Goal: Task Accomplishment & Management: Use online tool/utility

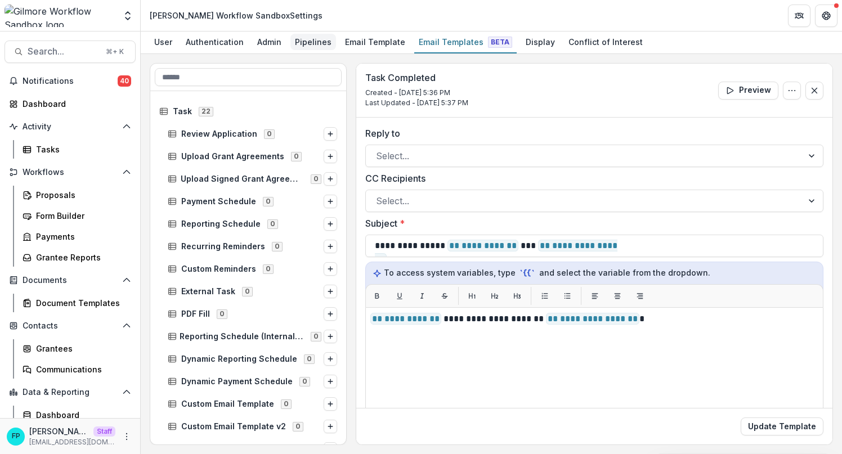
click at [312, 42] on div "Pipelines" at bounding box center [313, 42] width 46 height 16
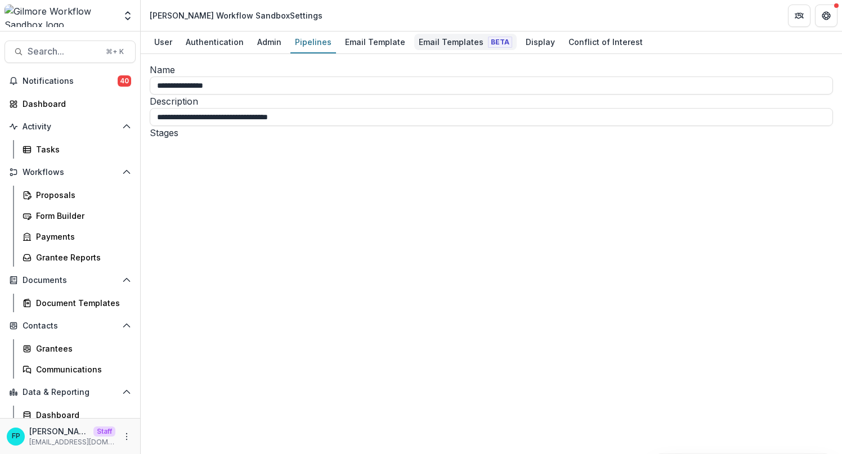
click at [438, 37] on div "Email Templates Beta" at bounding box center [465, 42] width 102 height 16
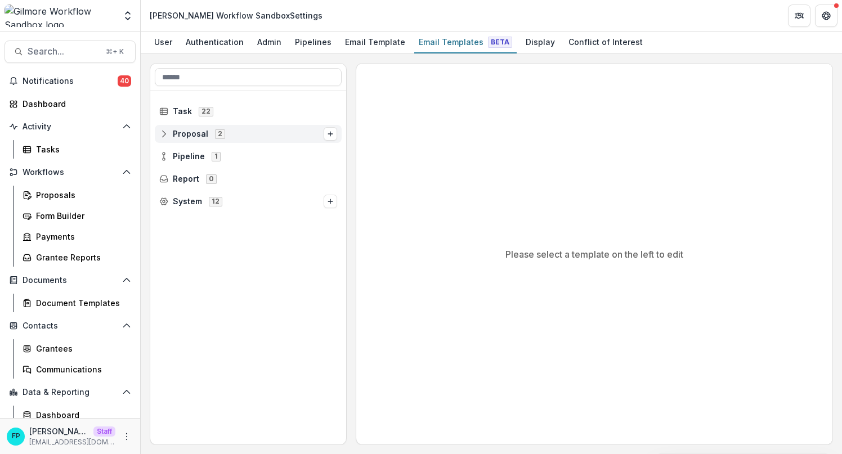
click at [167, 134] on icon at bounding box center [163, 133] width 9 height 9
click at [163, 135] on icon at bounding box center [163, 133] width 9 height 9
click at [167, 155] on icon at bounding box center [163, 156] width 9 height 9
click at [173, 176] on icon at bounding box center [172, 178] width 9 height 9
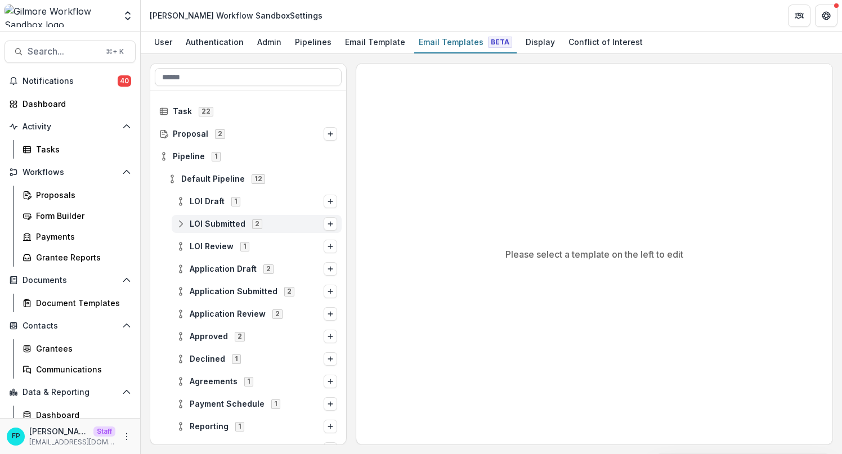
click at [180, 227] on icon at bounding box center [180, 224] width 9 height 9
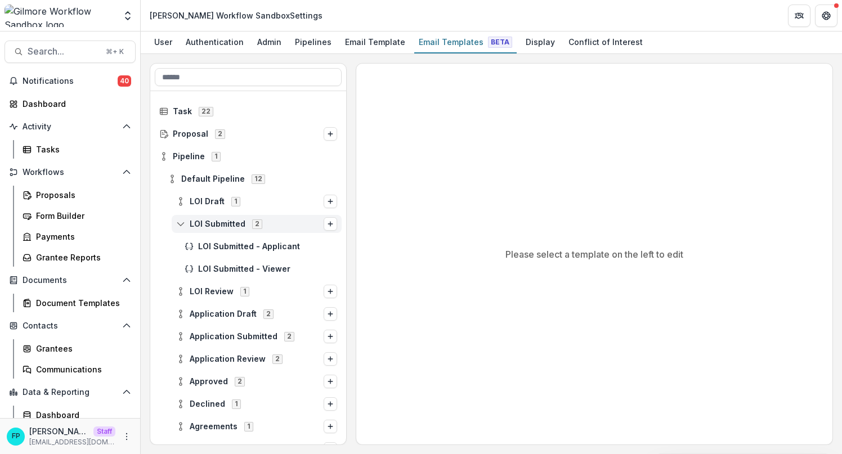
click at [181, 224] on icon at bounding box center [180, 224] width 9 height 9
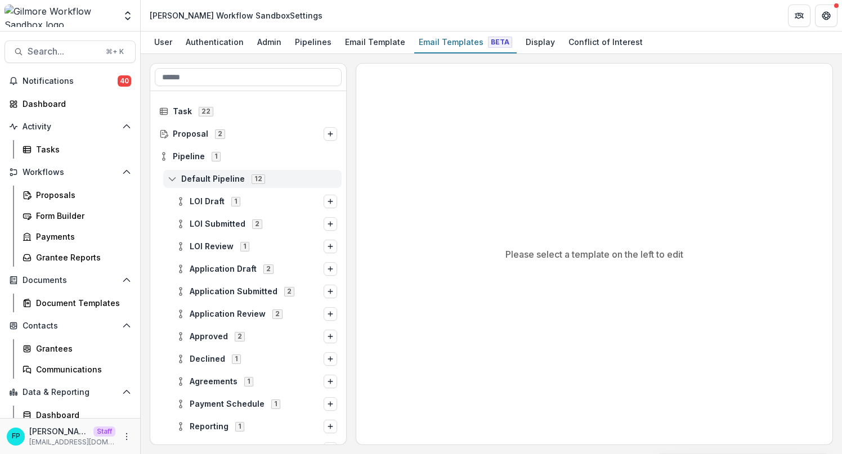
click at [173, 180] on icon at bounding box center [172, 178] width 9 height 9
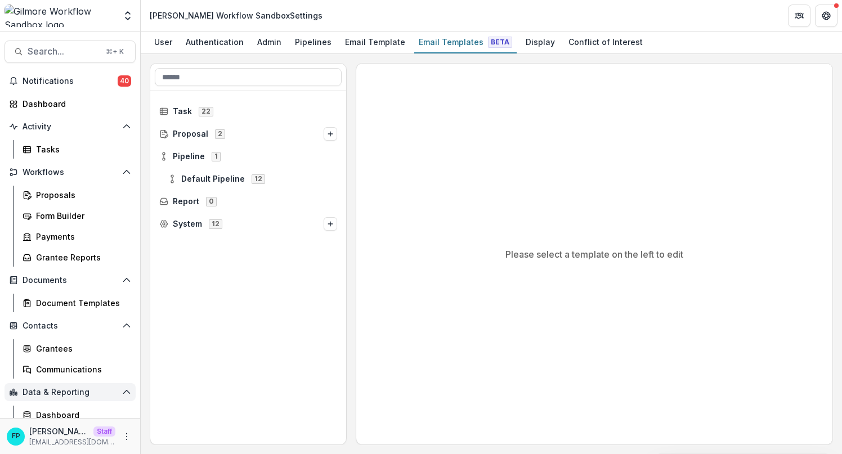
scroll to position [27, 0]
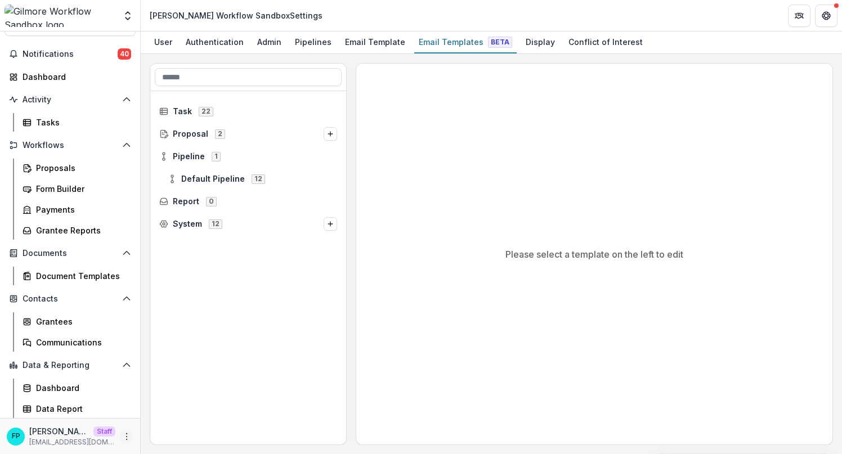
click at [125, 435] on icon "More" at bounding box center [126, 436] width 9 height 9
click at [199, 411] on link "User Settings" at bounding box center [197, 413] width 120 height 19
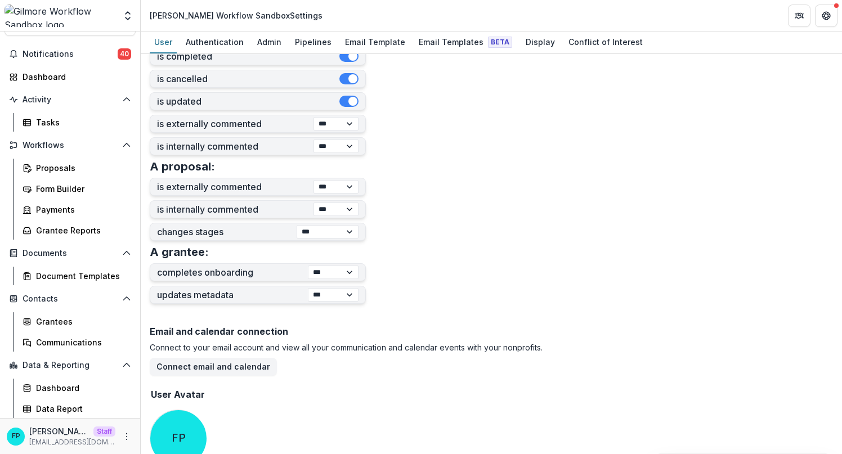
scroll to position [369, 0]
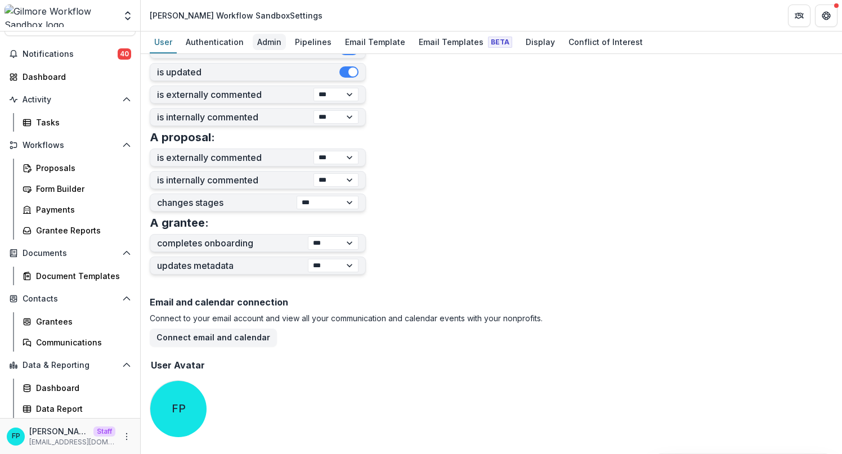
click at [265, 42] on div "Admin" at bounding box center [269, 42] width 33 height 16
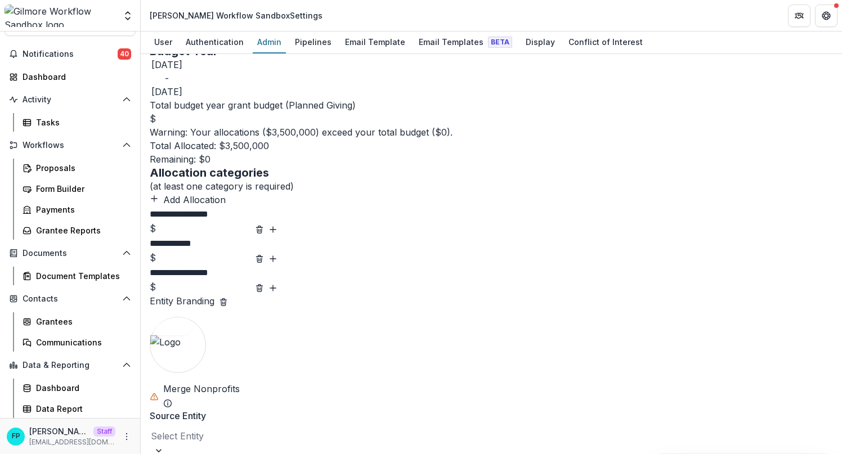
scroll to position [750, 0]
click at [311, 46] on div "Pipelines" at bounding box center [313, 42] width 46 height 16
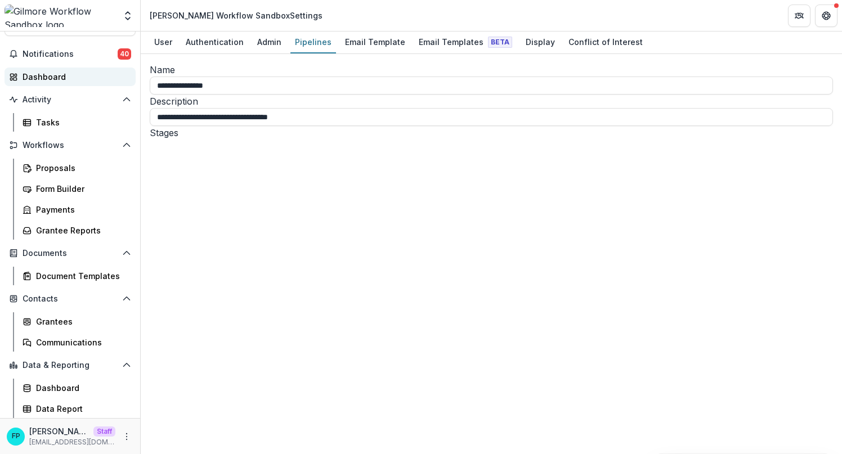
click at [64, 74] on div "Dashboard" at bounding box center [75, 77] width 104 height 12
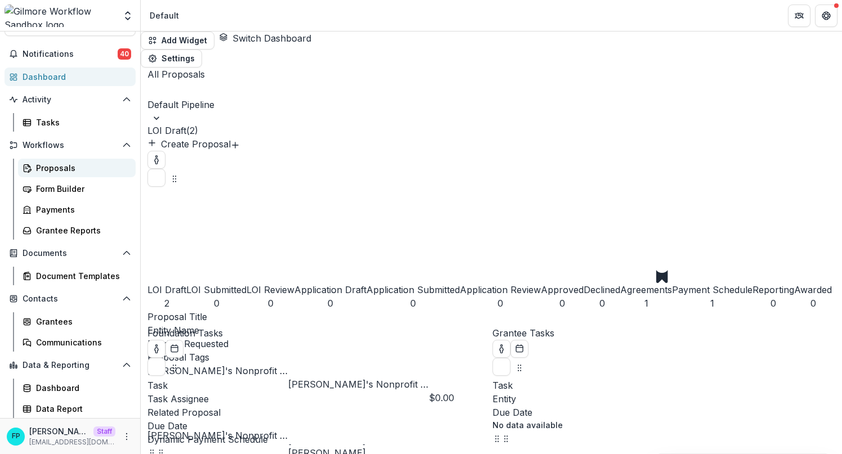
click at [70, 165] on div "Proposals" at bounding box center [81, 168] width 91 height 12
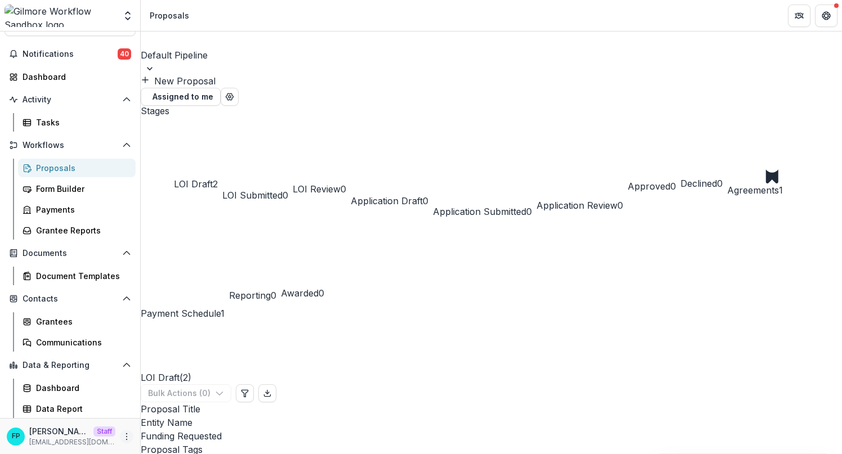
click at [127, 435] on icon "More" at bounding box center [126, 436] width 9 height 9
click at [178, 413] on link "User Settings" at bounding box center [197, 413] width 120 height 19
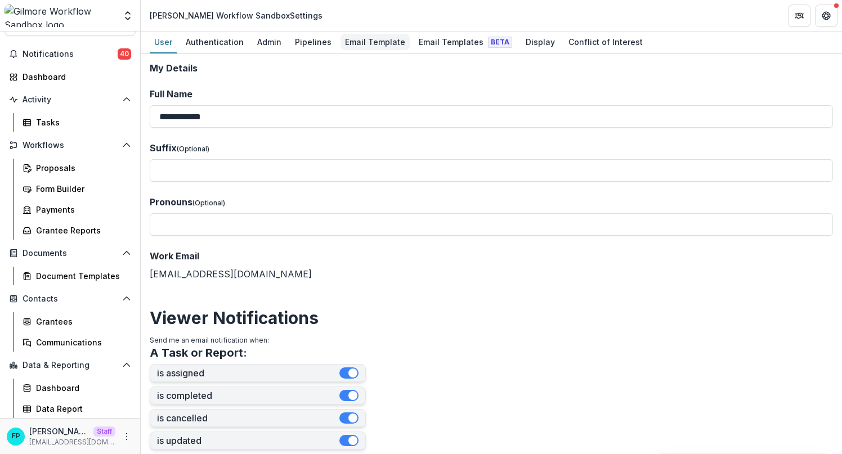
click at [363, 45] on div "Email Template" at bounding box center [375, 42] width 69 height 16
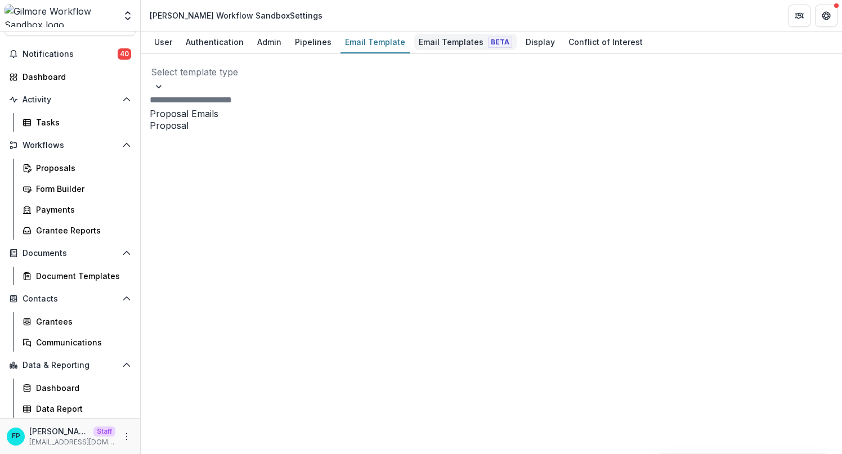
click at [431, 41] on div "Email Templates Beta" at bounding box center [465, 42] width 102 height 16
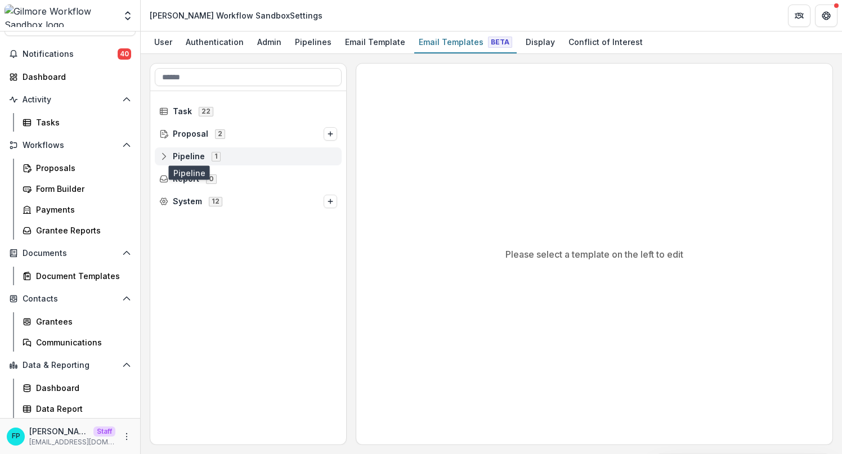
click at [178, 155] on span "Pipeline" at bounding box center [189, 157] width 32 height 10
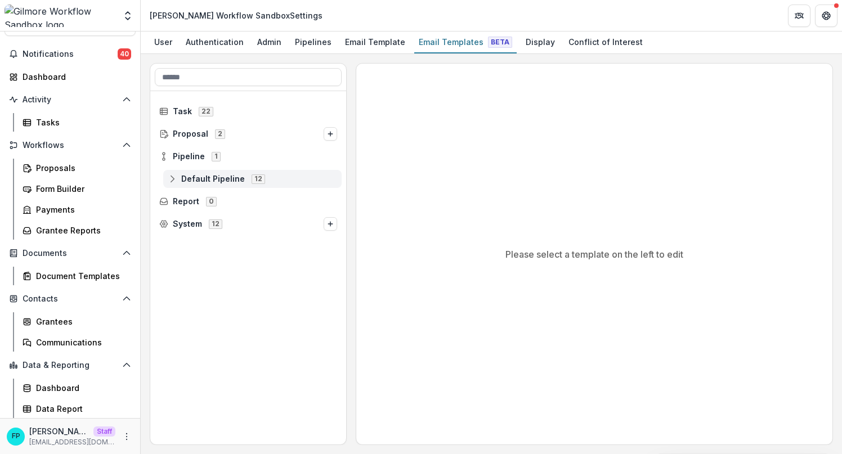
click at [172, 180] on line at bounding box center [172, 178] width 0 height 3
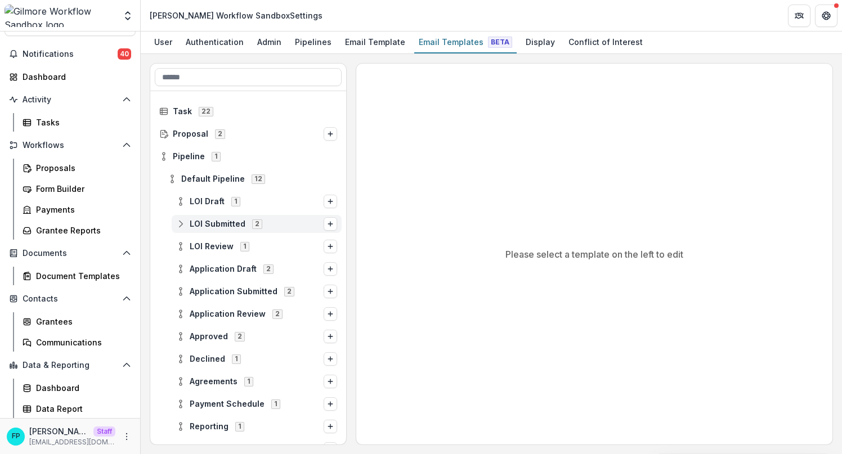
click at [182, 227] on circle at bounding box center [181, 227] width 2 height 2
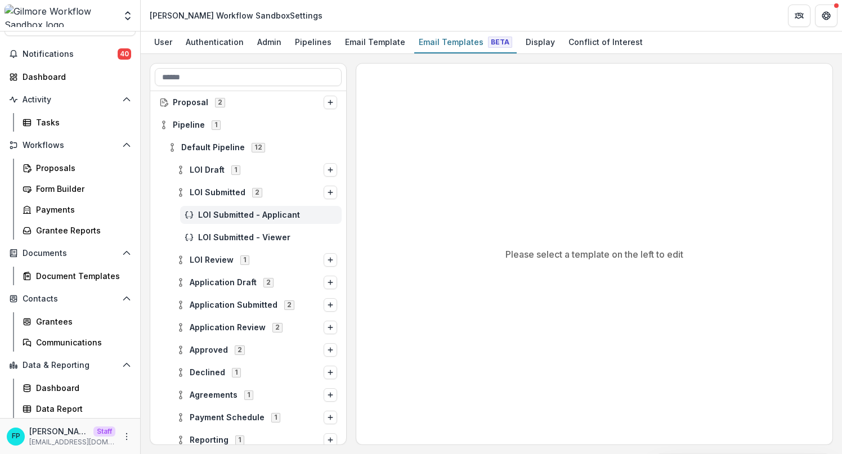
scroll to position [38, 0]
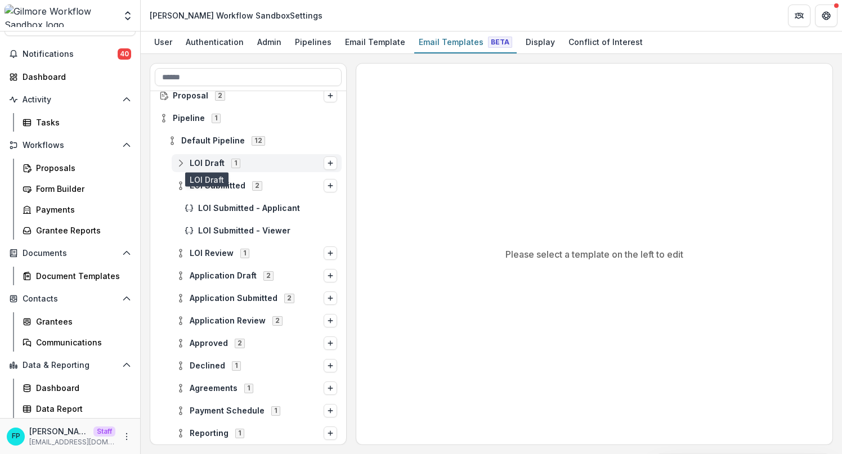
click at [209, 167] on span "LOI Draft" at bounding box center [207, 164] width 35 height 10
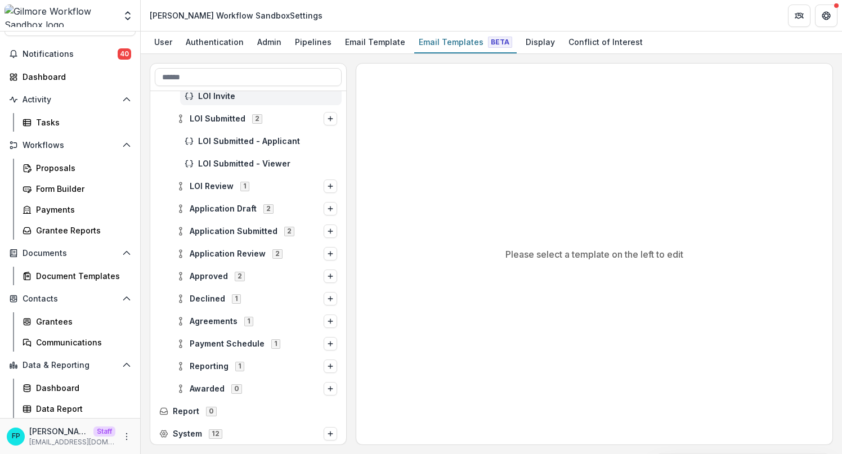
scroll to position [128, 0]
click at [209, 187] on span "LOI Review" at bounding box center [212, 186] width 44 height 10
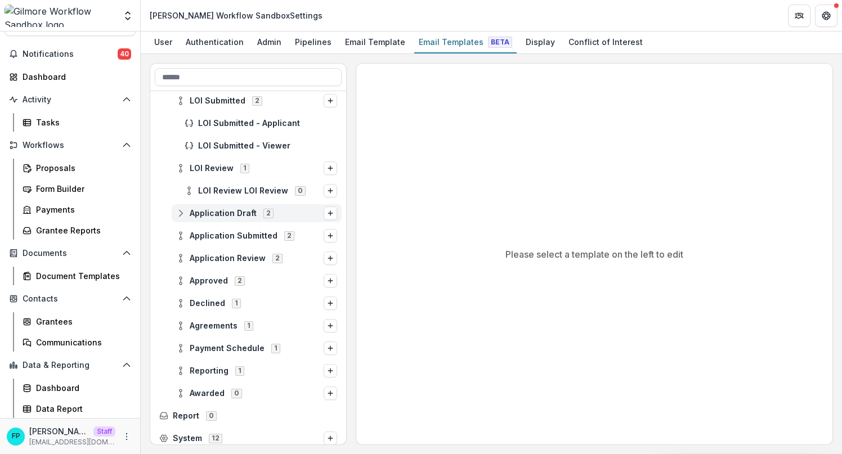
scroll to position [151, 0]
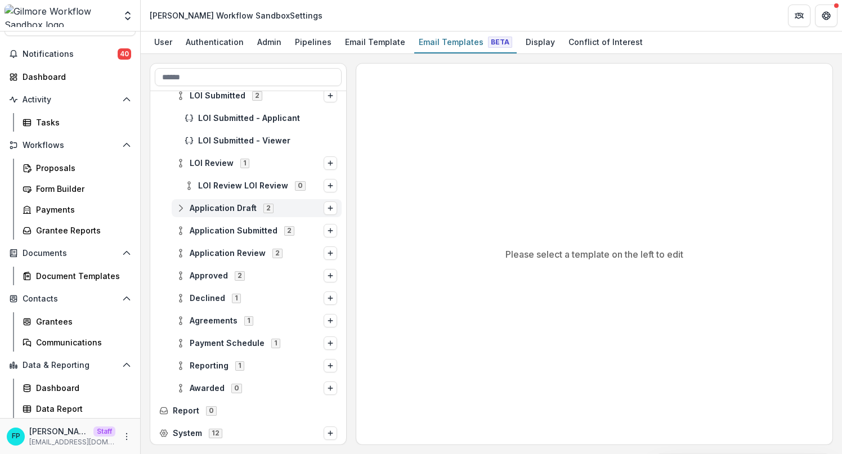
click at [239, 205] on span "Application Draft" at bounding box center [223, 209] width 67 height 10
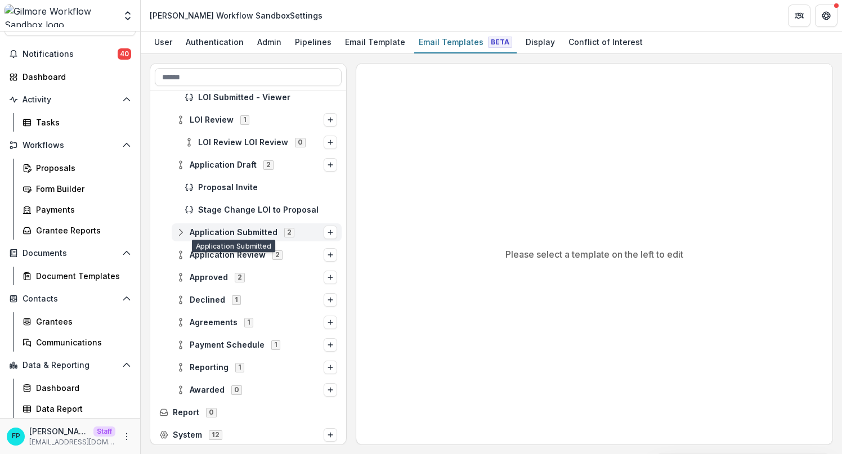
scroll to position [196, 0]
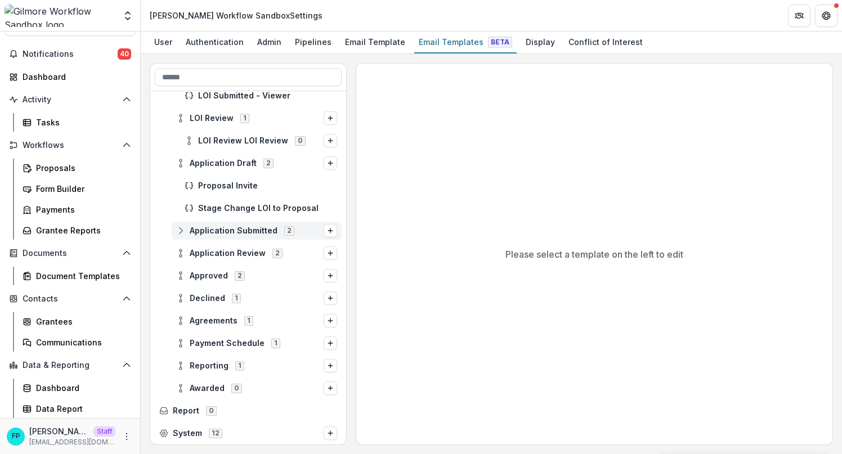
click at [241, 232] on span "Application Submitted" at bounding box center [234, 231] width 88 height 10
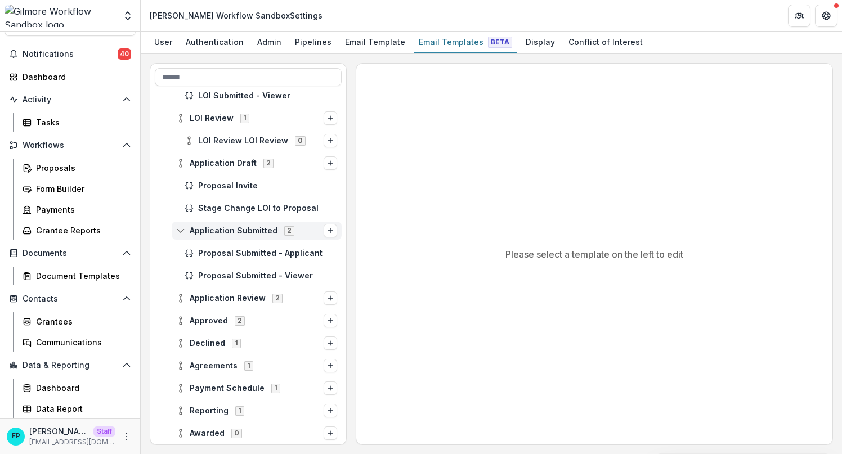
scroll to position [241, 0]
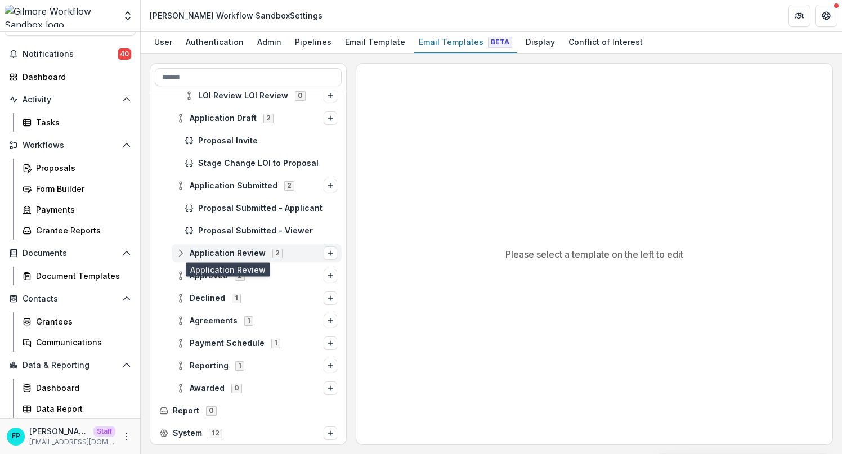
click at [233, 252] on span "Application Review" at bounding box center [228, 254] width 76 height 10
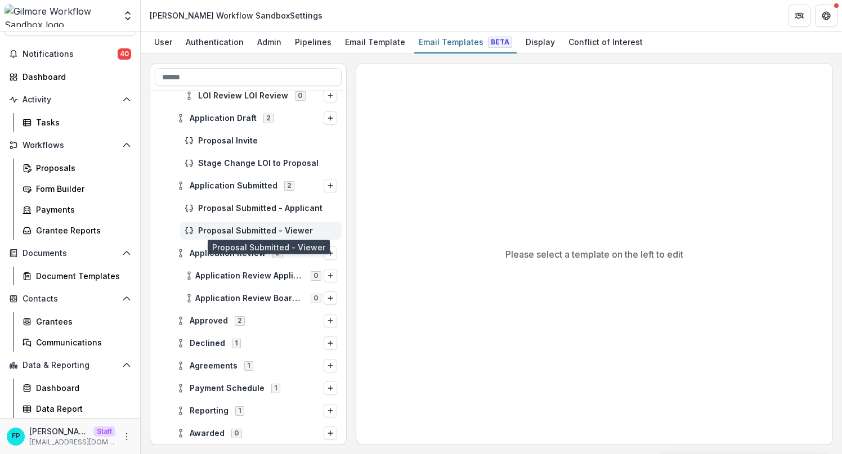
click at [243, 231] on span "Proposal Submitted - Viewer" at bounding box center [267, 231] width 139 height 10
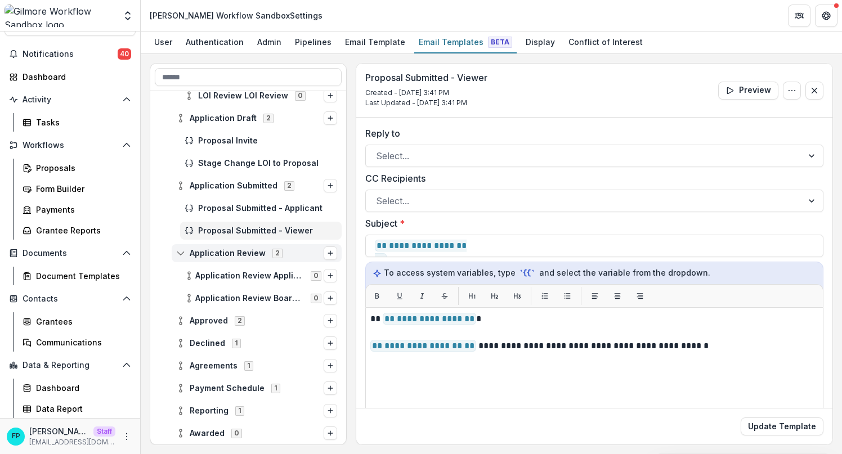
click at [182, 254] on icon at bounding box center [180, 253] width 9 height 9
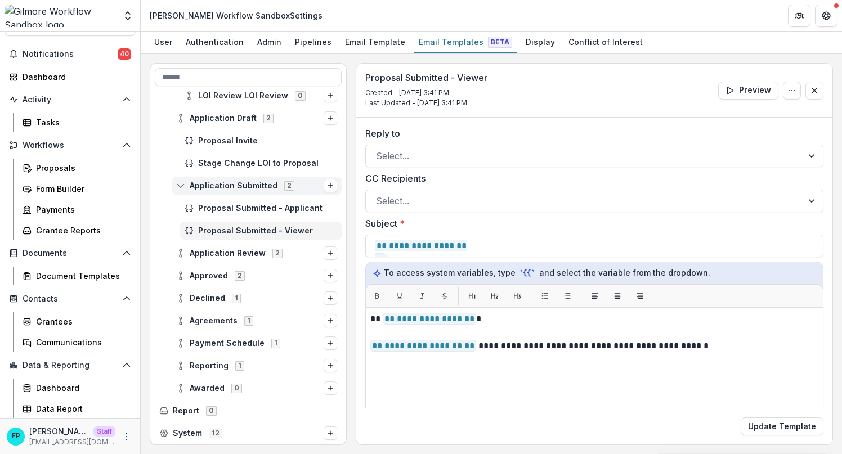
click at [179, 187] on icon at bounding box center [180, 185] width 9 height 9
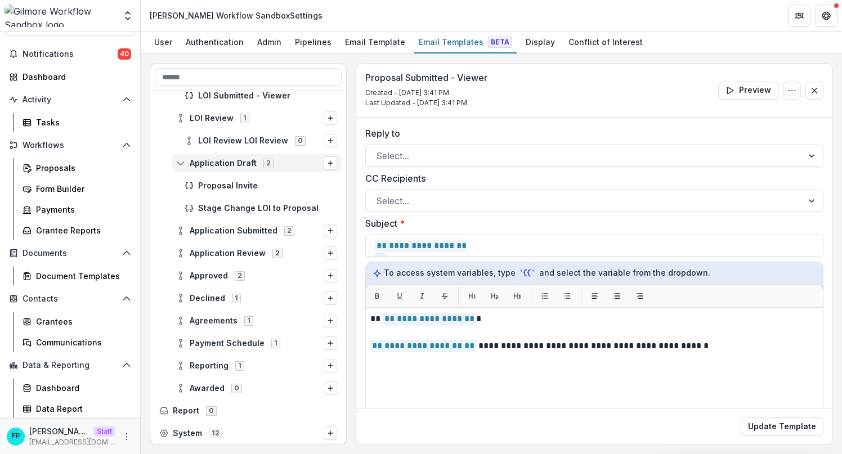
click at [180, 161] on circle at bounding box center [181, 160] width 2 height 2
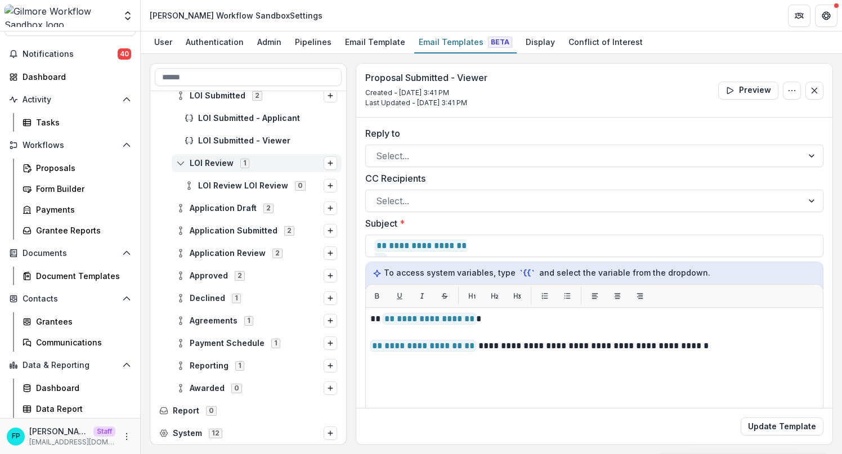
click at [183, 164] on icon at bounding box center [180, 163] width 9 height 9
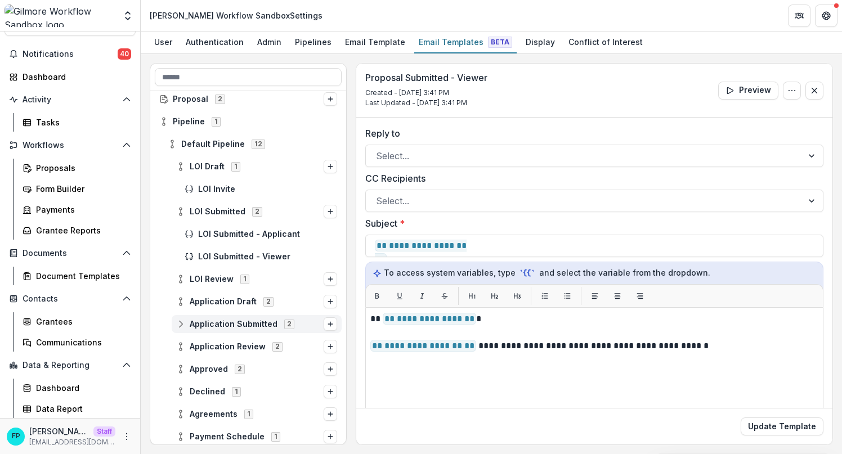
scroll to position [32, 0]
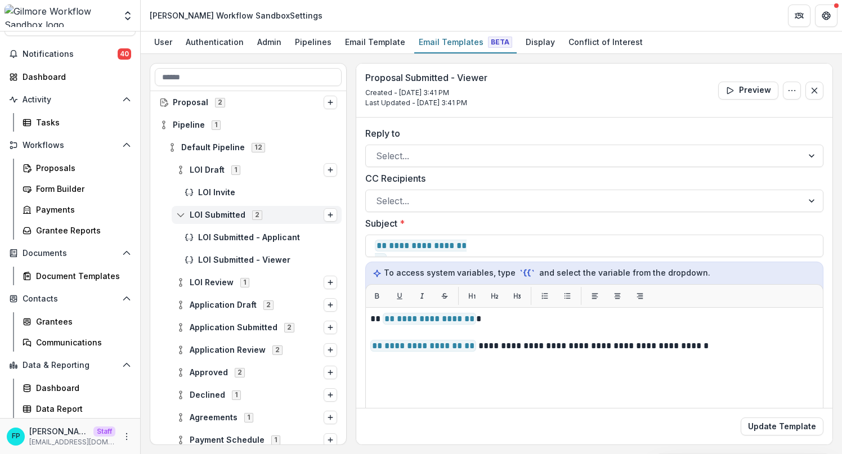
click at [183, 213] on icon at bounding box center [180, 214] width 9 height 9
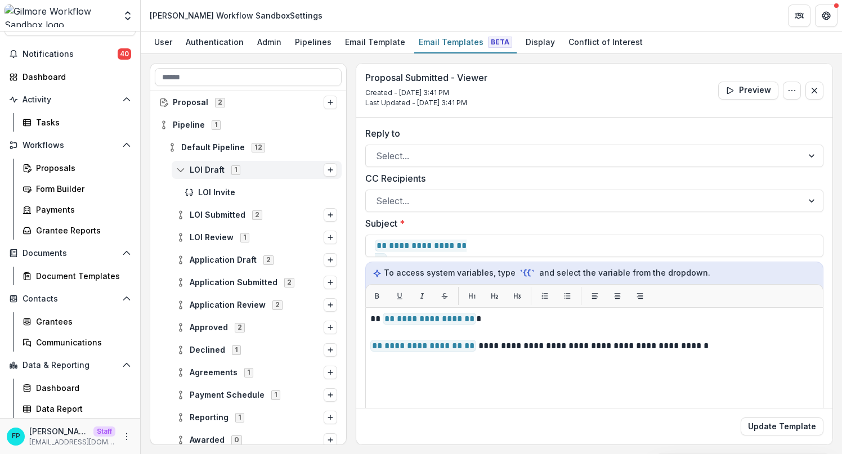
click at [183, 173] on icon at bounding box center [180, 169] width 9 height 9
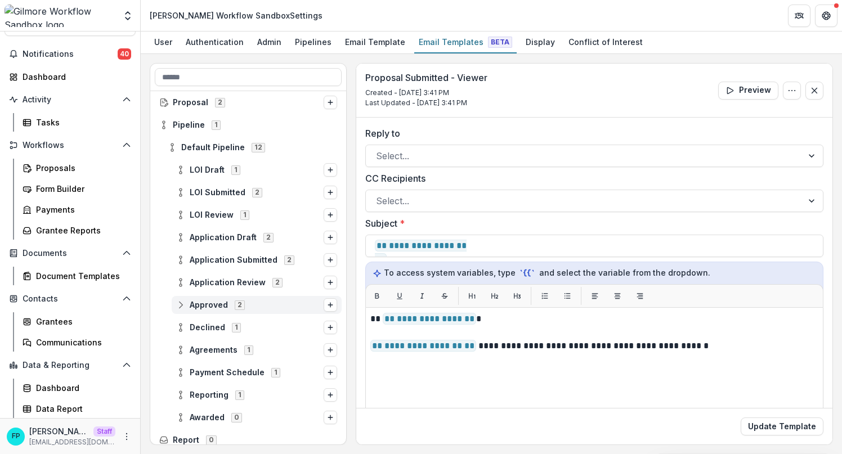
scroll to position [61, 0]
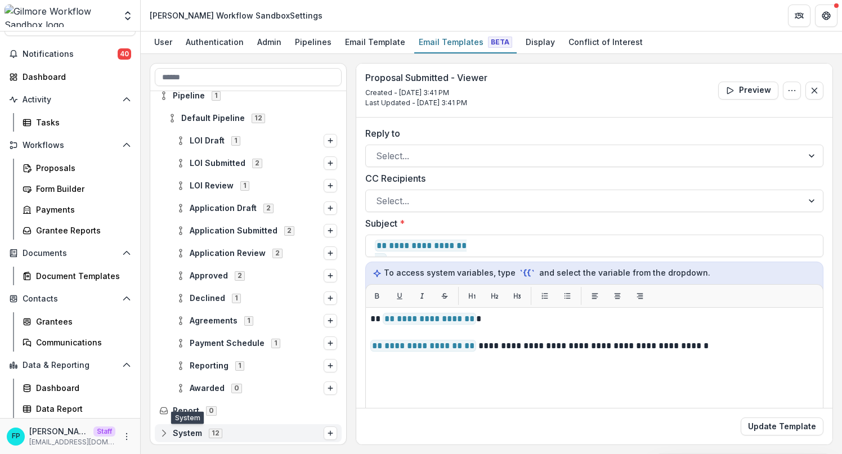
click at [185, 429] on span "System" at bounding box center [187, 434] width 29 height 10
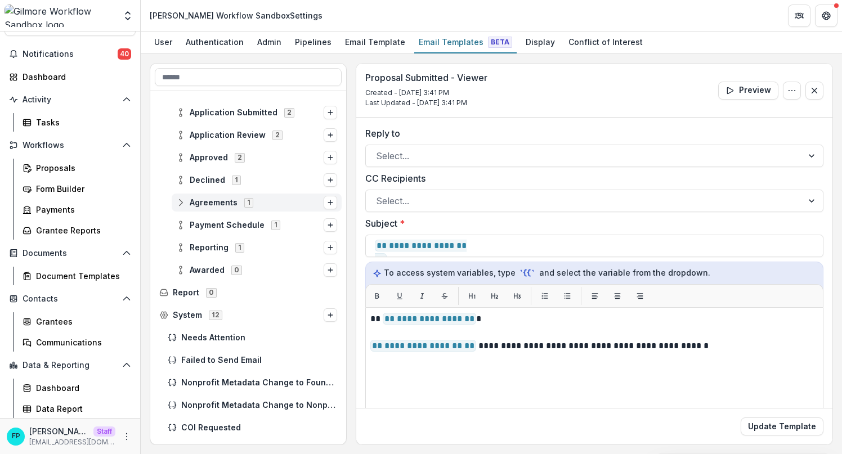
scroll to position [331, 0]
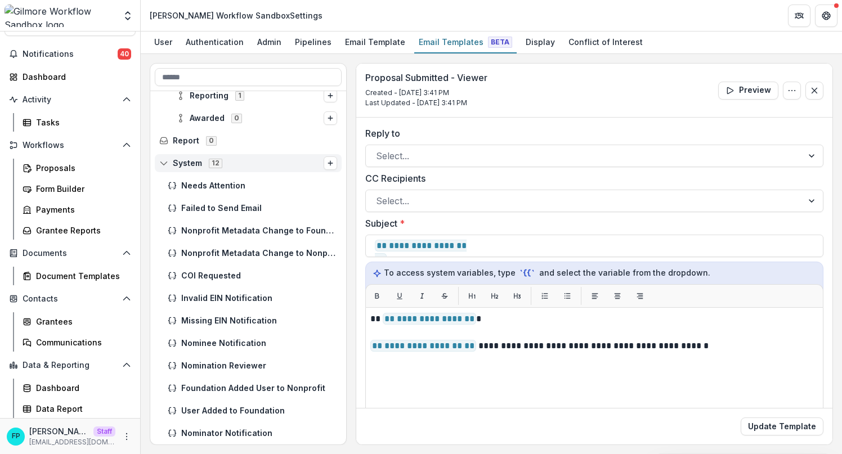
click at [168, 165] on icon at bounding box center [163, 163] width 9 height 9
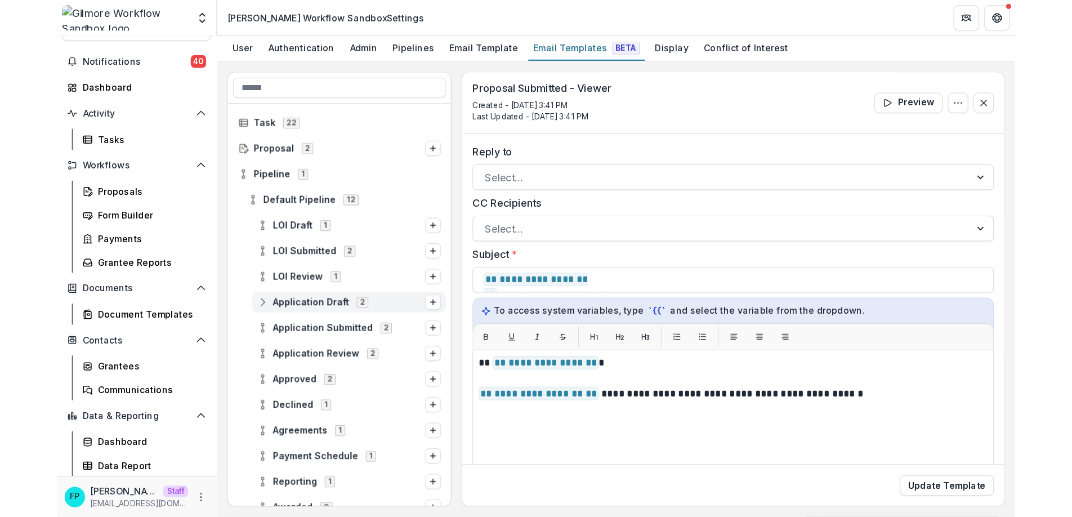
scroll to position [0, 0]
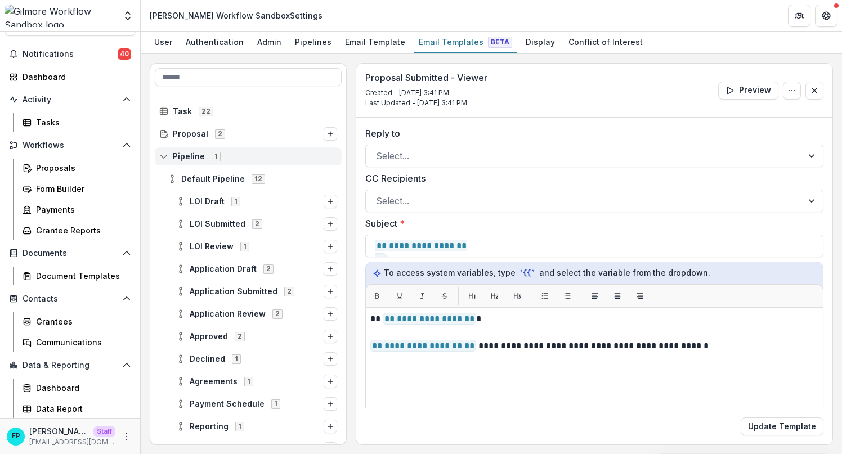
click at [166, 156] on icon at bounding box center [163, 156] width 9 height 9
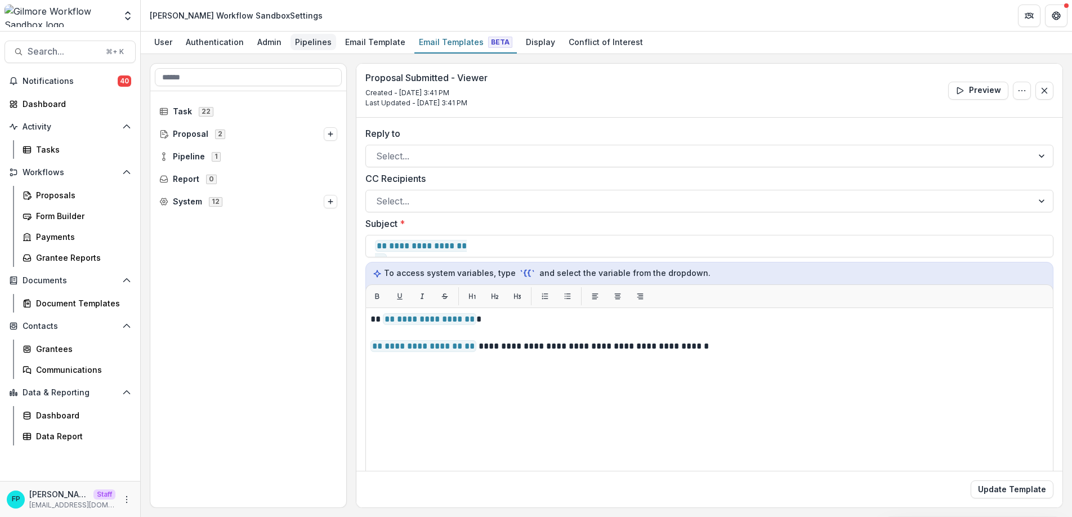
click at [306, 41] on div "Pipelines" at bounding box center [313, 42] width 46 height 16
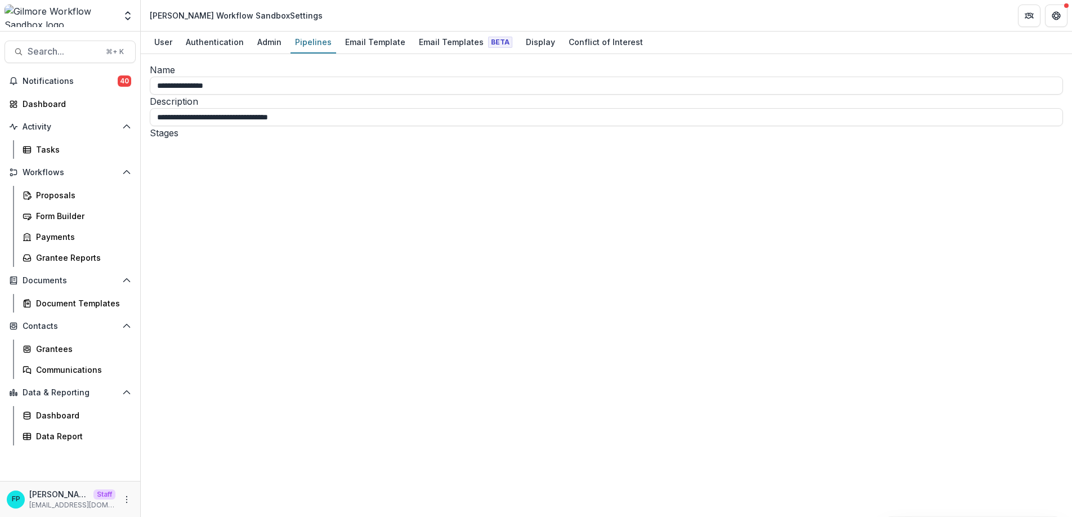
select select "*****"
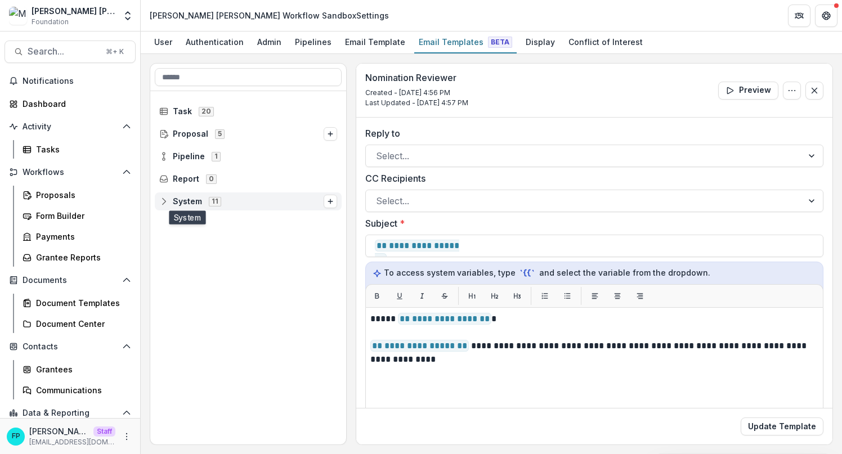
click at [187, 201] on span "System" at bounding box center [187, 202] width 29 height 10
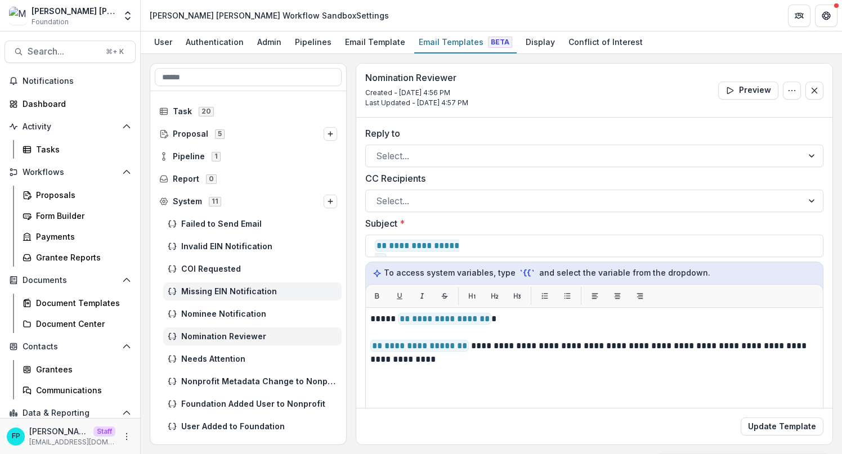
scroll to position [16, 0]
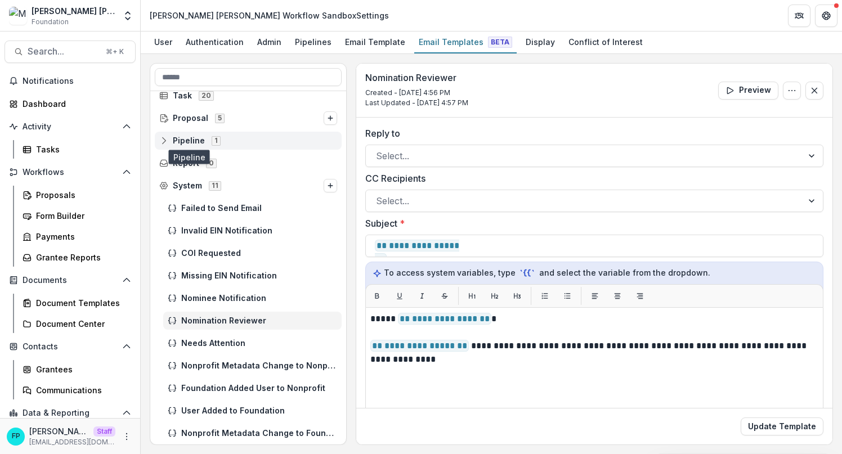
click at [199, 141] on span "Pipeline" at bounding box center [189, 141] width 32 height 10
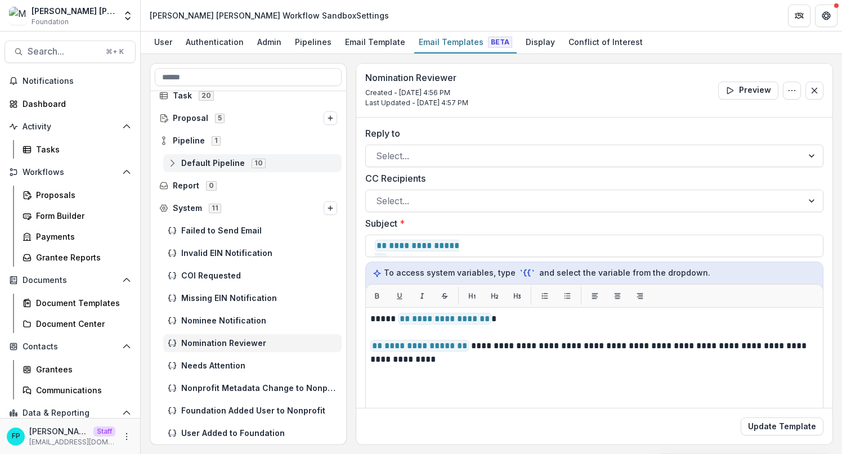
click at [196, 163] on span "Default Pipeline" at bounding box center [213, 164] width 64 height 10
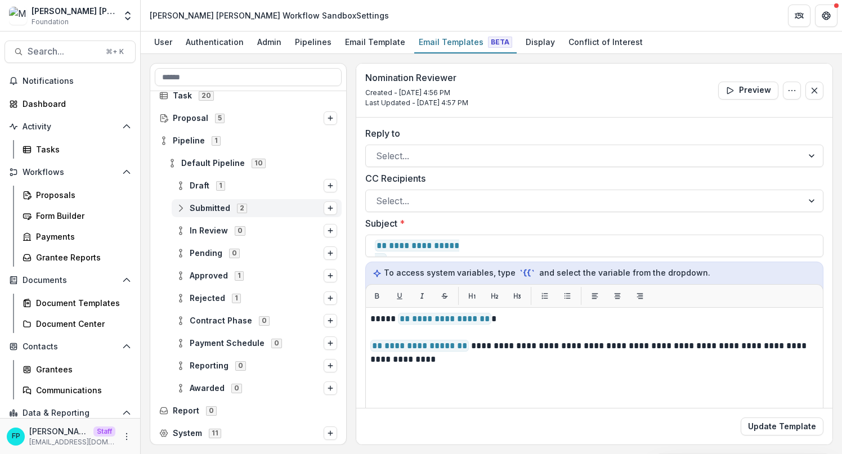
click at [219, 207] on span "Submitted" at bounding box center [210, 209] width 41 height 10
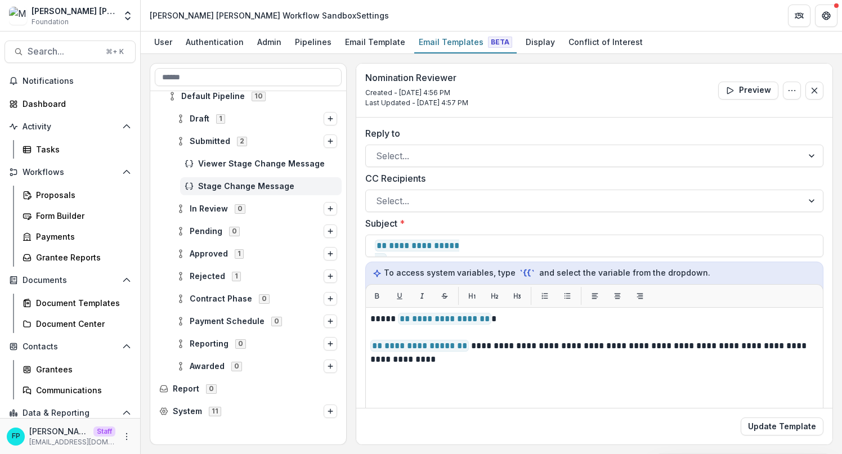
scroll to position [88, 0]
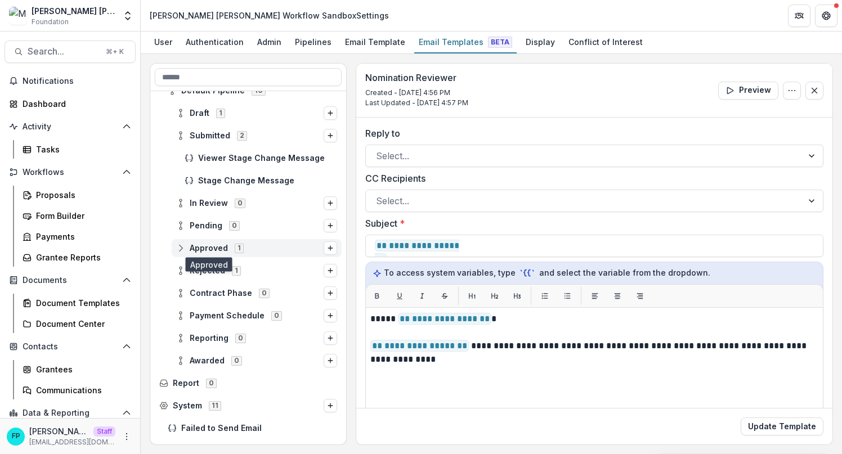
click at [220, 252] on span "Approved" at bounding box center [209, 249] width 38 height 10
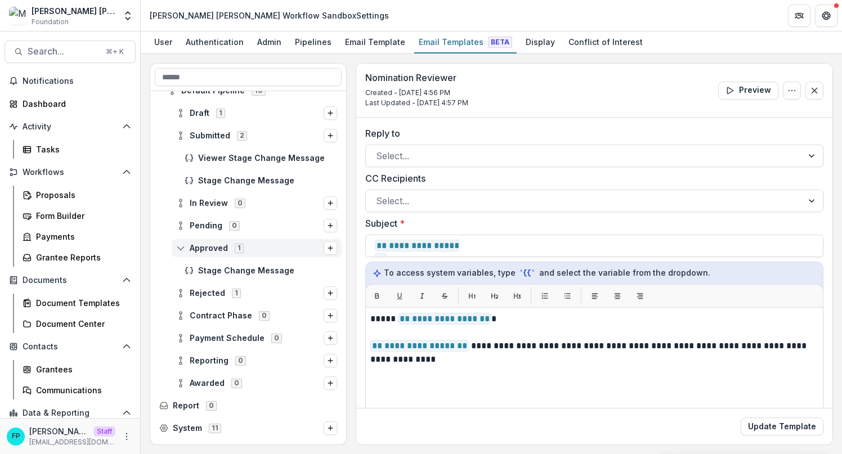
scroll to position [0, 0]
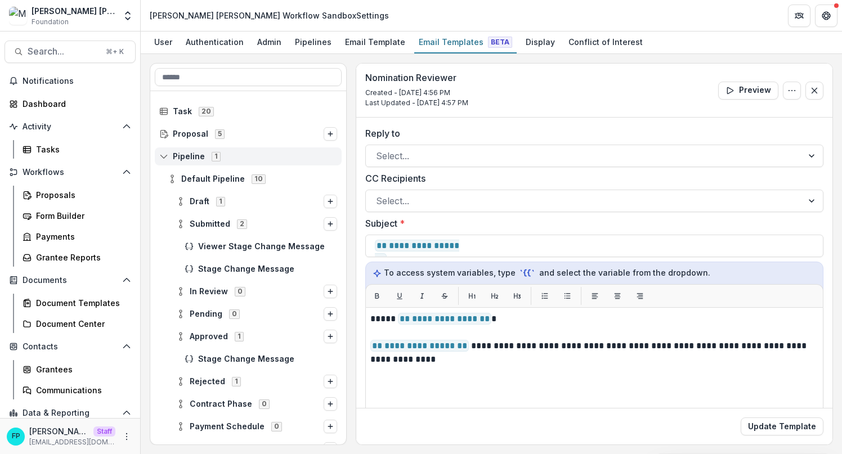
click at [167, 158] on icon at bounding box center [163, 156] width 9 height 9
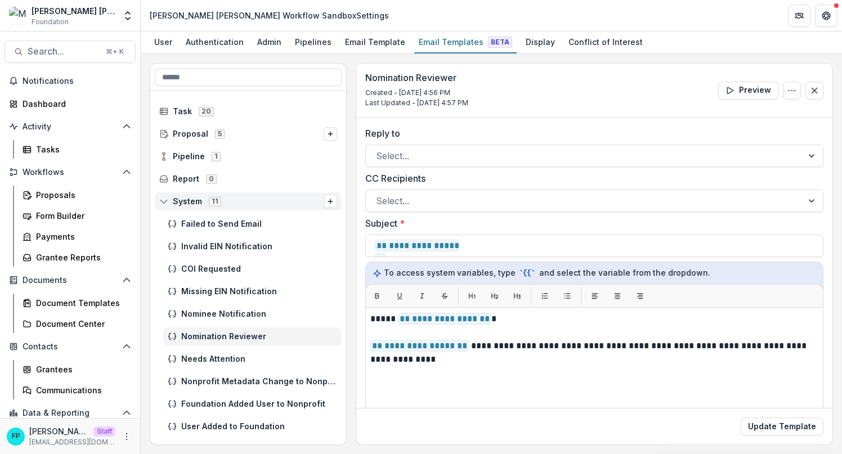
click at [167, 199] on icon at bounding box center [163, 201] width 9 height 9
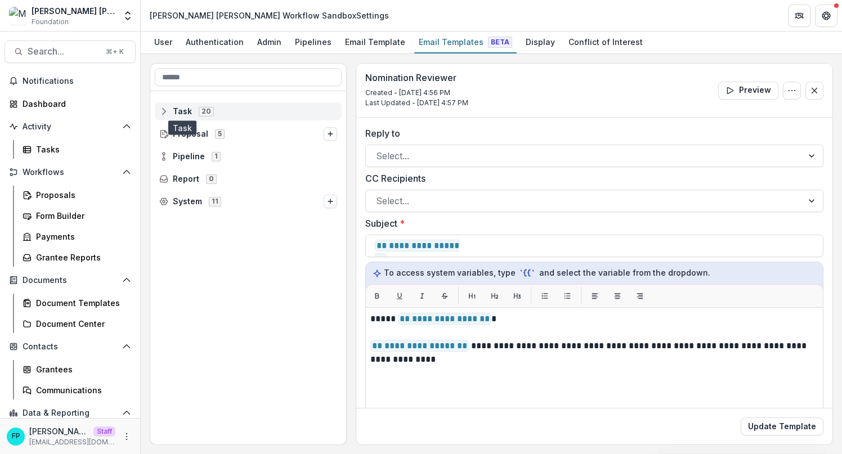
click at [173, 110] on span "Task" at bounding box center [182, 112] width 19 height 10
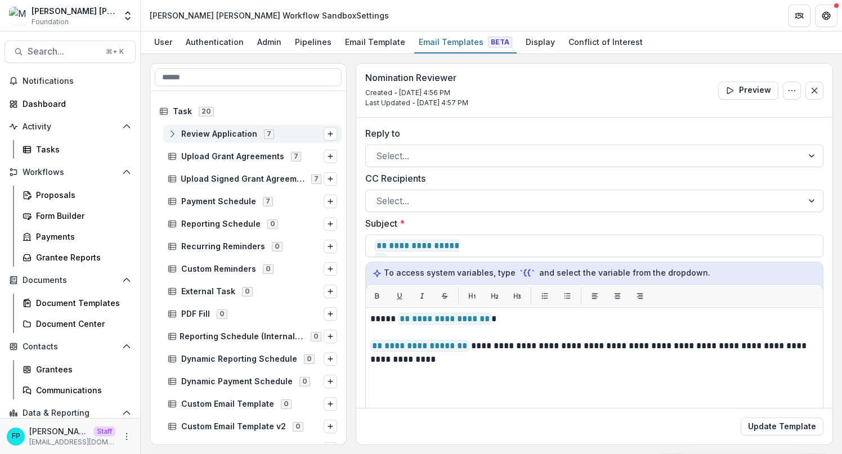
click at [203, 128] on div "Review Application 7" at bounding box center [252, 134] width 178 height 18
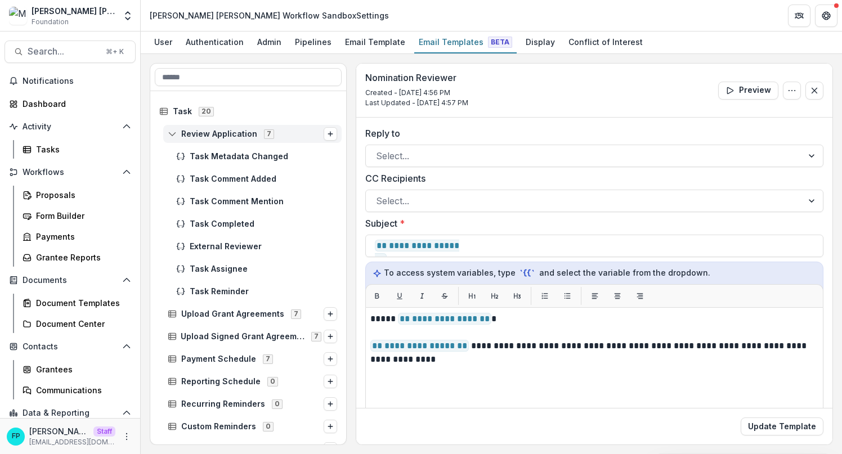
click at [178, 131] on span "Review Application 7" at bounding box center [246, 134] width 156 height 10
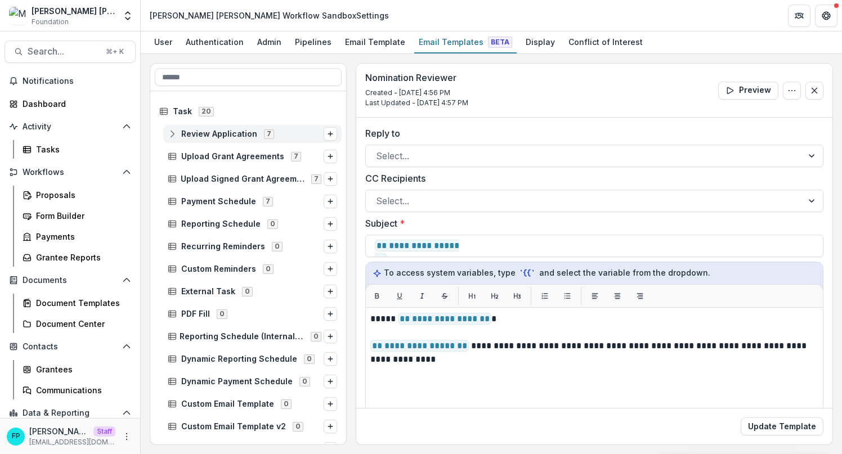
click at [175, 131] on rect at bounding box center [172, 134] width 7 height 6
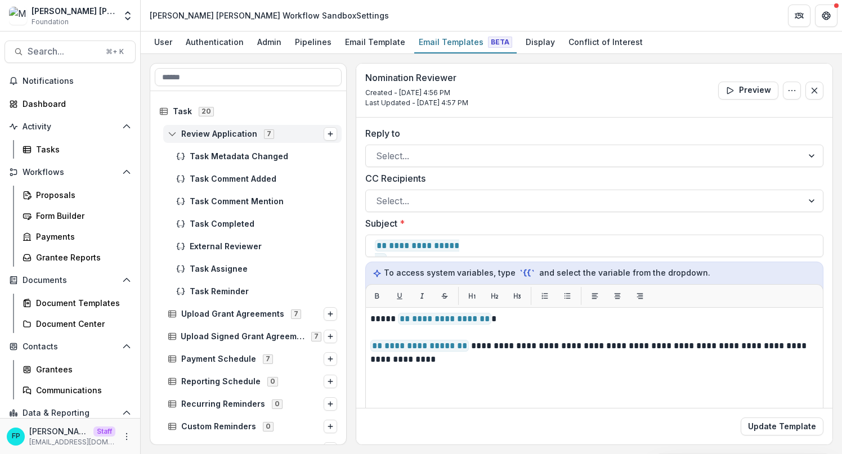
click at [175, 131] on rect at bounding box center [172, 134] width 7 height 6
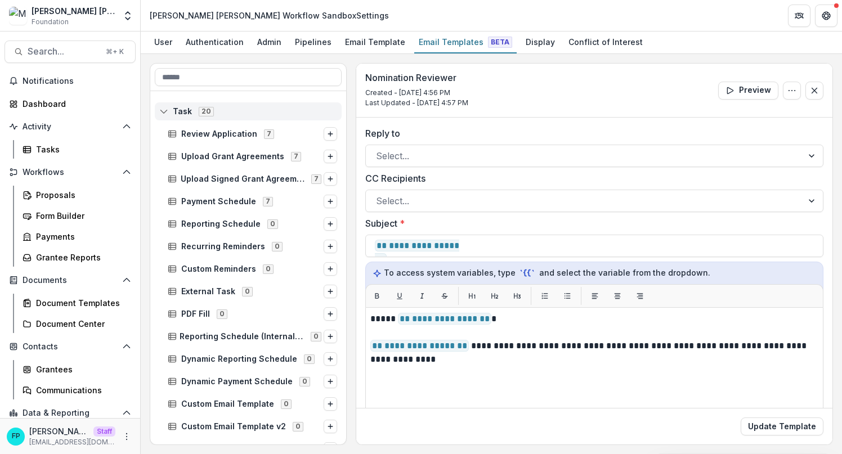
click at [164, 108] on rect at bounding box center [163, 111] width 7 height 6
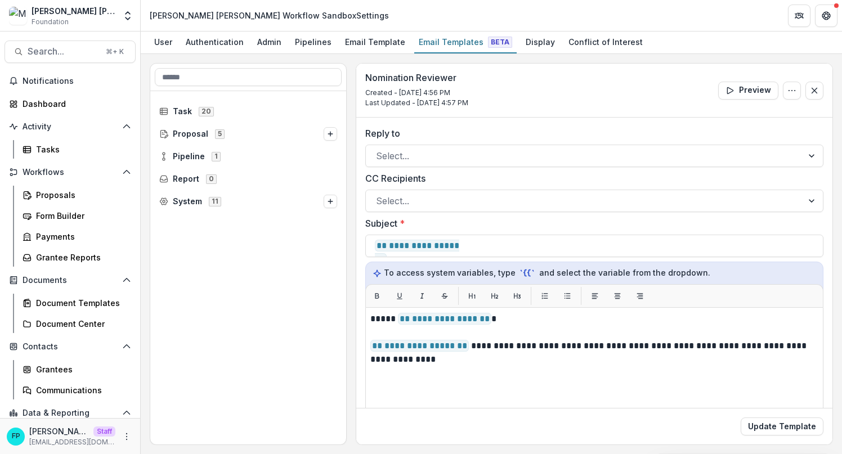
click at [201, 258] on div "Task 20 Proposal 5 Pipeline 1 Report 0 System 11" at bounding box center [248, 267] width 196 height 353
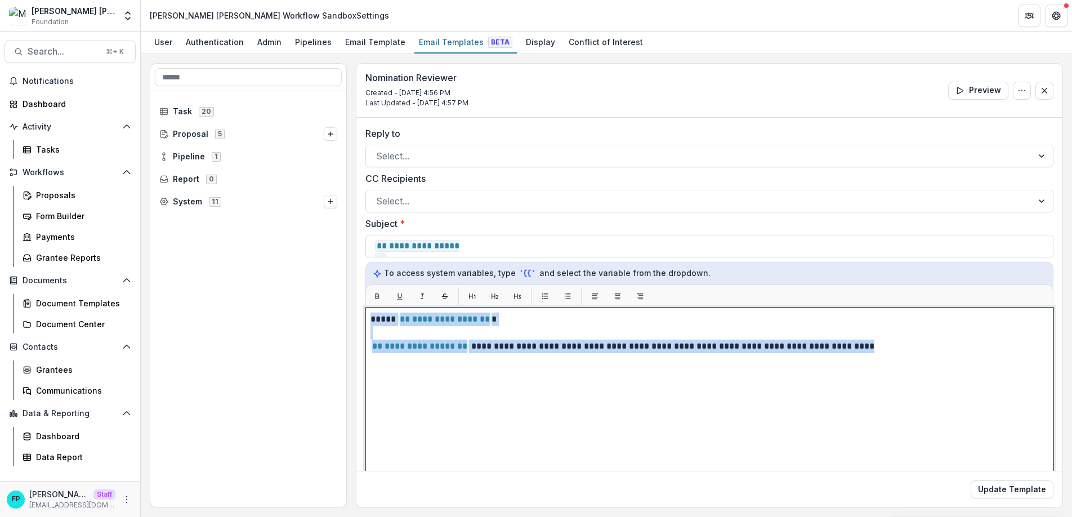
drag, startPoint x: 371, startPoint y: 319, endPoint x: 704, endPoint y: 354, distance: 335.0
click at [722, 356] on div "**********" at bounding box center [709, 447] width 678 height 271
drag, startPoint x: 682, startPoint y: 351, endPoint x: 629, endPoint y: 348, distance: 53.0
click at [682, 351] on p "**********" at bounding box center [707, 346] width 674 height 14
drag, startPoint x: 374, startPoint y: 319, endPoint x: 550, endPoint y: 355, distance: 179.8
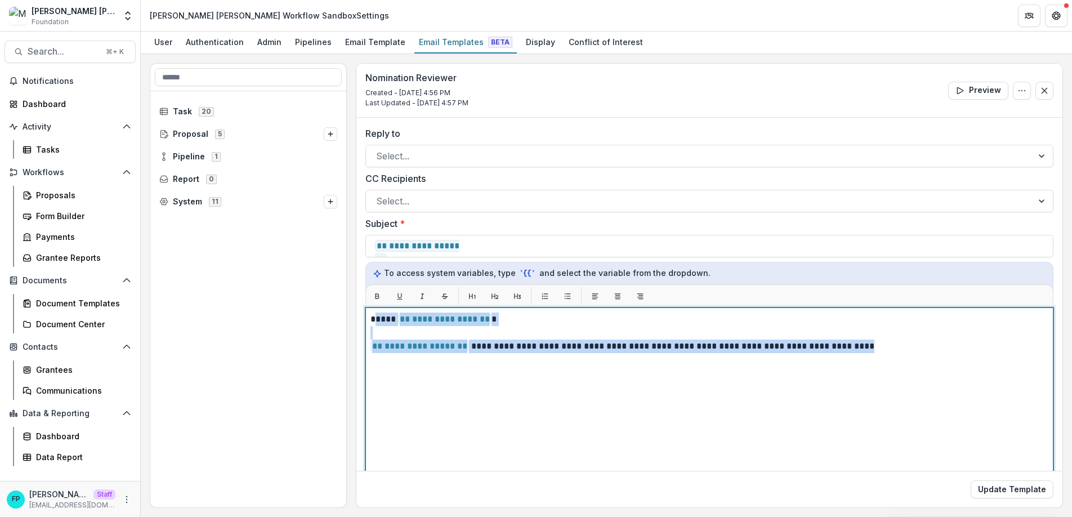
click at [550, 355] on div "**********" at bounding box center [709, 447] width 678 height 271
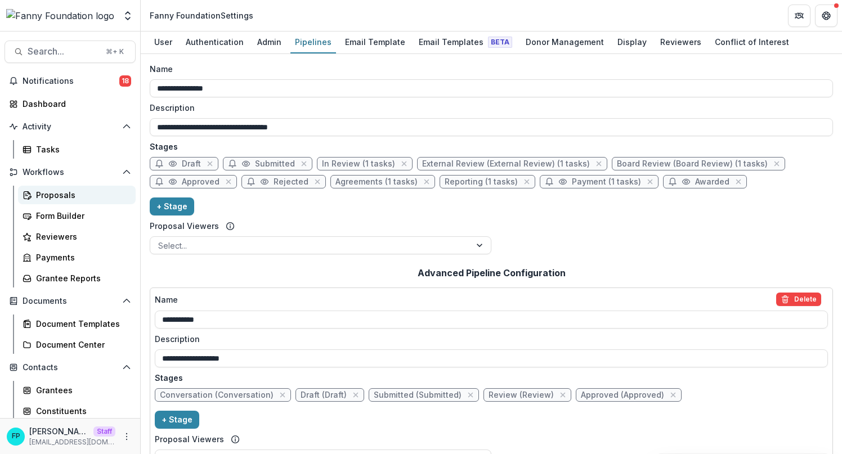
click at [79, 196] on div "Proposals" at bounding box center [81, 195] width 91 height 12
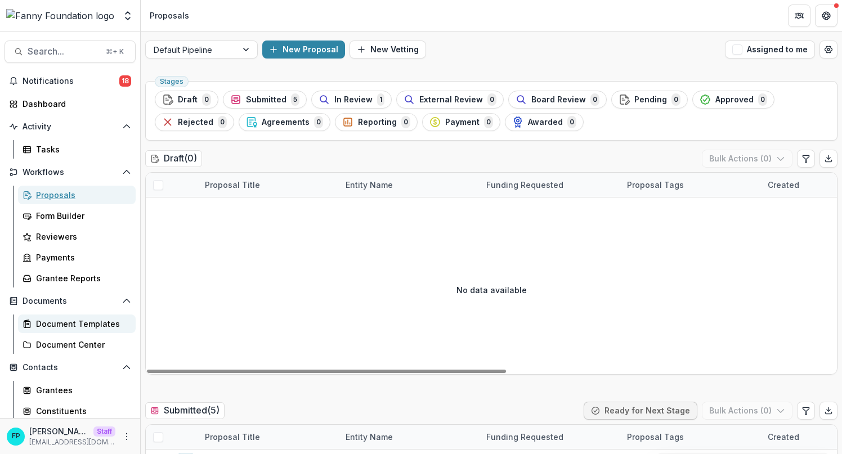
scroll to position [110, 0]
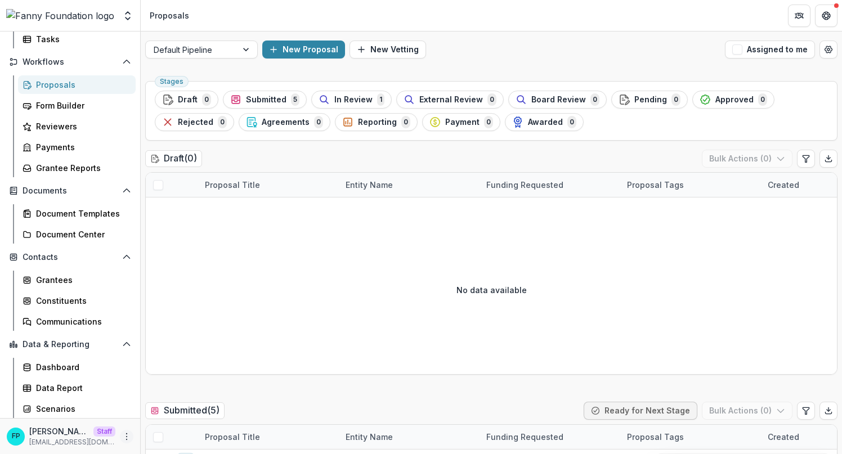
click at [122, 432] on icon "More" at bounding box center [126, 436] width 9 height 9
click at [159, 418] on link "User Settings" at bounding box center [197, 413] width 120 height 19
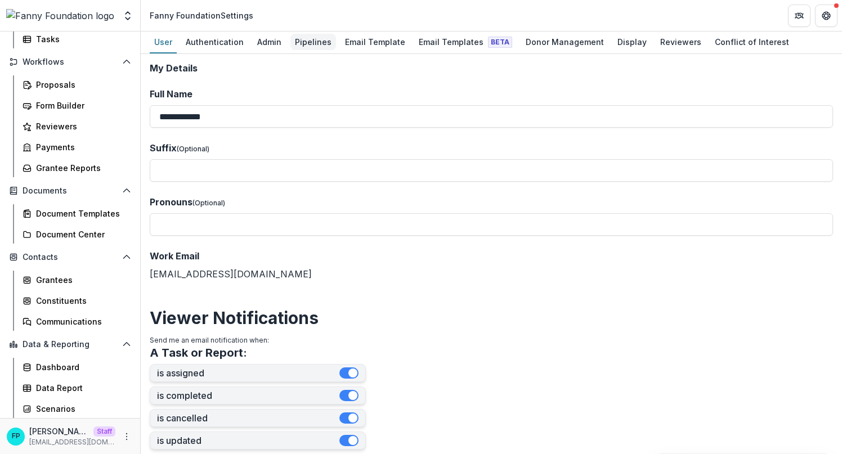
click at [302, 42] on div "Pipelines" at bounding box center [313, 42] width 46 height 16
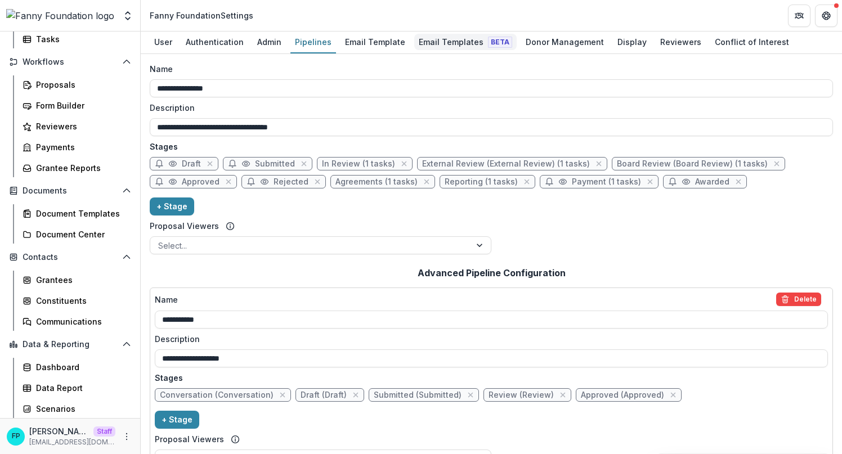
click at [459, 45] on div "Email Templates Beta" at bounding box center [465, 42] width 102 height 16
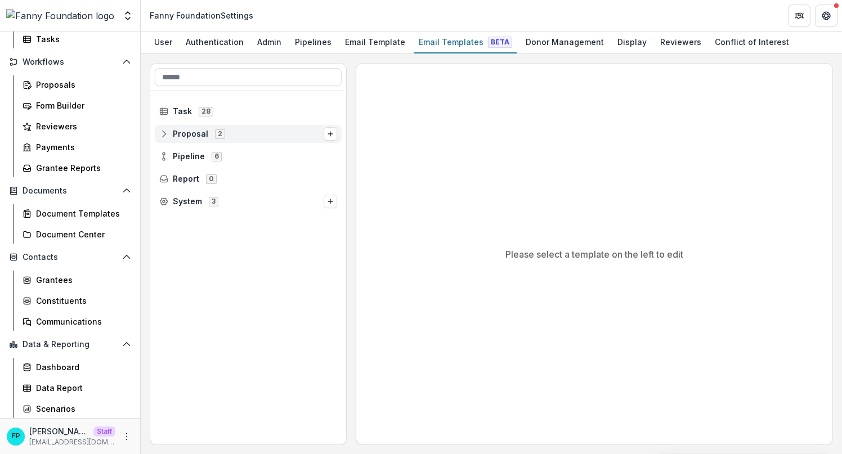
click at [195, 136] on span "Proposal" at bounding box center [190, 134] width 35 height 10
click at [195, 156] on span "Pipeline" at bounding box center [189, 157] width 32 height 10
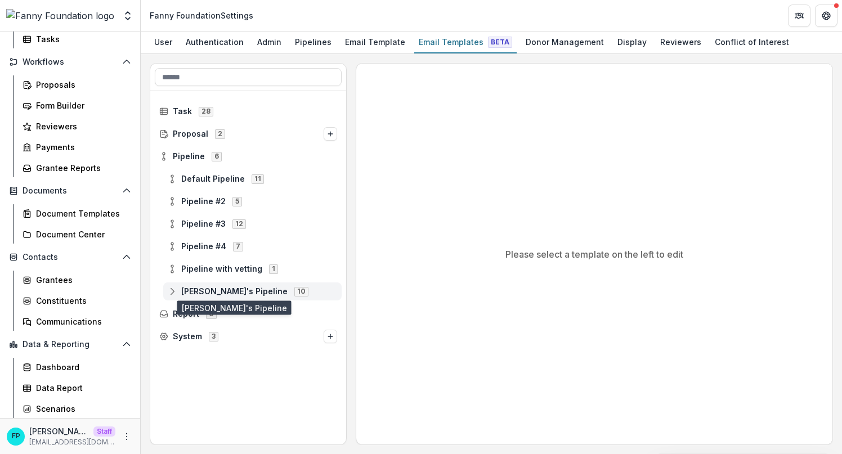
click at [189, 290] on span "Fanny's Pipeline" at bounding box center [234, 292] width 106 height 10
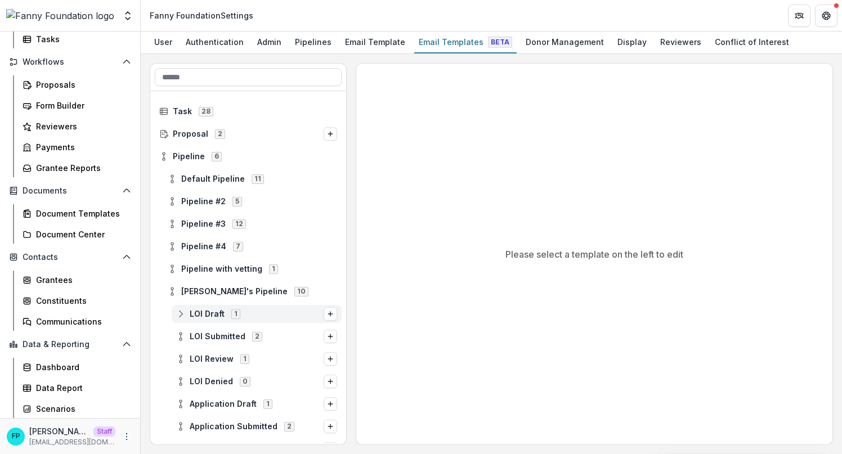
click at [190, 317] on span "LOI Draft" at bounding box center [207, 315] width 35 height 10
click at [174, 290] on icon at bounding box center [172, 291] width 9 height 9
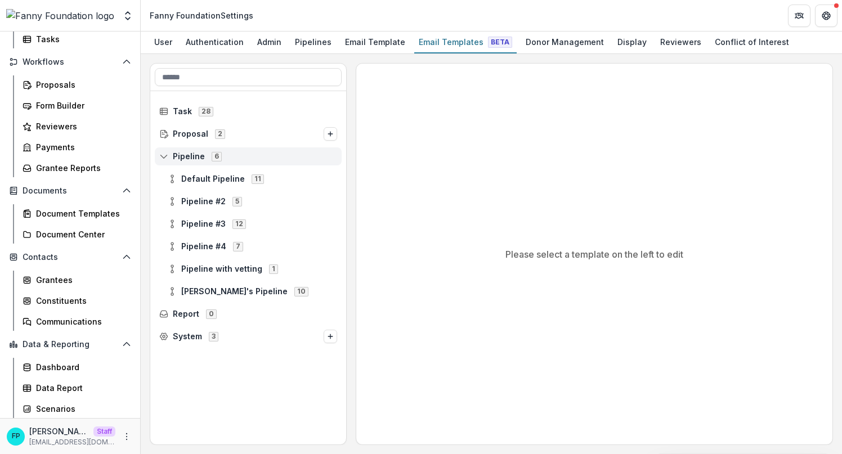
click at [166, 156] on icon at bounding box center [163, 156] width 9 height 9
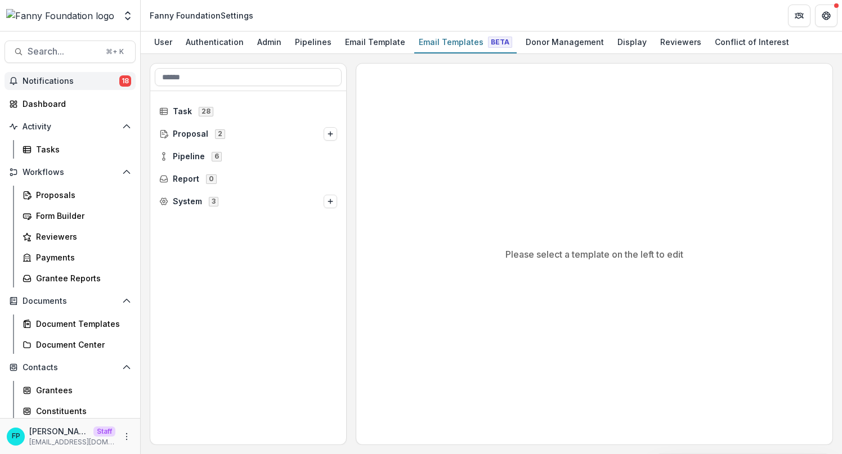
click at [79, 78] on span "Notifications" at bounding box center [71, 82] width 97 height 10
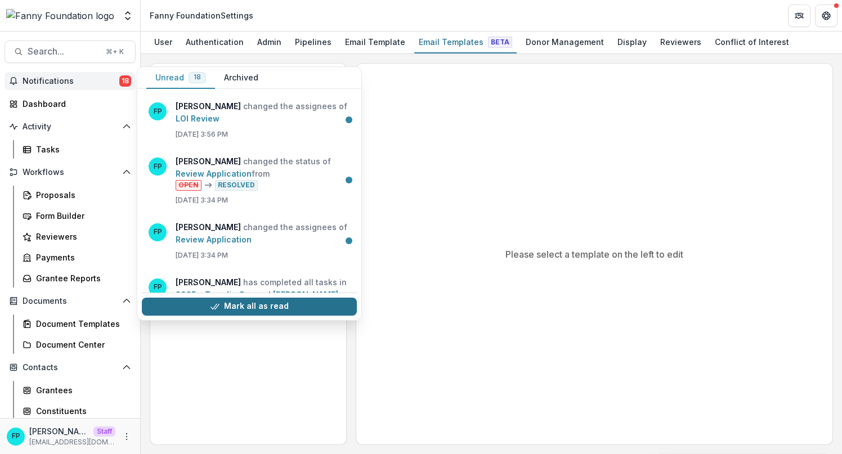
click at [277, 304] on button "Mark all as read" at bounding box center [249, 307] width 215 height 18
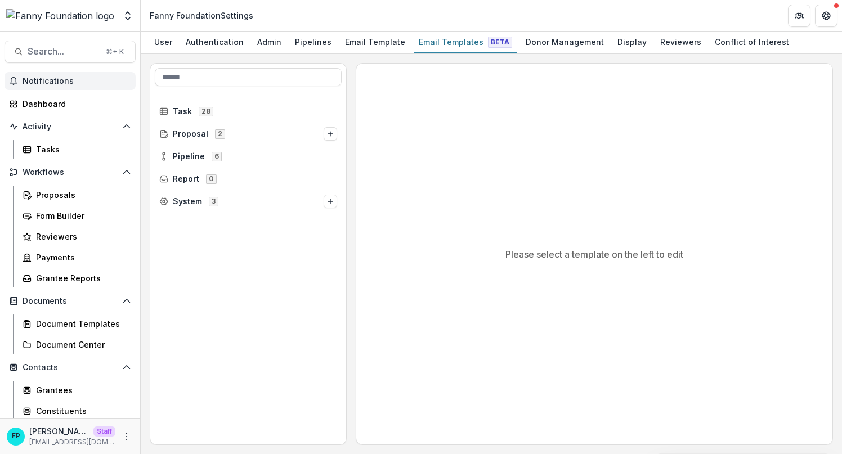
click at [215, 275] on div "Task 28 Proposal 2 Pipeline 6 Report 0 System 3" at bounding box center [248, 267] width 196 height 353
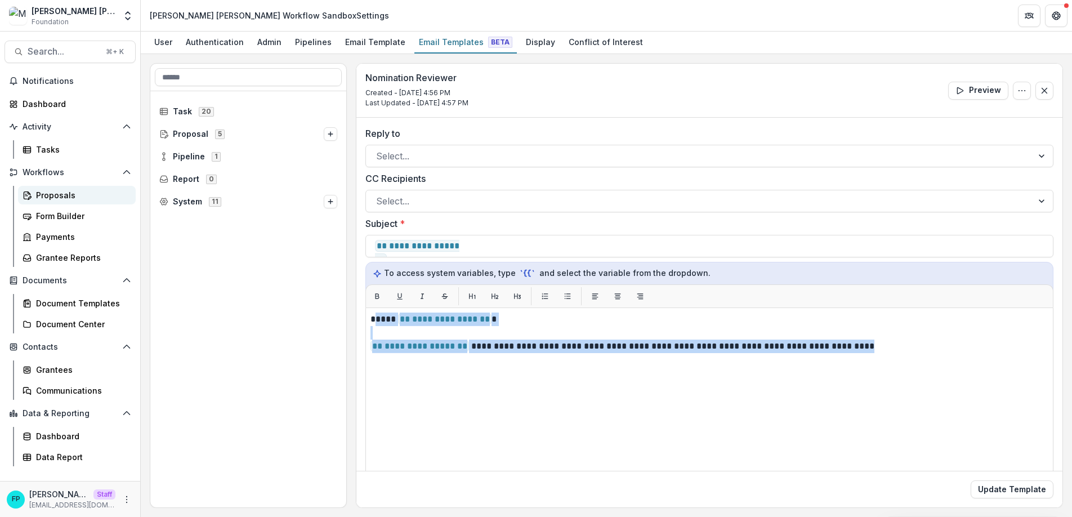
click at [95, 198] on div "Proposals" at bounding box center [81, 195] width 91 height 12
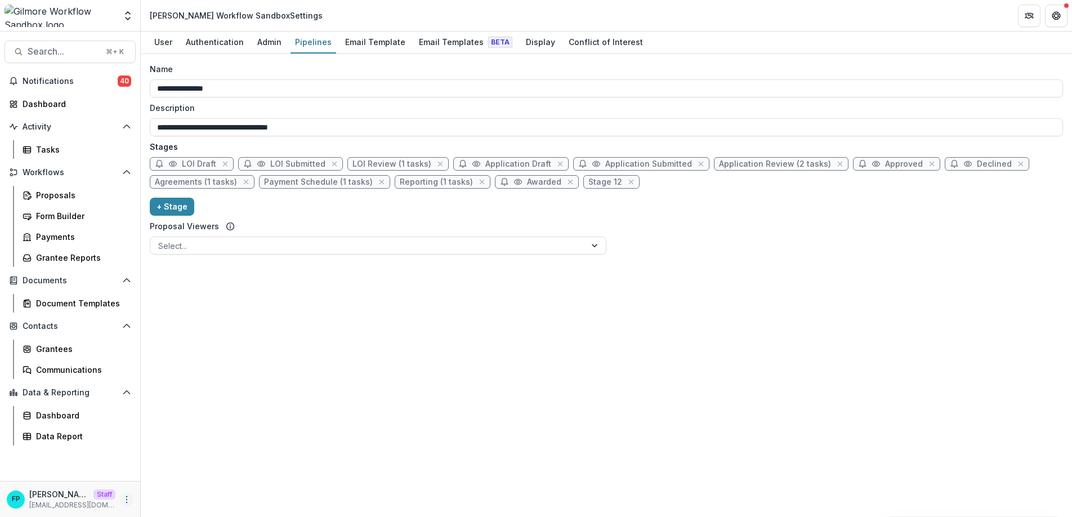
click at [129, 499] on icon "More" at bounding box center [126, 499] width 9 height 9
click at [177, 480] on link "User Settings" at bounding box center [201, 475] width 120 height 19
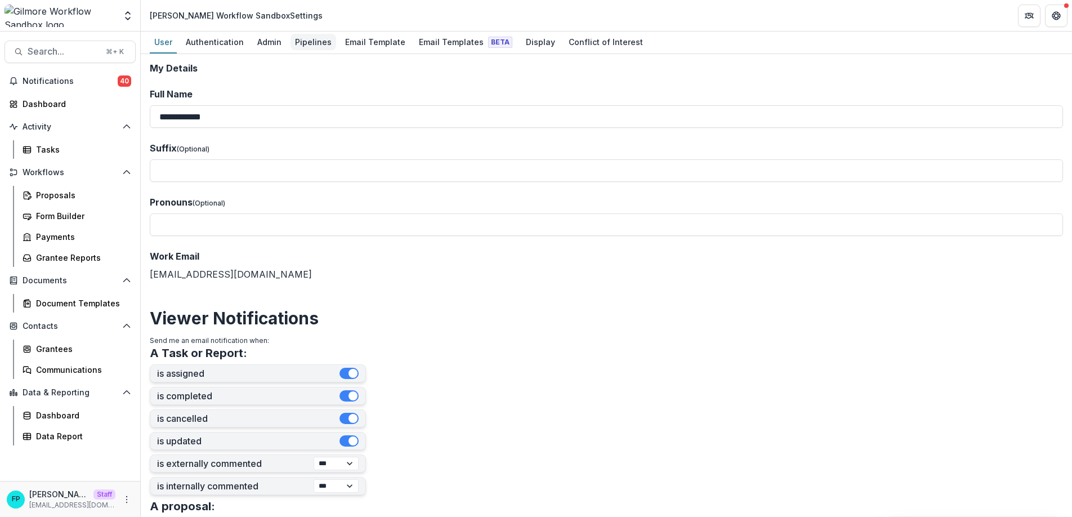
click at [307, 42] on div "Pipelines" at bounding box center [313, 42] width 46 height 16
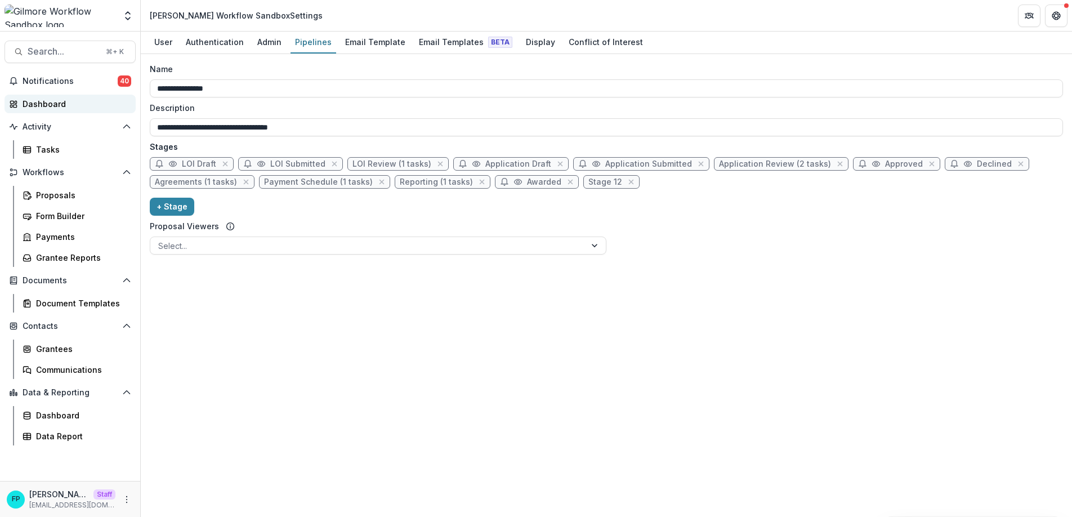
click at [65, 98] on div "Dashboard" at bounding box center [75, 104] width 104 height 12
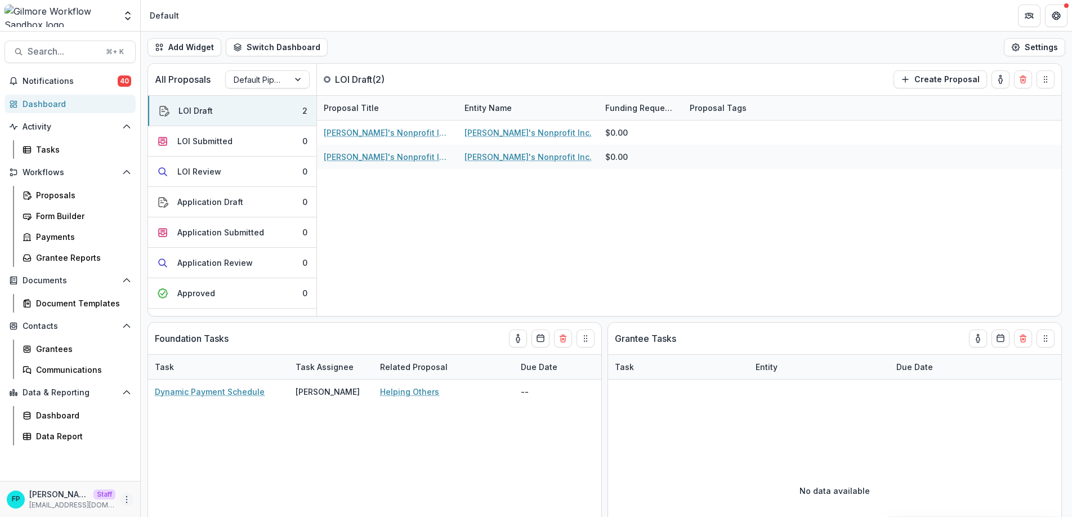
click at [129, 498] on icon "More" at bounding box center [126, 499] width 9 height 9
click at [204, 11] on header "Default" at bounding box center [606, 15] width 931 height 31
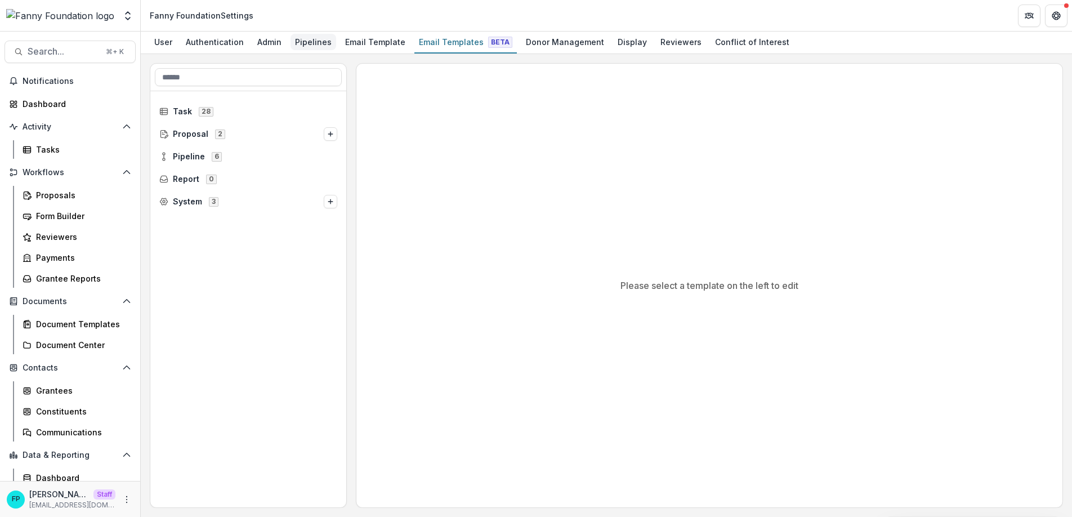
click at [308, 43] on div "Pipelines" at bounding box center [313, 42] width 46 height 16
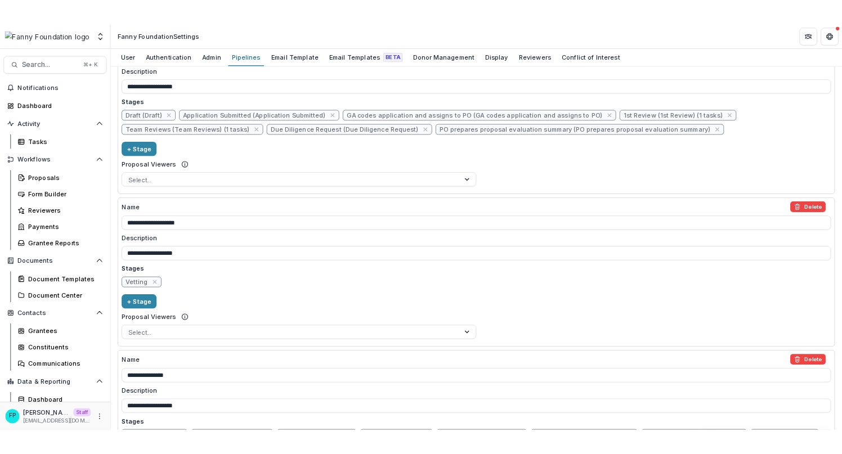
scroll to position [823, 0]
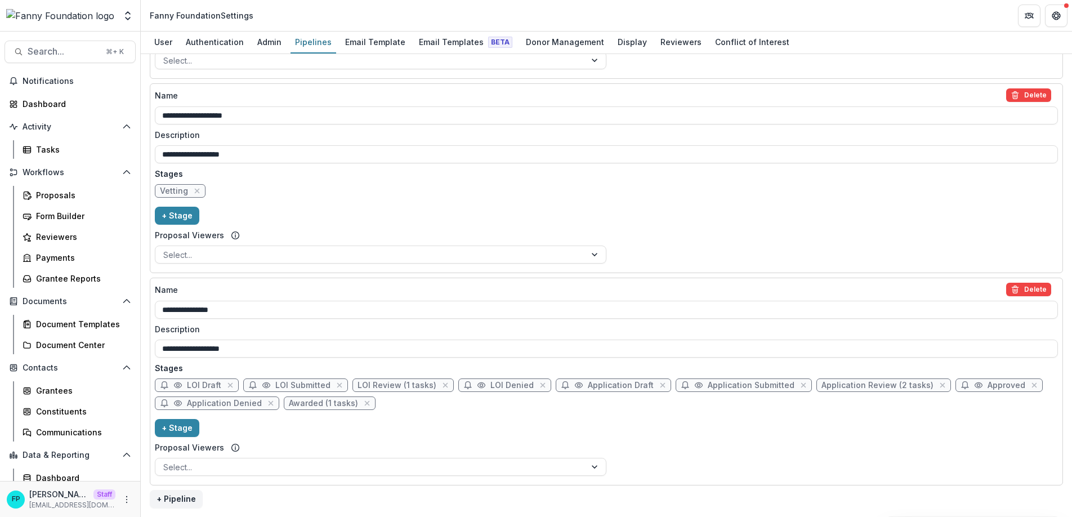
drag, startPoint x: 150, startPoint y: 15, endPoint x: 261, endPoint y: 16, distance: 110.9
click at [261, 16] on header "Fanny Foundation Settings" at bounding box center [606, 15] width 931 height 31
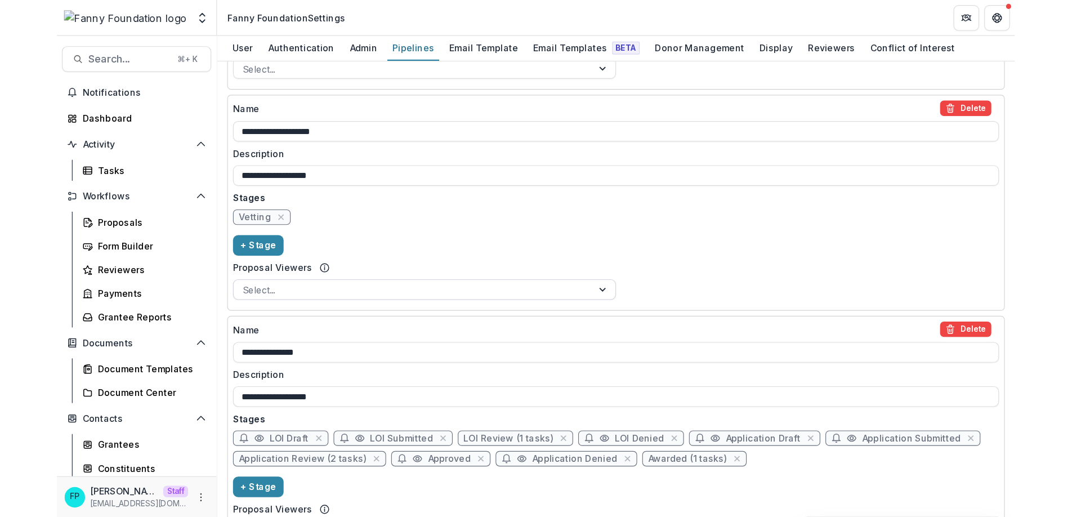
scroll to position [921, 0]
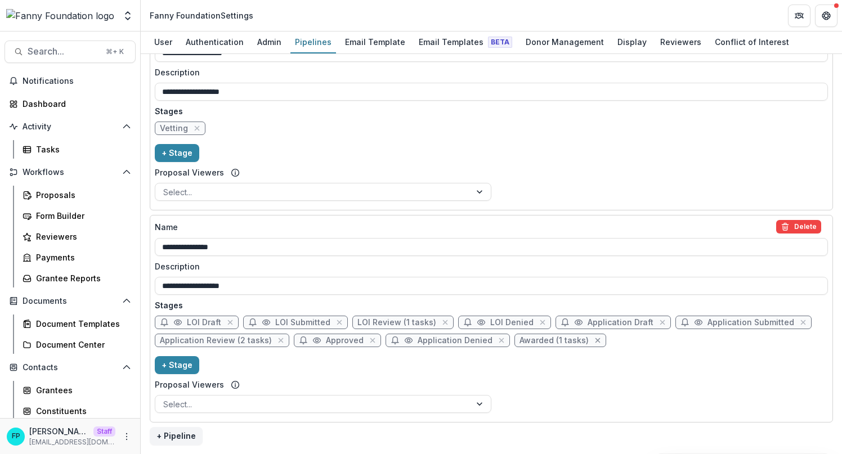
click at [593, 343] on icon "close" at bounding box center [597, 340] width 9 height 9
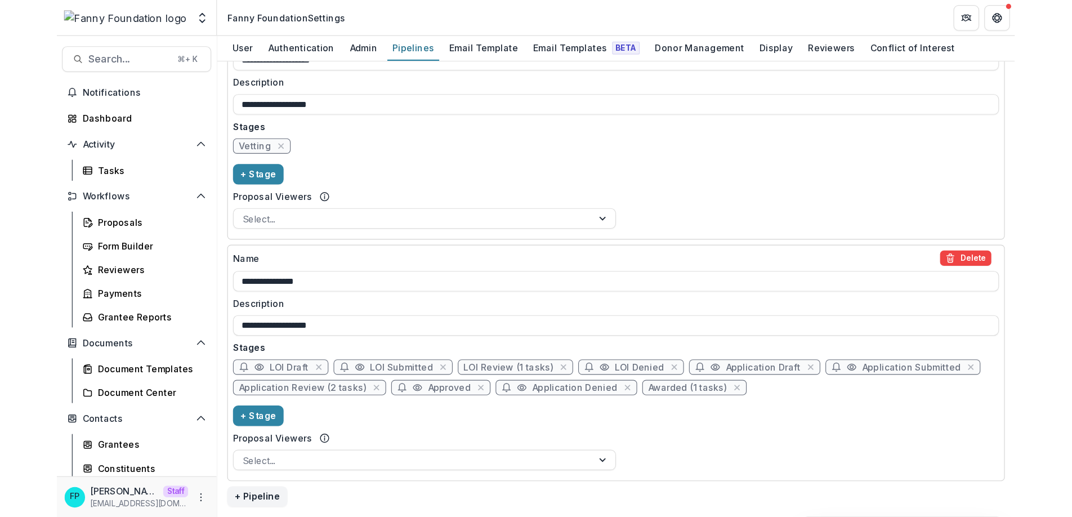
scroll to position [823, 0]
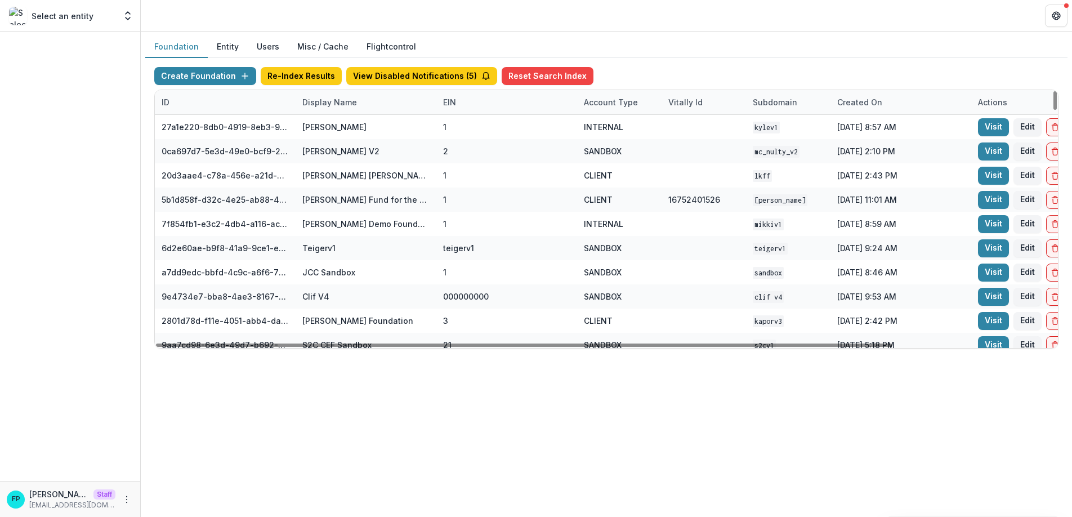
click at [329, 103] on div "Display Name" at bounding box center [329, 102] width 68 height 12
click at [348, 128] on input at bounding box center [365, 128] width 135 height 18
click at [350, 102] on div "Display Name" at bounding box center [329, 102] width 68 height 12
click at [341, 128] on input at bounding box center [365, 128] width 135 height 18
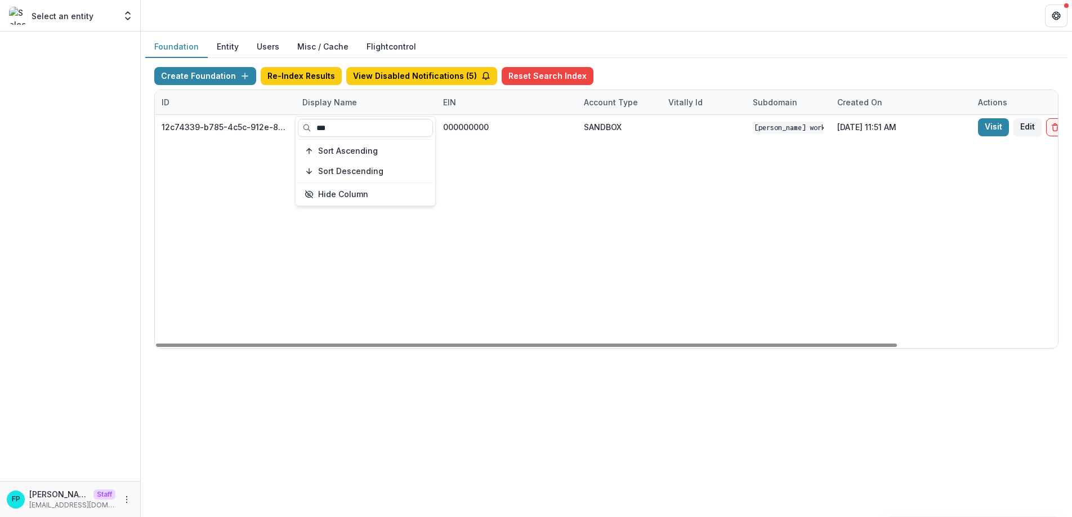
type input "***"
click at [551, 275] on div "12c74339-b785-4c5c-912e-8e0a4e776217 [PERSON_NAME] Workflow Sandbox 000000000 S…" at bounding box center [704, 231] width 1098 height 233
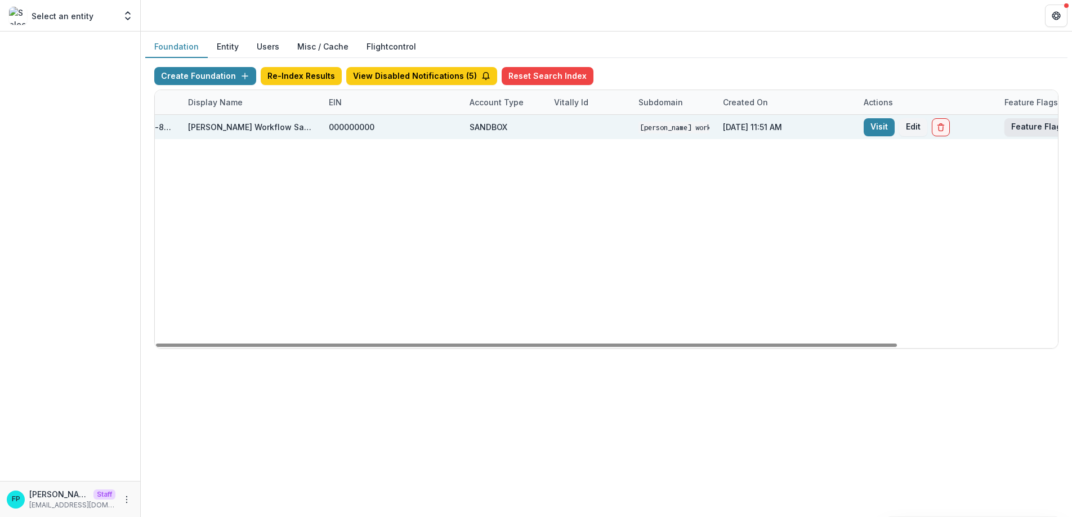
scroll to position [0, 195]
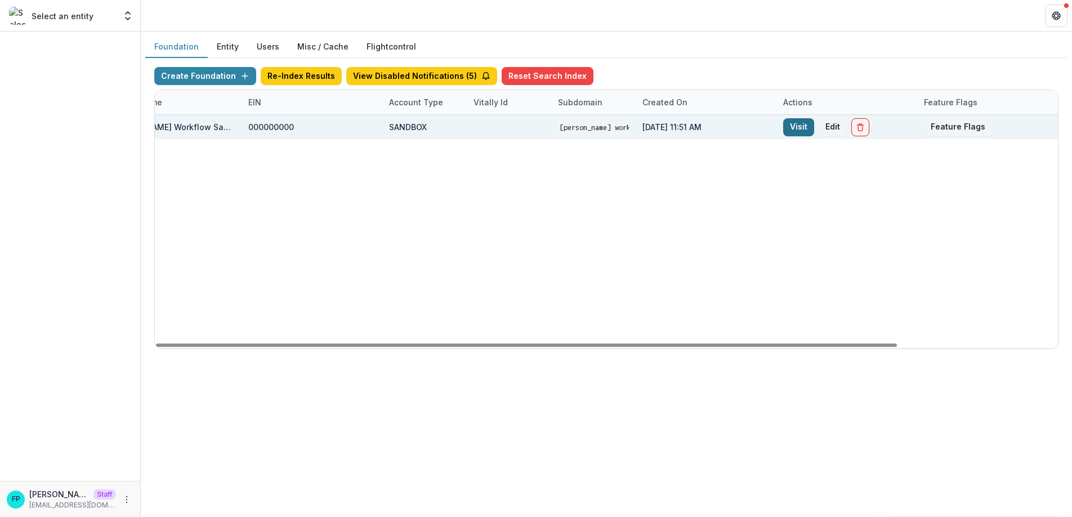
click at [795, 128] on link "Visit" at bounding box center [798, 127] width 31 height 18
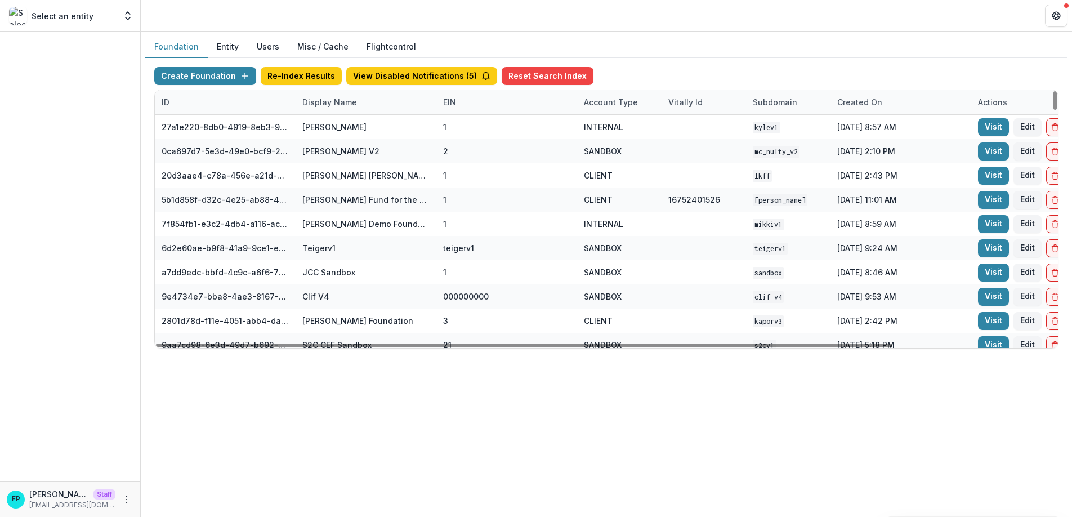
click at [334, 101] on div "Display Name" at bounding box center [329, 102] width 68 height 12
click at [339, 125] on input at bounding box center [365, 128] width 135 height 18
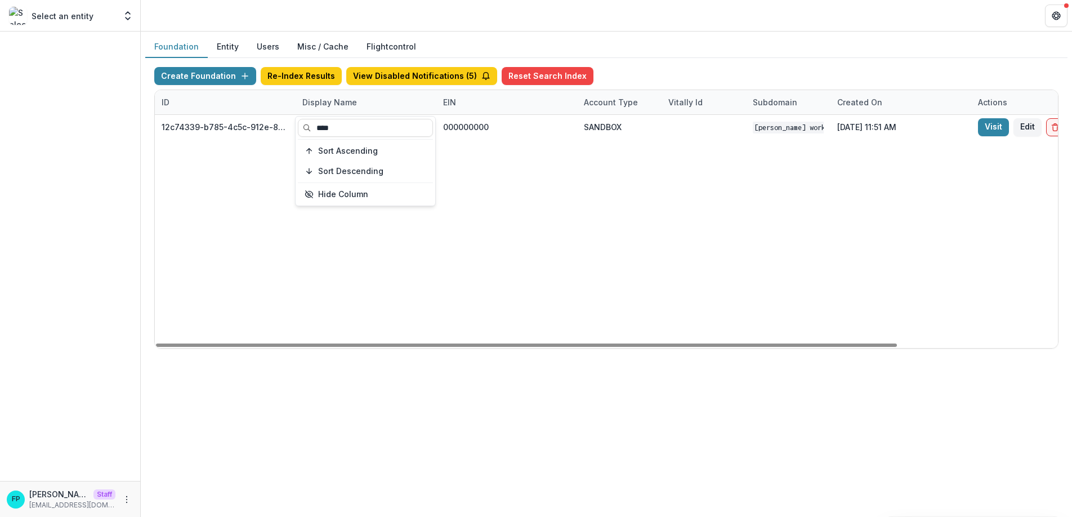
type input "****"
click at [624, 245] on div "12c74339-b785-4c5c-912e-8e0a4e776217 [PERSON_NAME] Workflow Sandbox 000000000 S…" at bounding box center [704, 231] width 1098 height 233
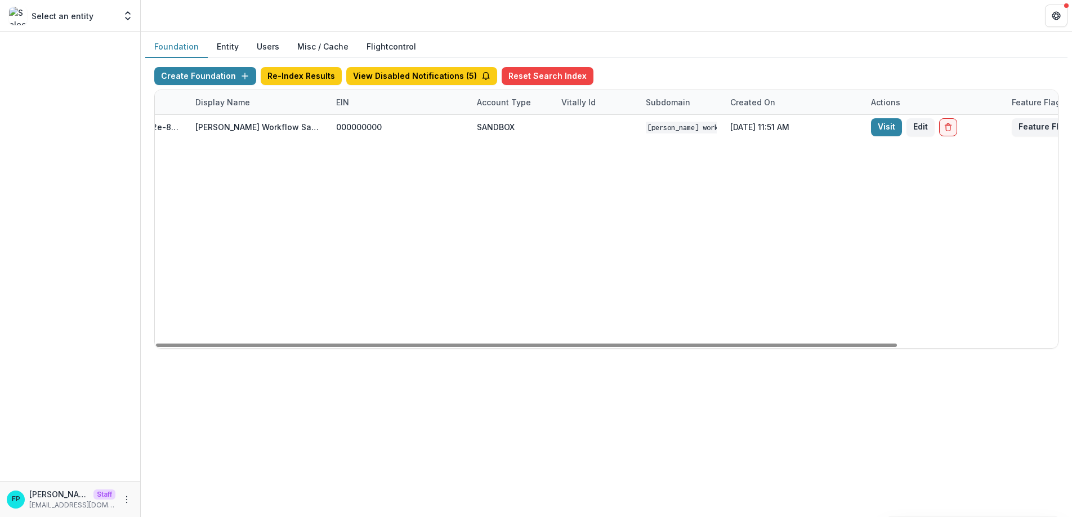
scroll to position [0, 195]
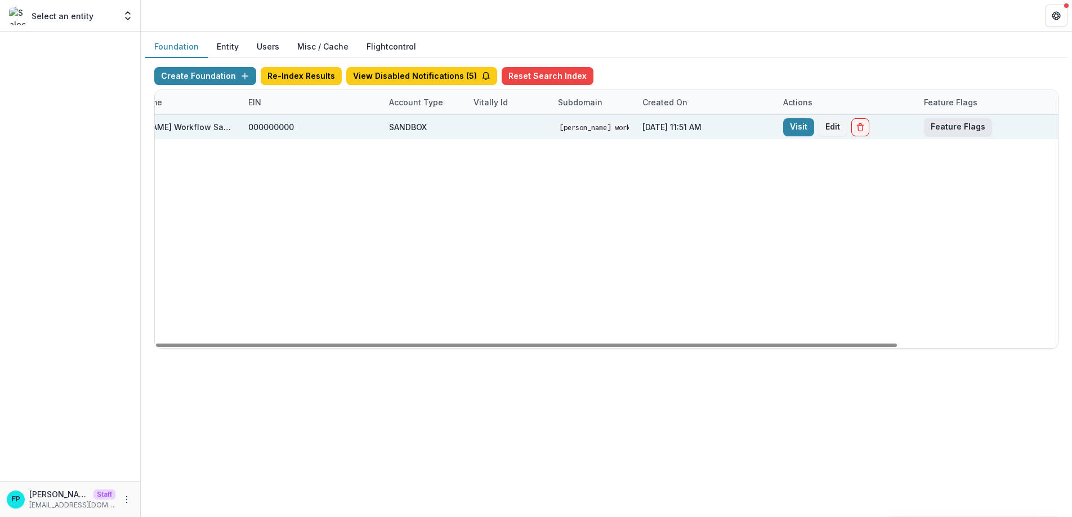
click at [957, 129] on button "Feature Flags" at bounding box center [958, 127] width 68 height 18
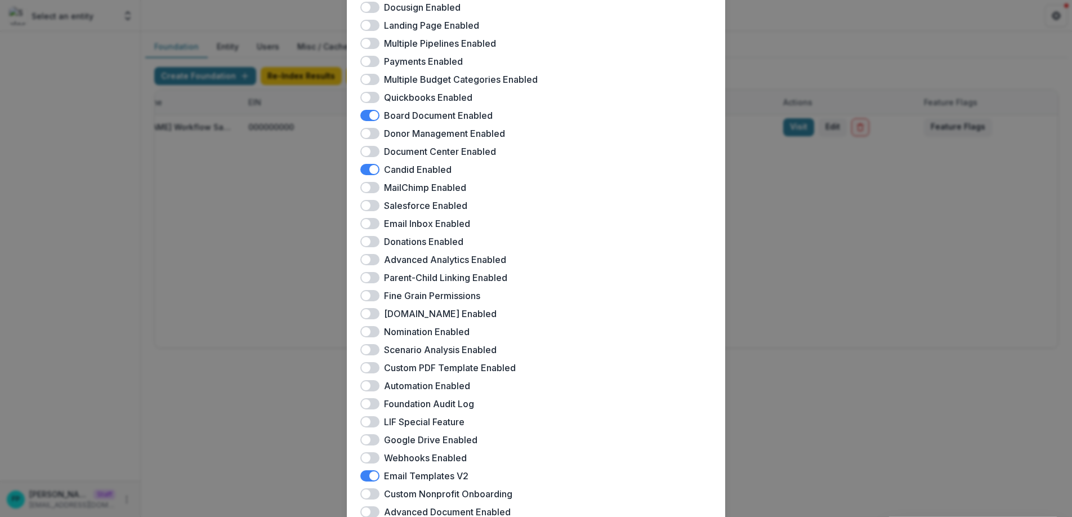
scroll to position [75, 0]
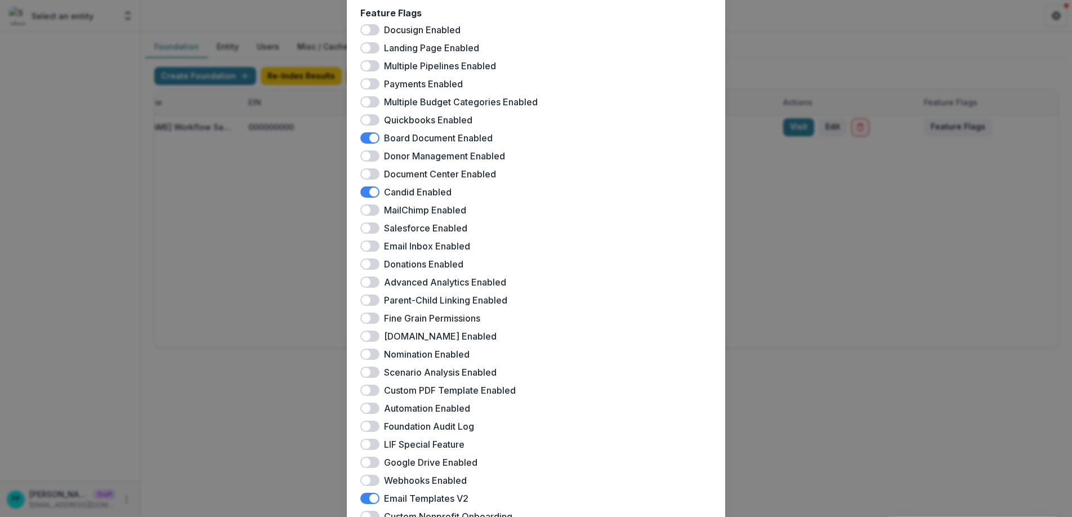
click at [787, 253] on div "[PERSON_NAME] Workflow Sandbox Feature Flags Docusign Enabled Landing Page Enab…" at bounding box center [536, 258] width 1072 height 517
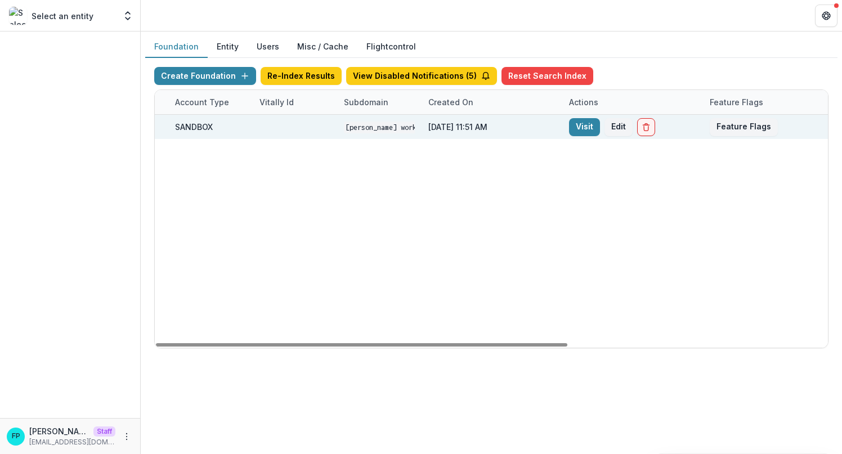
scroll to position [0, 416]
click at [571, 128] on link "Visit" at bounding box center [576, 127] width 31 height 18
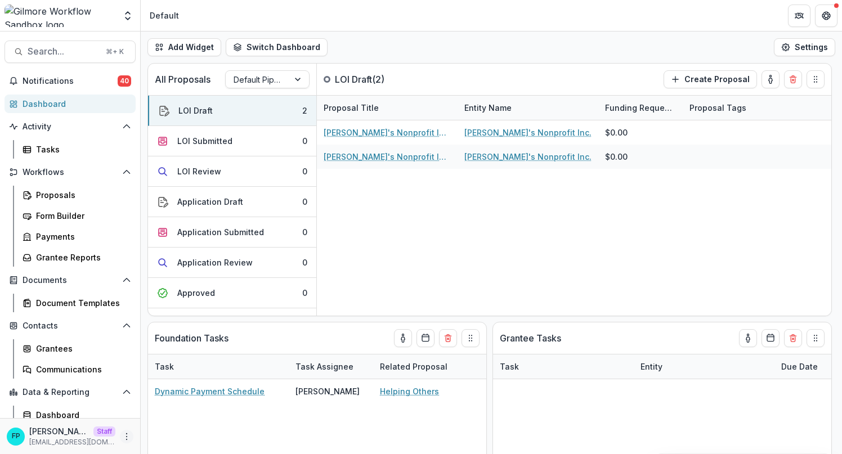
click at [123, 434] on icon "More" at bounding box center [126, 436] width 9 height 9
click at [165, 412] on link "User Settings" at bounding box center [197, 413] width 120 height 19
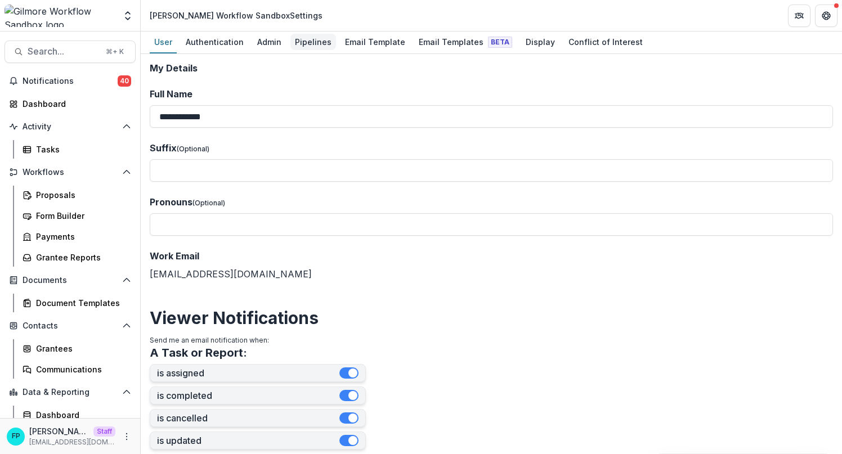
click at [318, 46] on div "Pipelines" at bounding box center [313, 42] width 46 height 16
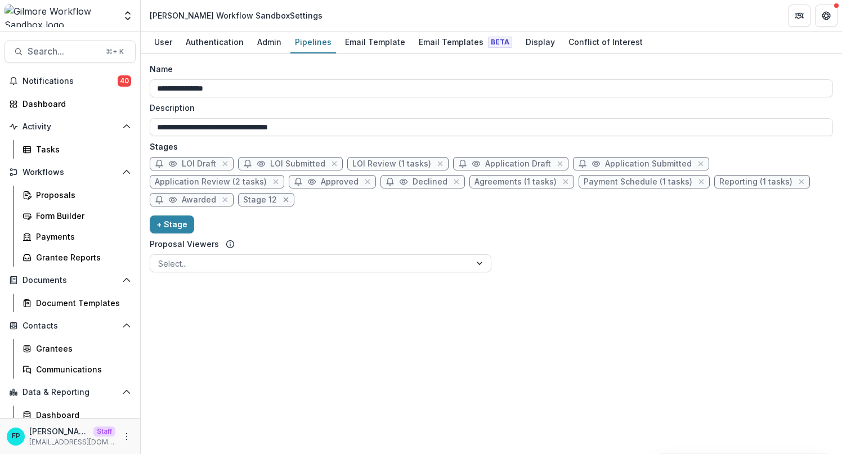
click at [284, 200] on icon "close" at bounding box center [286, 200] width 5 height 5
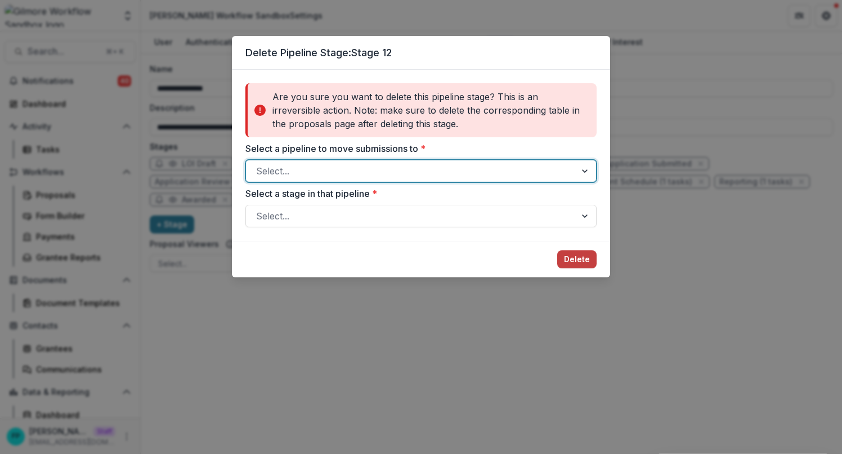
click at [294, 174] on div at bounding box center [411, 171] width 310 height 16
click at [304, 200] on div "No options" at bounding box center [421, 201] width 346 height 23
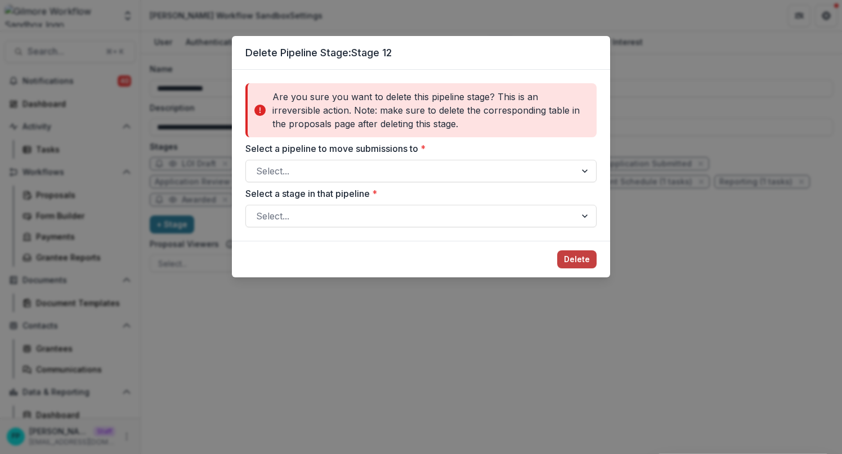
click at [447, 149] on label "Select a pipeline to move submissions to *" at bounding box center [417, 149] width 344 height 14
click at [259, 164] on input "Select a pipeline to move submissions to *" at bounding box center [257, 171] width 3 height 14
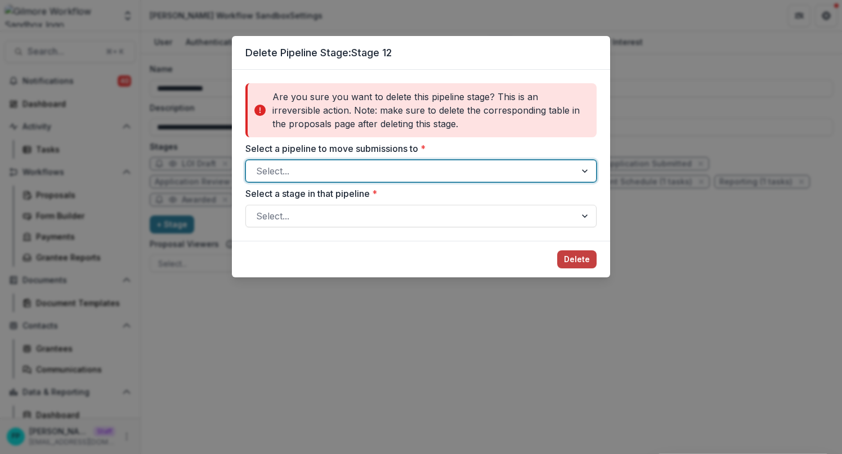
click at [554, 329] on div "Delete Pipeline Stage: Stage 12 Are you sure you want to delete this pipeline s…" at bounding box center [421, 227] width 842 height 454
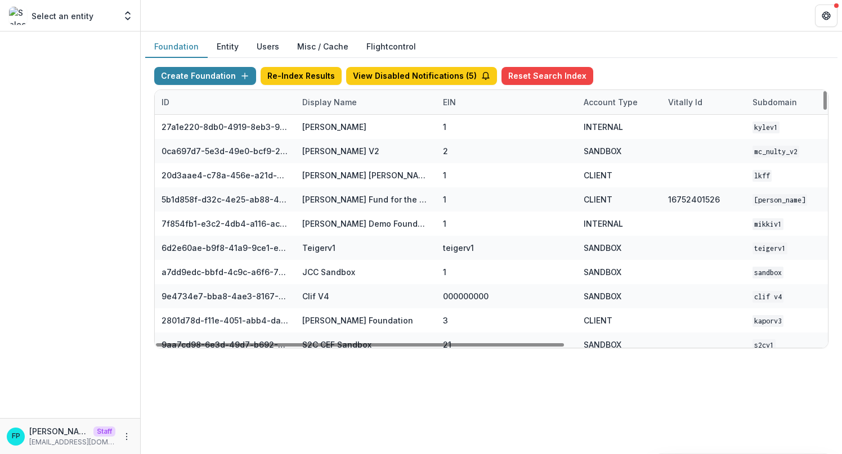
click at [332, 104] on div "Display Name" at bounding box center [329, 102] width 68 height 12
click at [331, 126] on input at bounding box center [365, 128] width 135 height 18
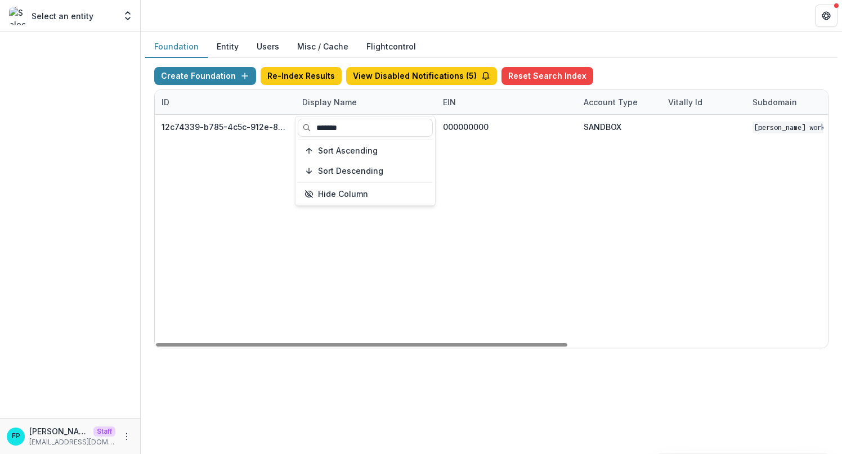
type input "*******"
click at [483, 174] on div "12c74339-b785-4c5c-912e-8e0a4e776217 [PERSON_NAME] Workflow Sandbox 000000000 S…" at bounding box center [704, 231] width 1098 height 233
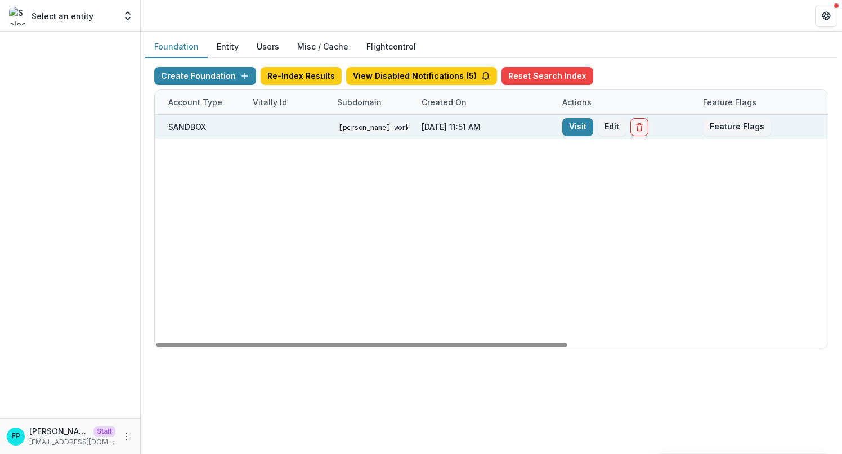
scroll to position [0, 424]
click at [734, 127] on button "Feature Flags" at bounding box center [728, 127] width 68 height 18
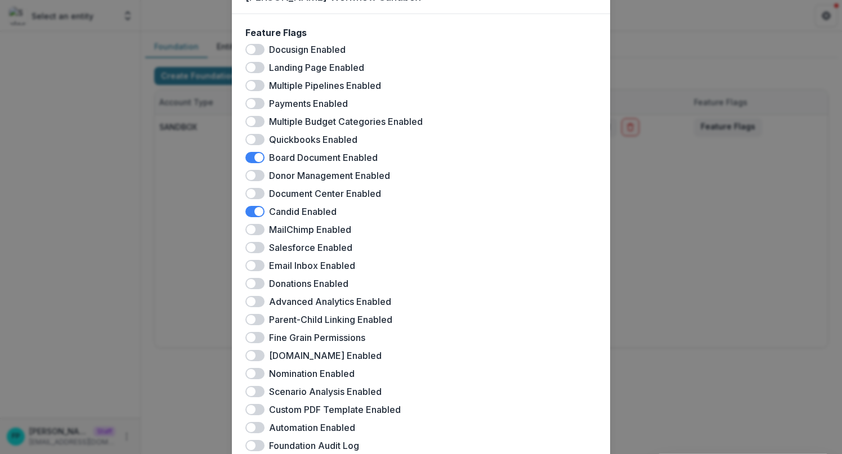
scroll to position [58, 0]
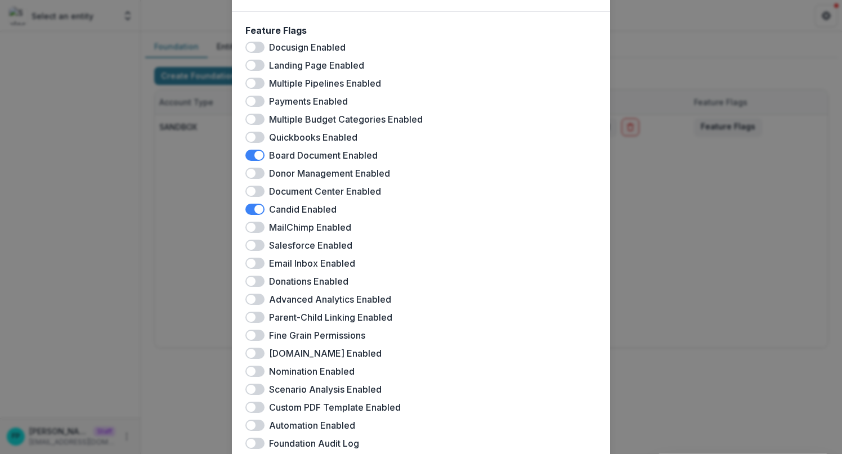
click at [256, 84] on span at bounding box center [254, 83] width 19 height 11
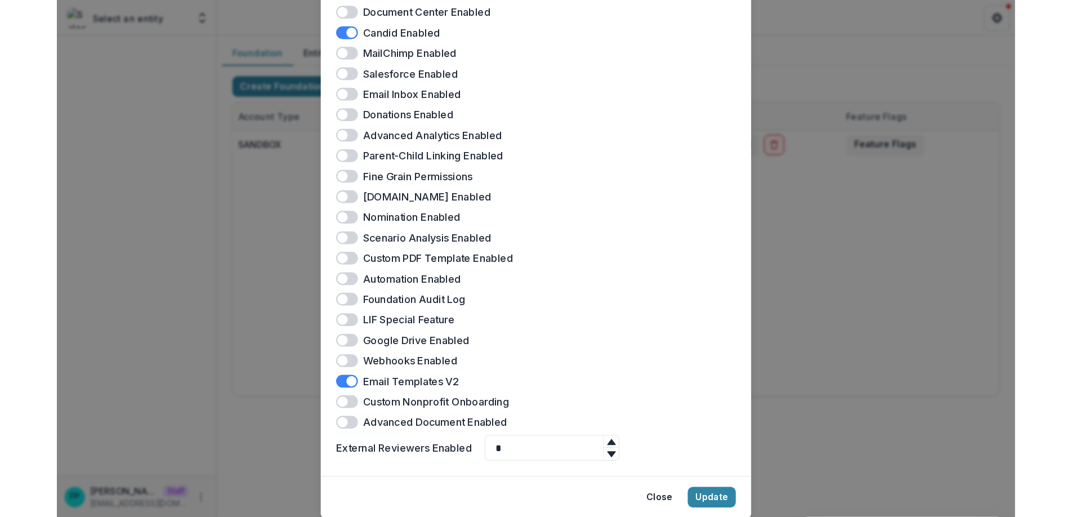
scroll to position [275, 0]
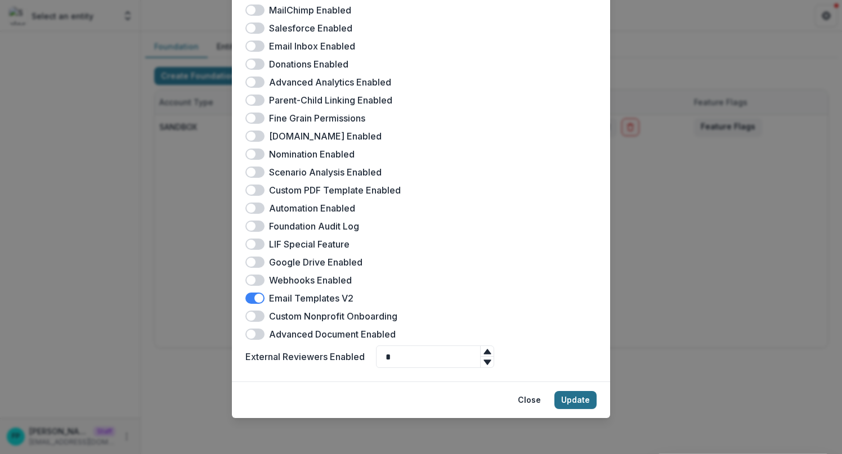
click at [576, 405] on button "Update" at bounding box center [575, 400] width 42 height 18
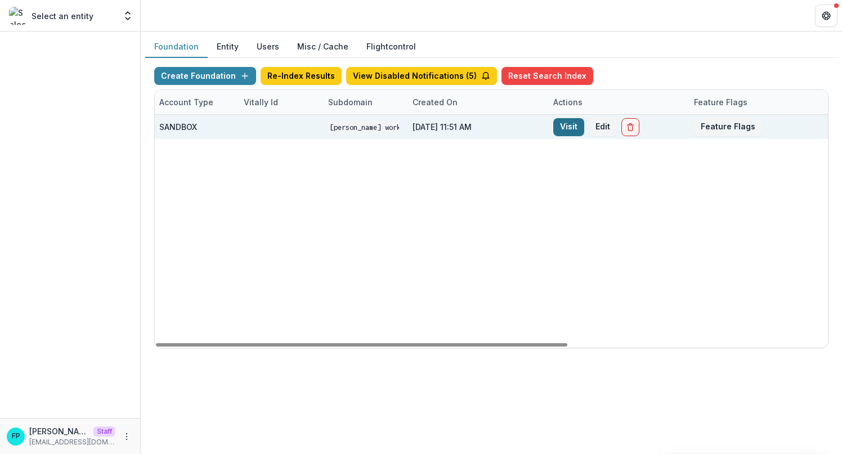
click at [565, 127] on link "Visit" at bounding box center [568, 127] width 31 height 18
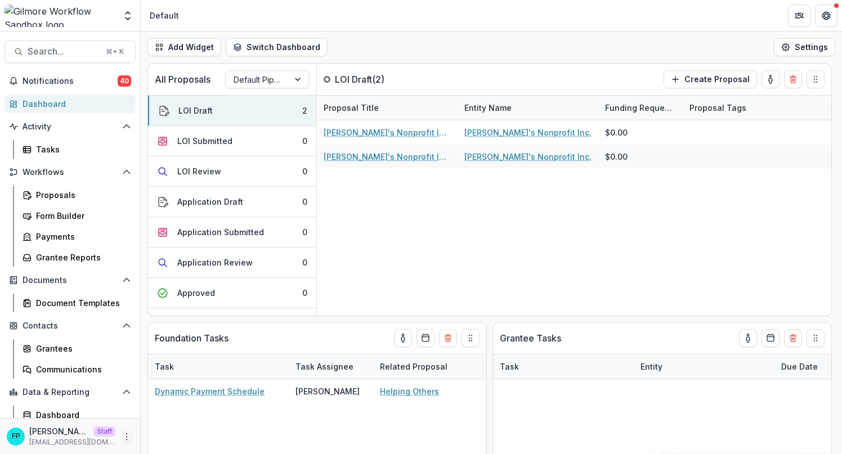
click at [124, 431] on button "More" at bounding box center [127, 437] width 14 height 14
click at [155, 415] on link "User Settings" at bounding box center [197, 413] width 120 height 19
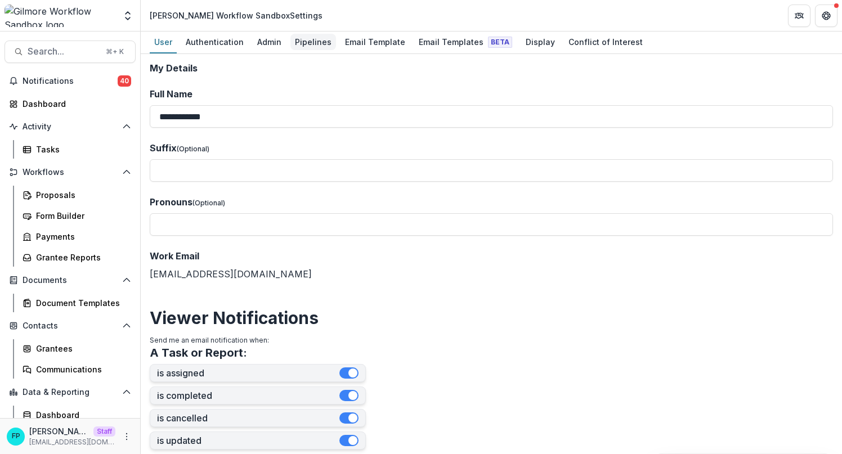
click at [310, 47] on div "Pipelines" at bounding box center [313, 42] width 46 height 16
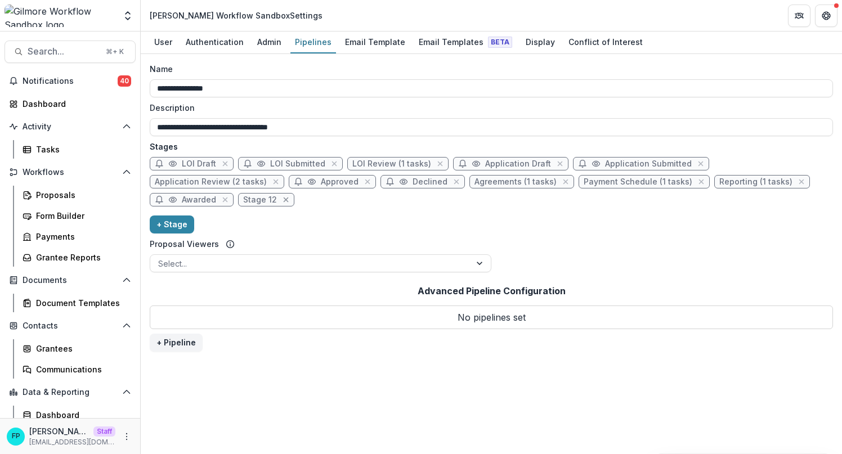
click at [284, 199] on icon "close" at bounding box center [286, 200] width 5 height 5
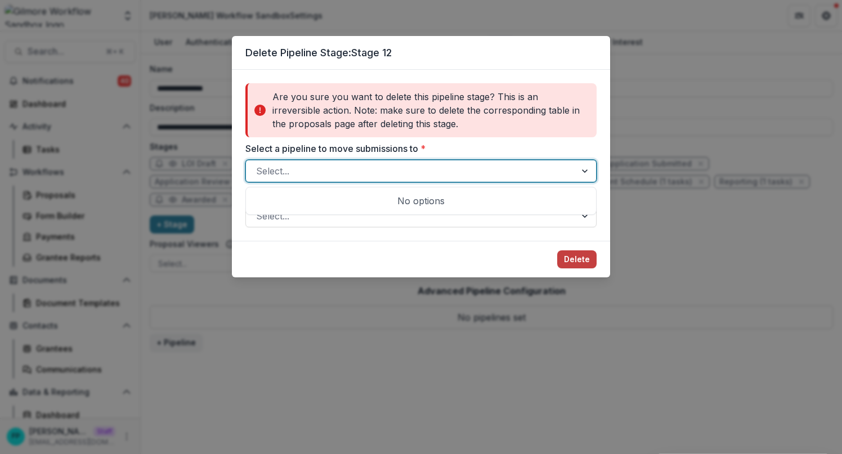
click at [316, 171] on div at bounding box center [411, 171] width 310 height 16
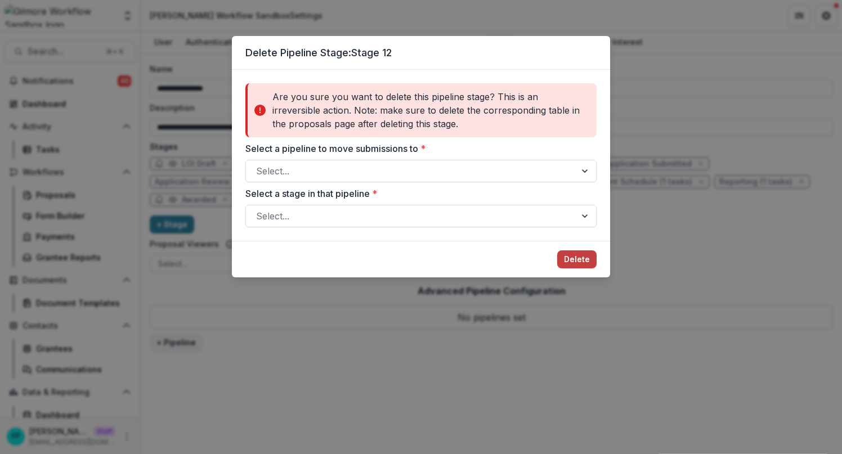
click at [441, 153] on label "Select a pipeline to move submissions to *" at bounding box center [417, 149] width 344 height 14
click at [259, 164] on input "Select a pipeline to move submissions to *" at bounding box center [257, 171] width 3 height 14
click at [289, 362] on div "Delete Pipeline Stage: Stage 12 Are you sure you want to delete this pipeline s…" at bounding box center [421, 227] width 842 height 454
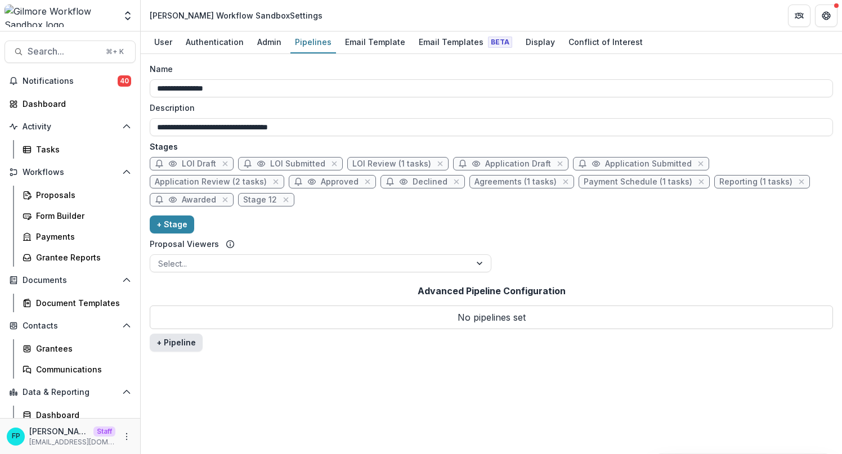
click at [171, 344] on button "+ Pipeline" at bounding box center [176, 343] width 53 height 18
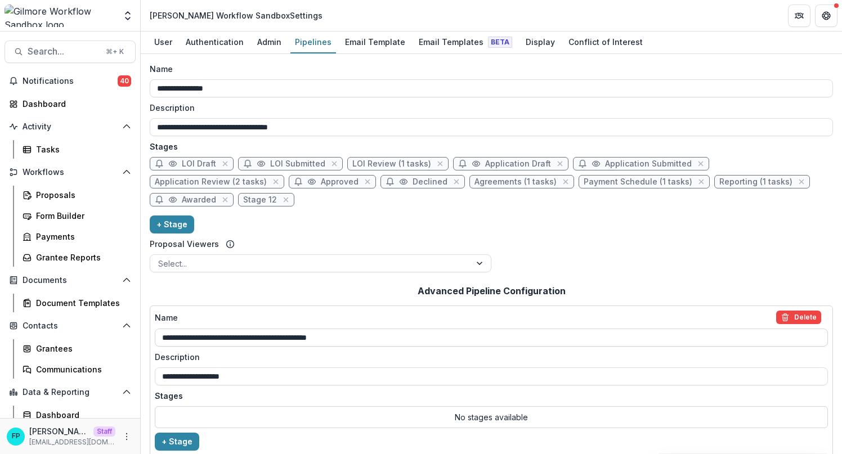
click at [222, 337] on input "**********" at bounding box center [491, 338] width 673 height 18
click at [303, 435] on div "**********" at bounding box center [491, 402] width 673 height 183
click at [285, 201] on icon "close" at bounding box center [285, 199] width 9 height 9
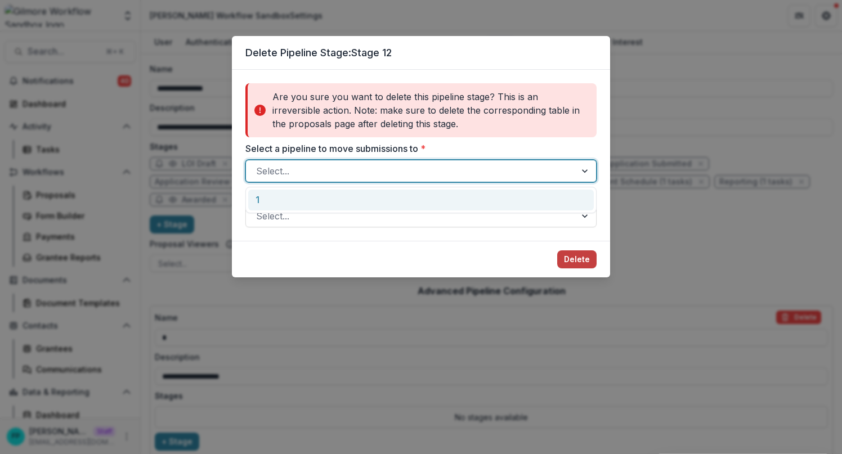
click at [313, 173] on div at bounding box center [411, 171] width 310 height 16
click at [451, 144] on label "Select a pipeline to move submissions to *" at bounding box center [417, 149] width 344 height 14
click at [259, 164] on input "Select a pipeline to move submissions to *" at bounding box center [257, 171] width 3 height 14
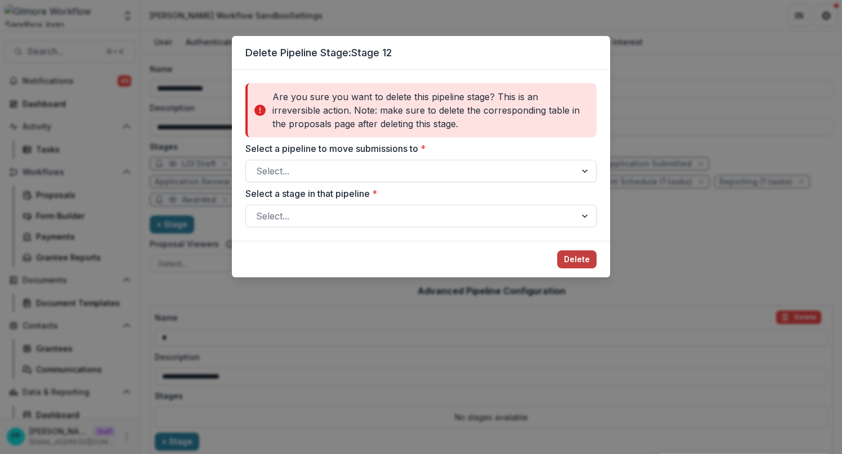
click at [708, 227] on div "Delete Pipeline Stage: Stage 12 Are you sure you want to delete this pipeline s…" at bounding box center [421, 227] width 842 height 454
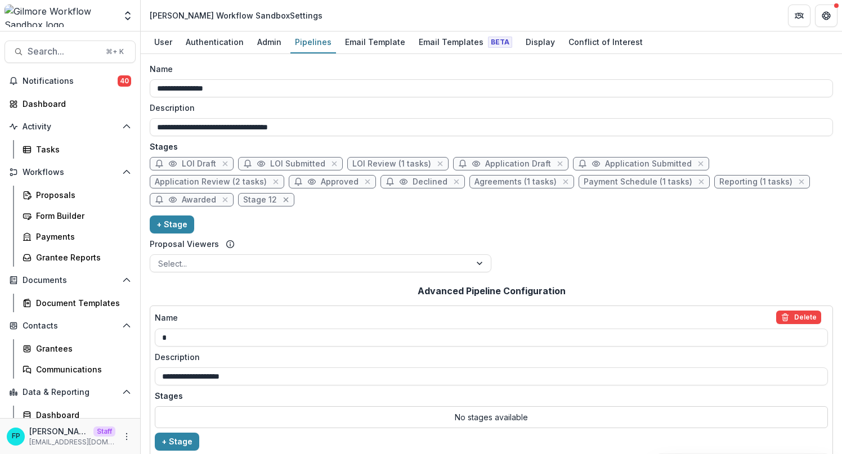
click at [284, 197] on icon "close" at bounding box center [285, 199] width 9 height 9
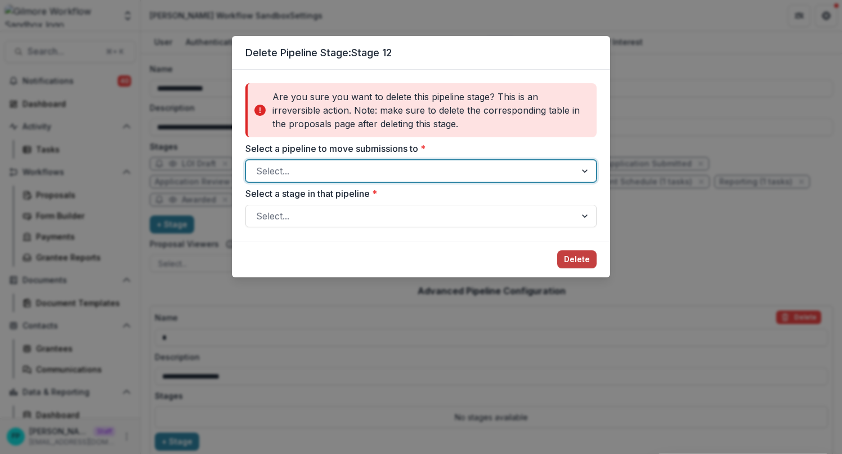
click at [392, 172] on div at bounding box center [411, 171] width 310 height 16
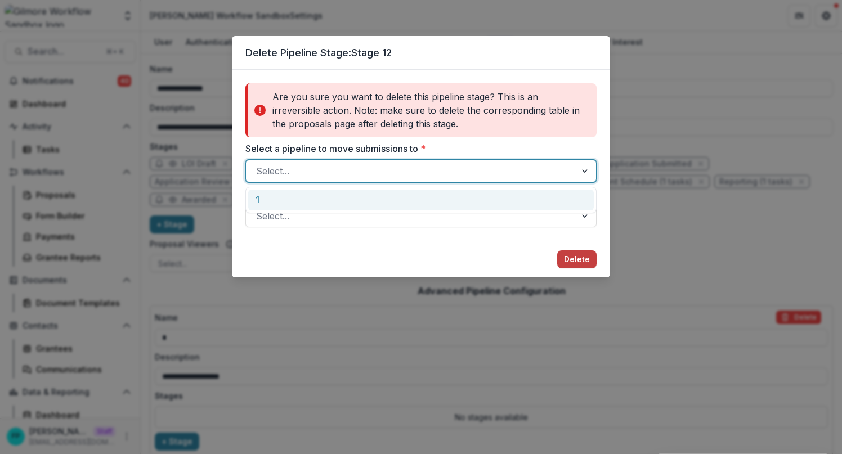
click at [445, 147] on label "Select a pipeline to move submissions to *" at bounding box center [417, 149] width 344 height 14
click at [259, 164] on input "Select a pipeline to move submissions to *" at bounding box center [257, 171] width 3 height 14
click at [431, 178] on div at bounding box center [411, 171] width 310 height 16
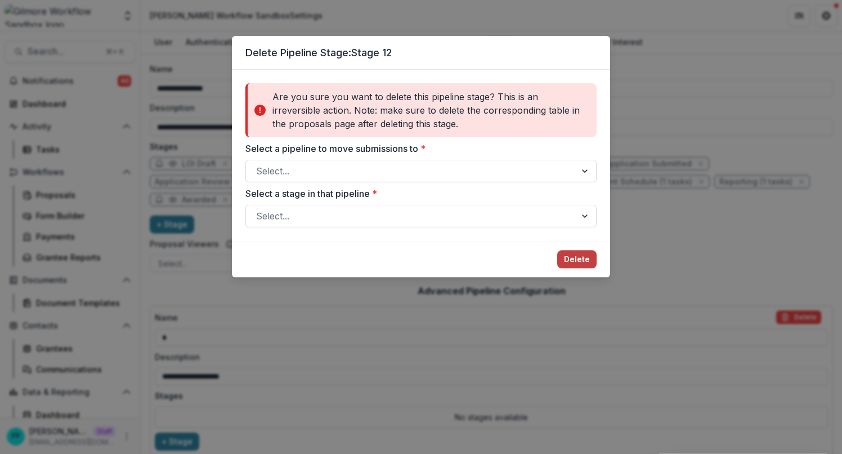
click at [639, 217] on div "Delete Pipeline Stage: Stage 12 Are you sure you want to delete this pipeline s…" at bounding box center [421, 227] width 842 height 454
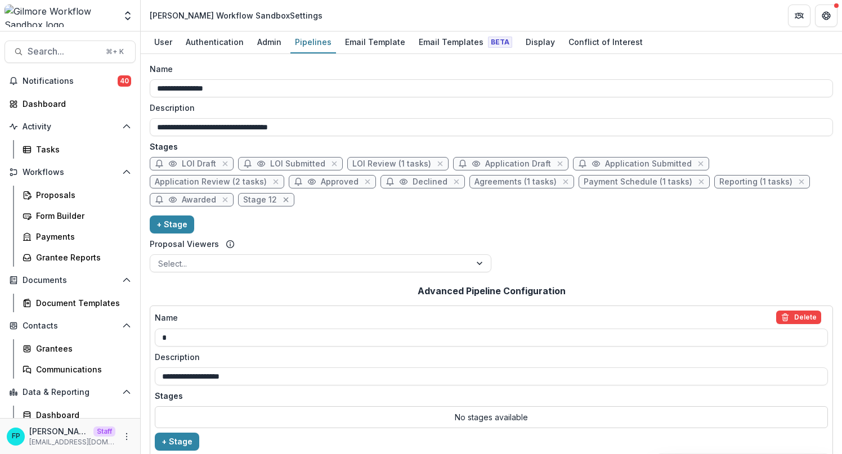
click at [284, 200] on icon "close" at bounding box center [286, 200] width 5 height 5
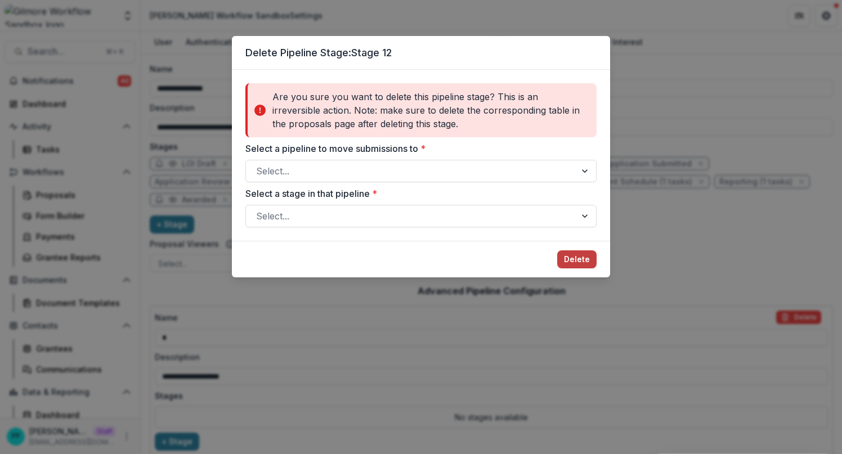
click at [659, 64] on div "Delete Pipeline Stage: Stage 12 Are you sure you want to delete this pipeline s…" at bounding box center [421, 227] width 842 height 454
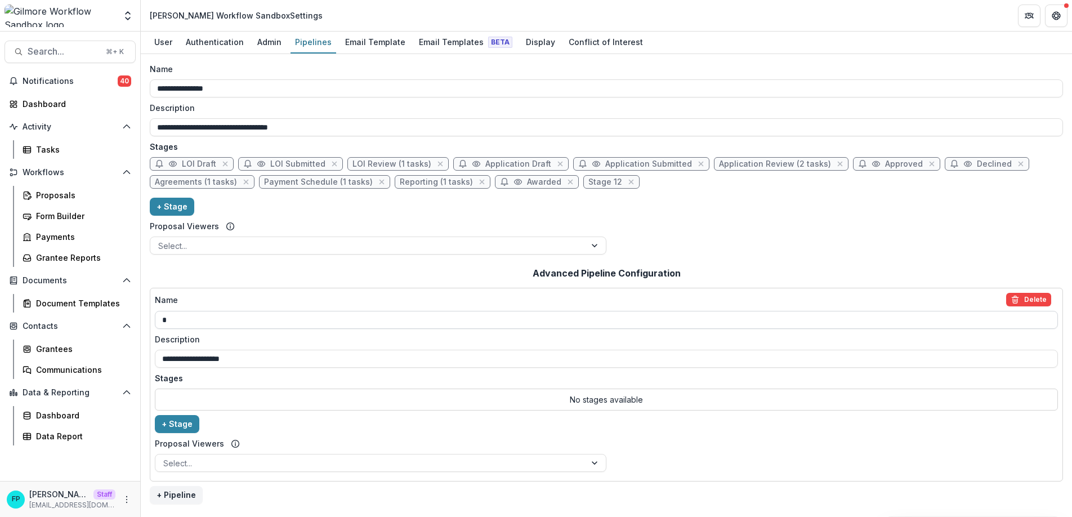
drag, startPoint x: 230, startPoint y: 322, endPoint x: 156, endPoint y: 319, distance: 74.4
click at [156, 319] on input "*" at bounding box center [606, 320] width 903 height 18
type input "**********"
click at [240, 271] on div "**********" at bounding box center [606, 381] width 913 height 245
click at [626, 182] on icon "close" at bounding box center [630, 181] width 9 height 9
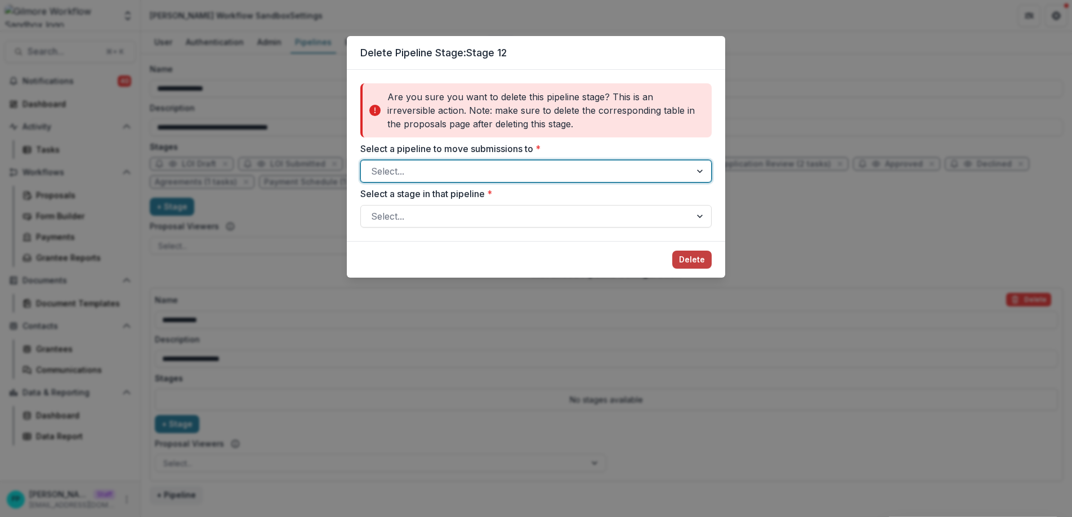
click at [588, 174] on div at bounding box center [526, 171] width 310 height 16
click at [608, 152] on label "Select a pipeline to move submissions to *" at bounding box center [532, 149] width 344 height 14
click at [374, 164] on input "Select a pipeline to move submissions to *" at bounding box center [372, 171] width 3 height 14
click at [604, 169] on div at bounding box center [526, 171] width 310 height 16
click at [563, 177] on div at bounding box center [526, 171] width 310 height 16
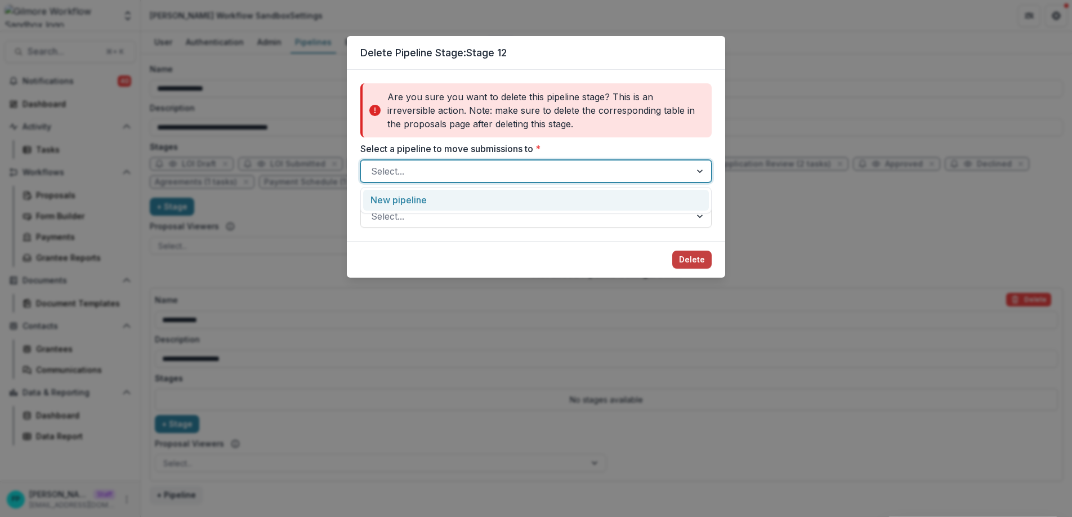
click at [694, 149] on label "Select a pipeline to move submissions to *" at bounding box center [532, 149] width 344 height 14
click at [374, 164] on input "Select a pipeline to move submissions to *" at bounding box center [372, 171] width 3 height 14
click at [747, 100] on div "Delete Pipeline Stage: Stage 12 Are you sure you want to delete this pipeline s…" at bounding box center [536, 258] width 1072 height 517
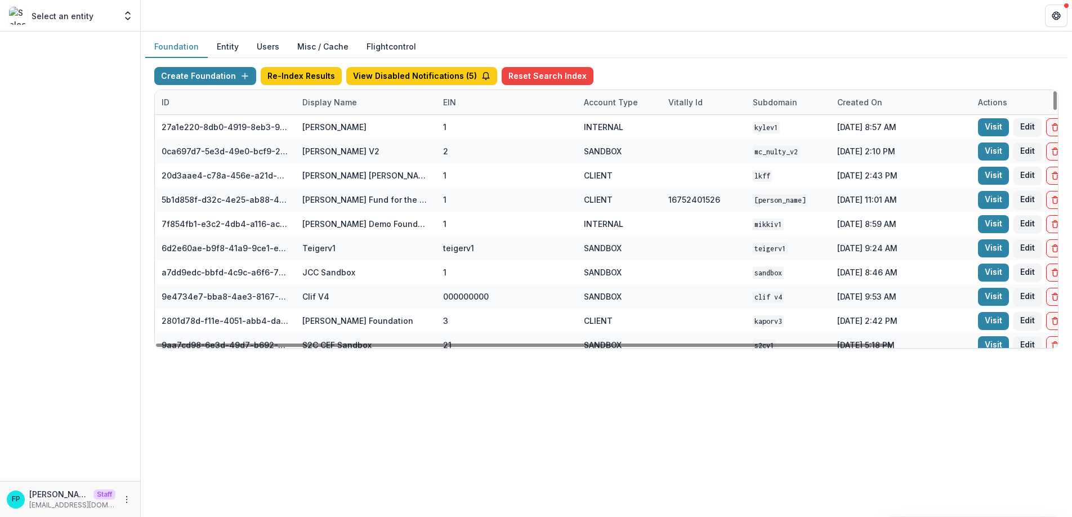
click at [324, 102] on div "Display Name" at bounding box center [329, 102] width 68 height 12
click at [328, 129] on input at bounding box center [365, 128] width 135 height 18
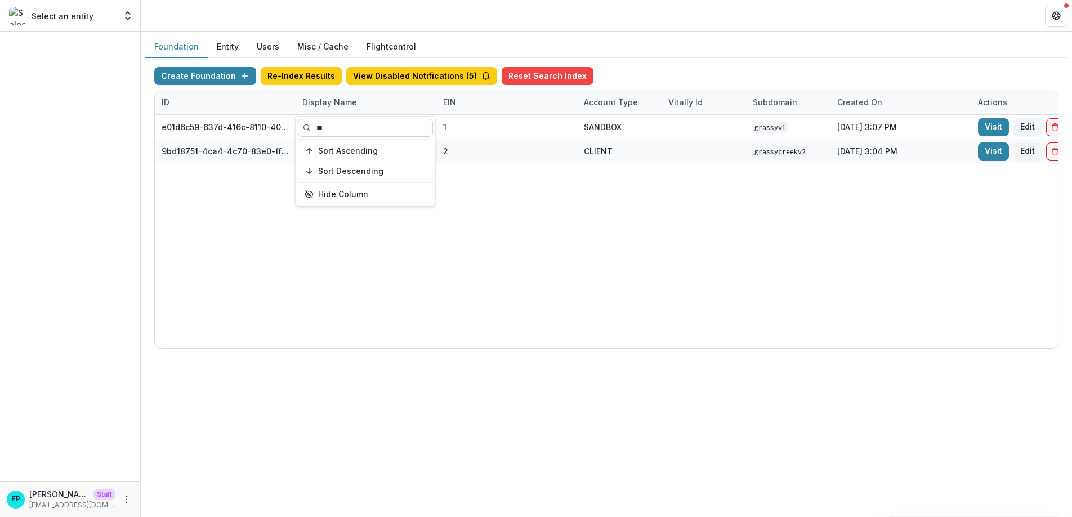
type input "*"
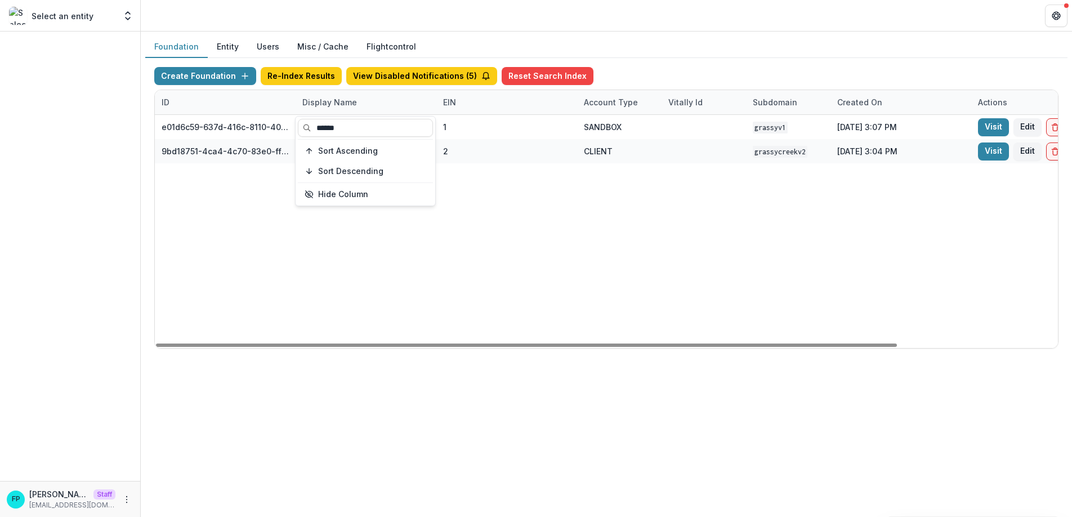
type input "******"
click at [538, 275] on div "e01d6c59-637d-416c-8110-4057fa812c23 Grassyv1 1 SANDBOX Grassyv1 [DATE] 3:07 PM…" at bounding box center [704, 231] width 1098 height 233
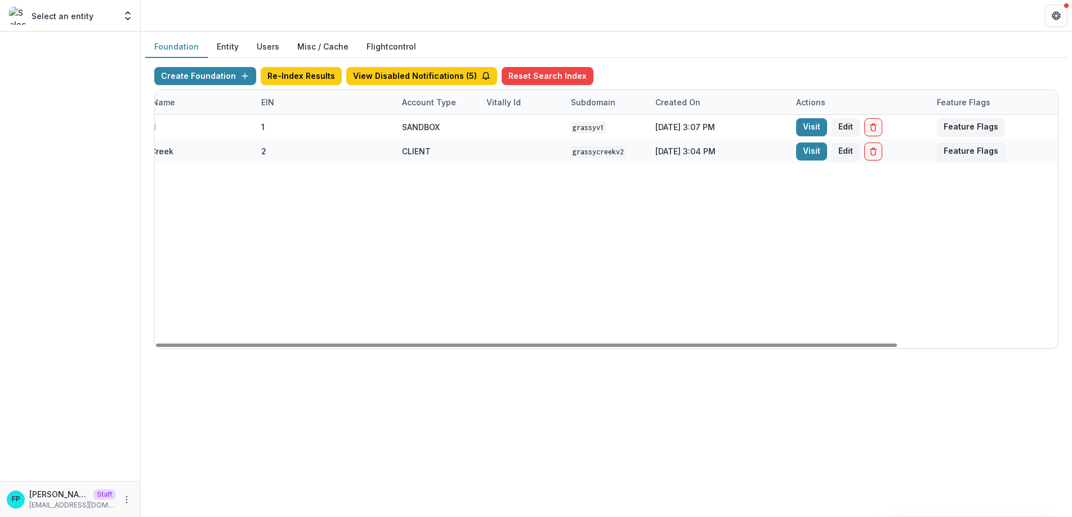
scroll to position [0, 195]
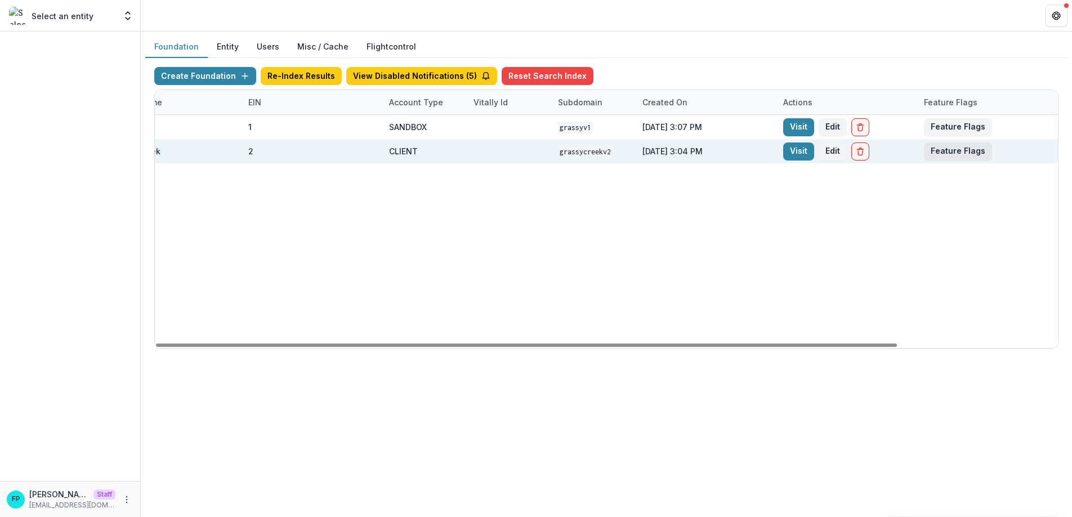
click at [950, 151] on button "Feature Flags" at bounding box center [958, 151] width 68 height 18
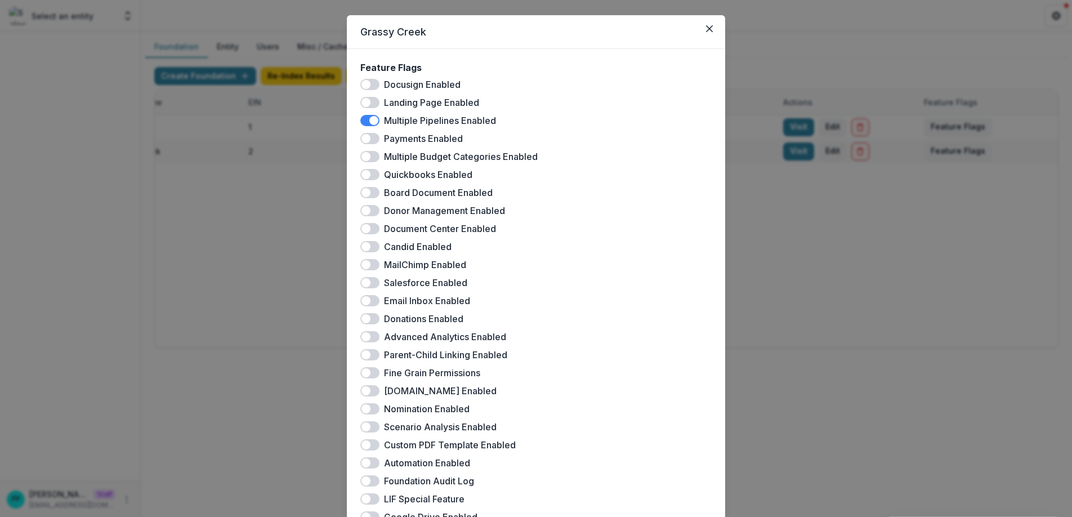
scroll to position [0, 0]
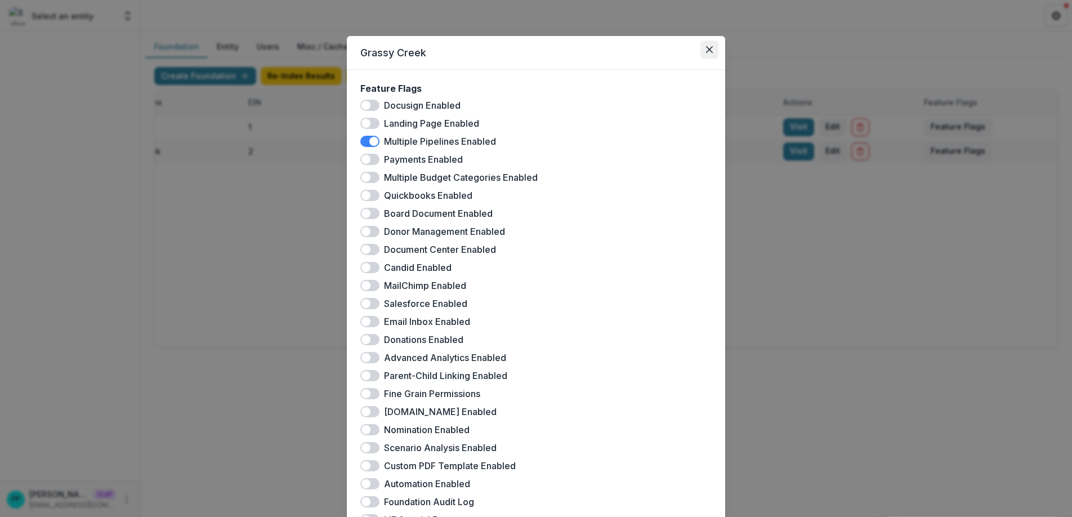
click at [710, 48] on icon "Close" at bounding box center [709, 49] width 7 height 7
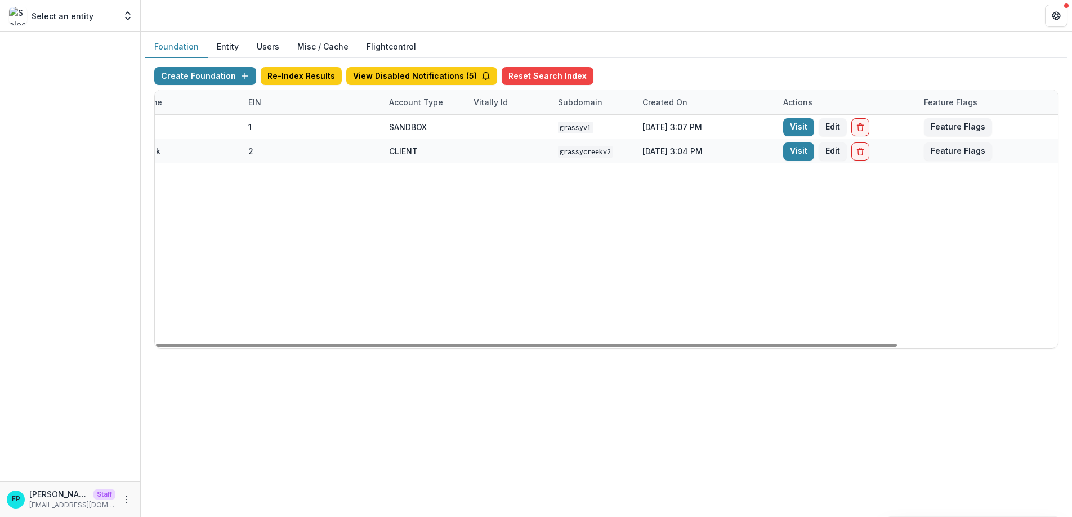
click at [404, 104] on div "Account Type" at bounding box center [416, 102] width 68 height 12
click at [418, 128] on input at bounding box center [451, 128] width 135 height 18
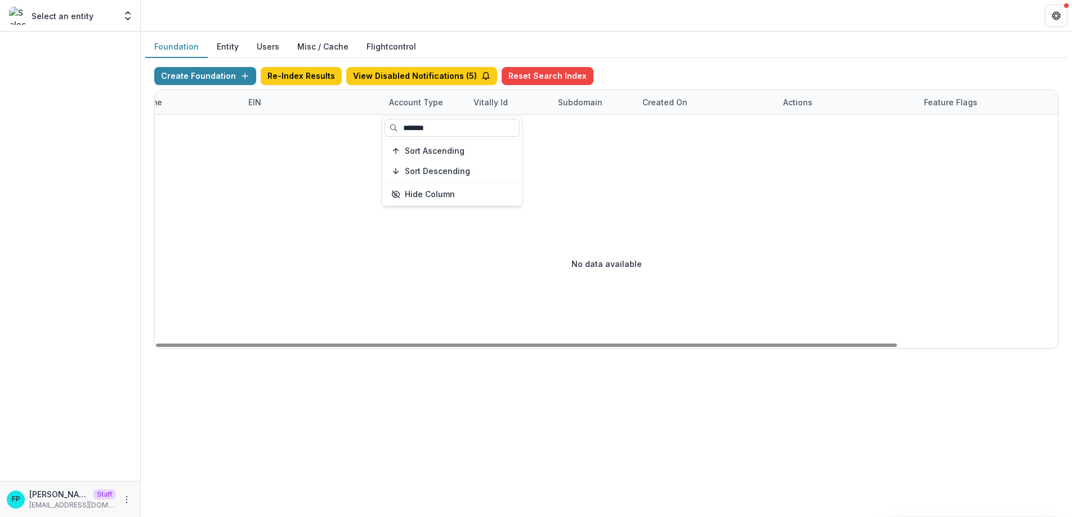
type input "*******"
click at [491, 266] on div "No data available" at bounding box center [606, 263] width 903 height 169
click at [420, 102] on div "Account Type" at bounding box center [416, 102] width 68 height 12
click at [444, 128] on input "*******" at bounding box center [451, 128] width 135 height 18
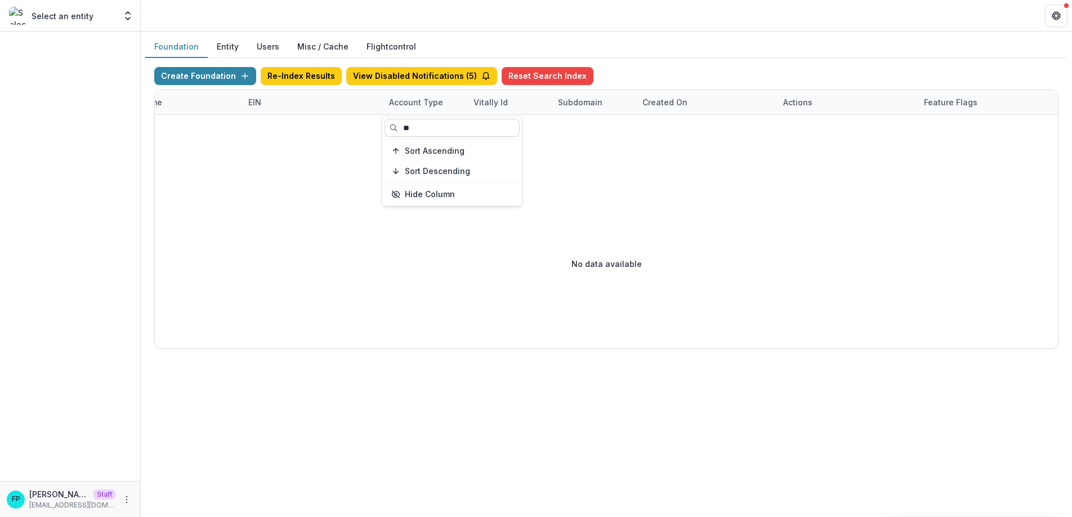
type input "*"
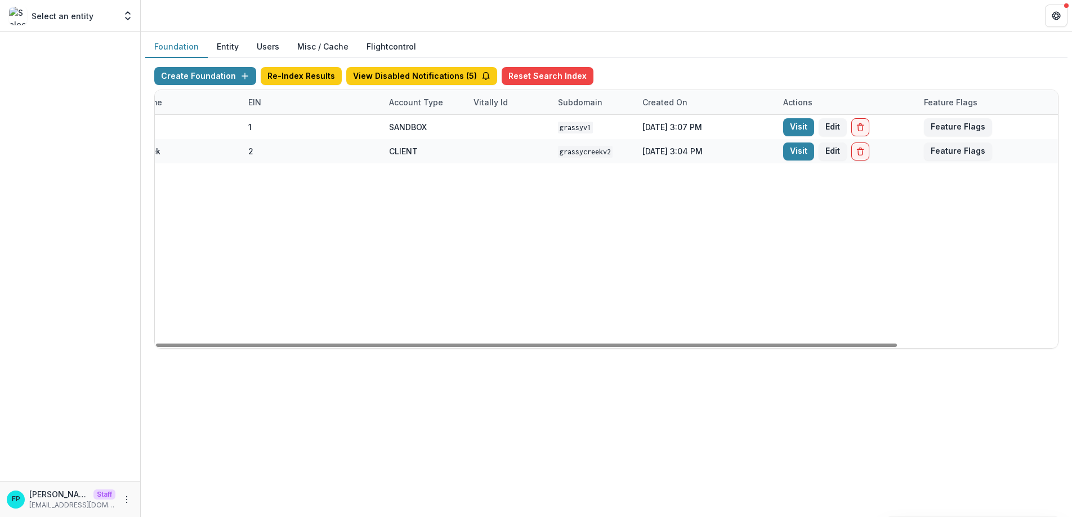
click at [549, 295] on div "e01d6c59-637d-416c-8110-4057fa812c23 Grassyv1 1 SANDBOX Grassyv1 [DATE] 3:07 PM…" at bounding box center [509, 231] width 1098 height 233
click at [415, 106] on div "Account Type" at bounding box center [416, 102] width 68 height 12
click at [413, 127] on input at bounding box center [451, 128] width 135 height 18
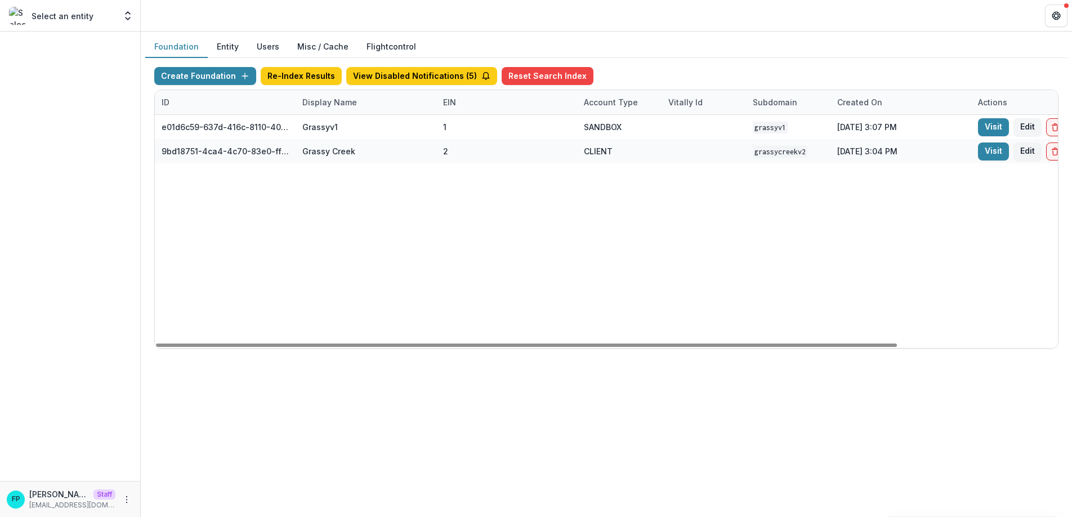
click at [311, 100] on div "Display Name" at bounding box center [329, 102] width 68 height 12
drag, startPoint x: 357, startPoint y: 129, endPoint x: 310, endPoint y: 127, distance: 46.8
click at [310, 127] on input "******" at bounding box center [365, 128] width 135 height 18
type input "****"
click at [559, 252] on div "0936027f-b9ce-4db7-b23e-c109fdae6b90 Peloton [US_EMPLOYER_IDENTIFICATION_NUMBER…" at bounding box center [704, 231] width 1098 height 233
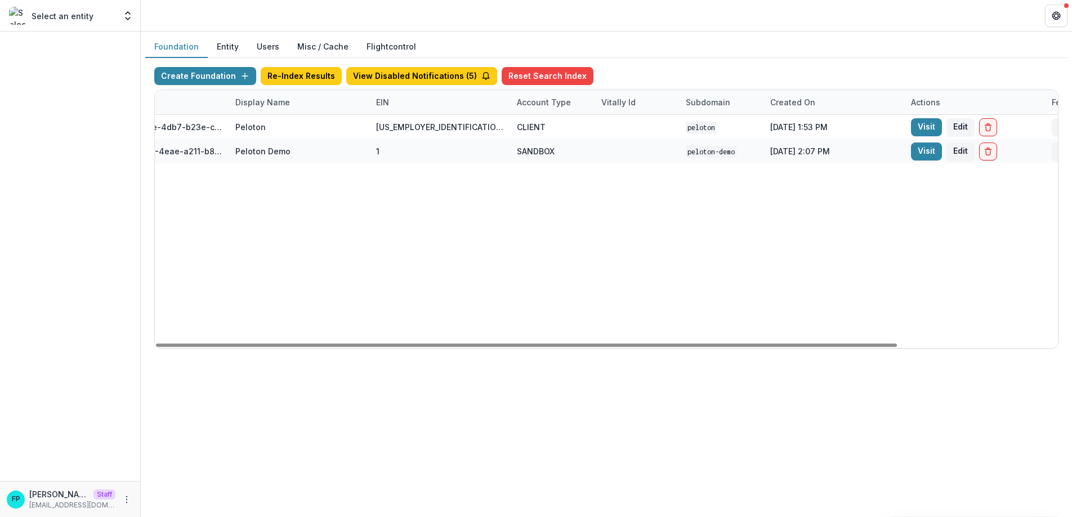
scroll to position [0, 195]
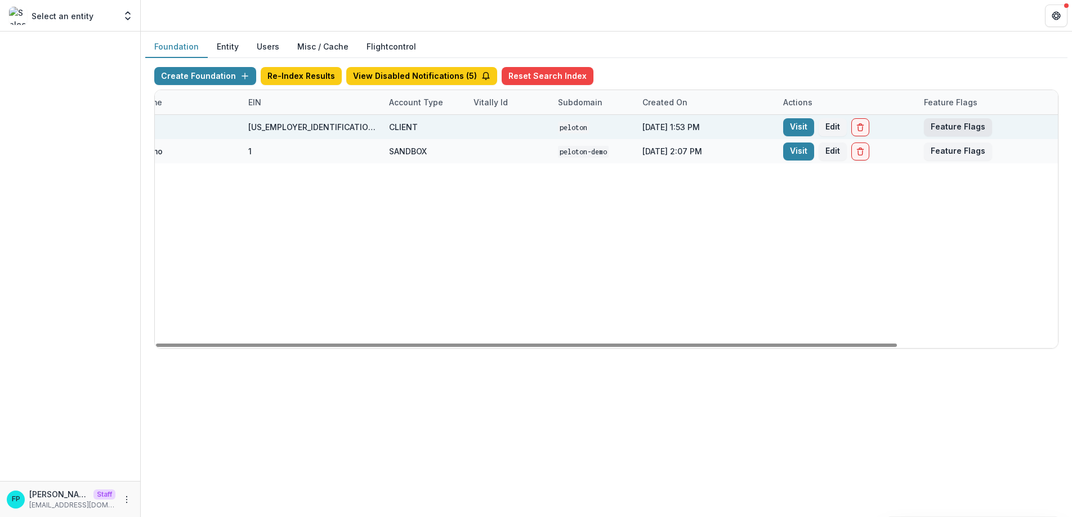
click at [958, 126] on button "Feature Flags" at bounding box center [958, 127] width 68 height 18
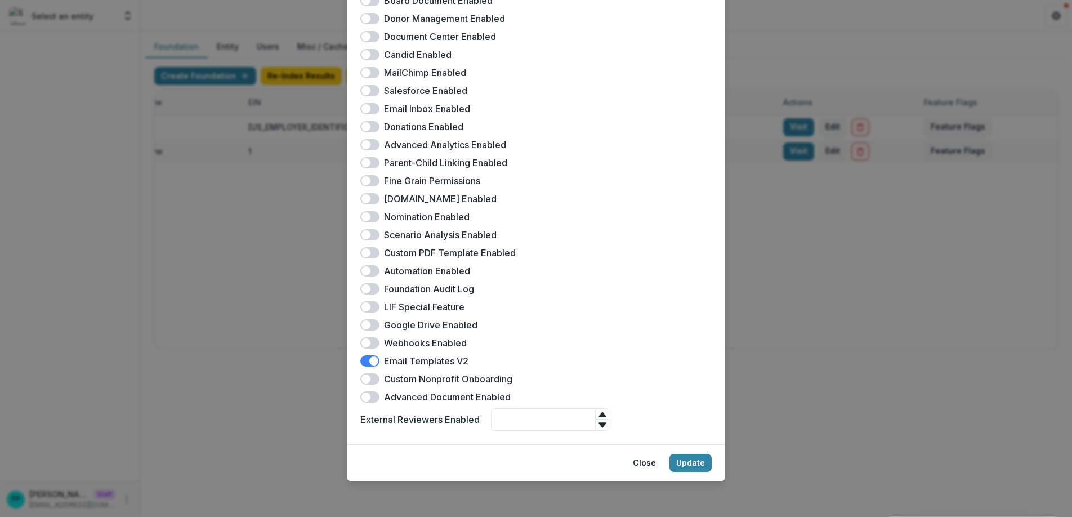
scroll to position [0, 0]
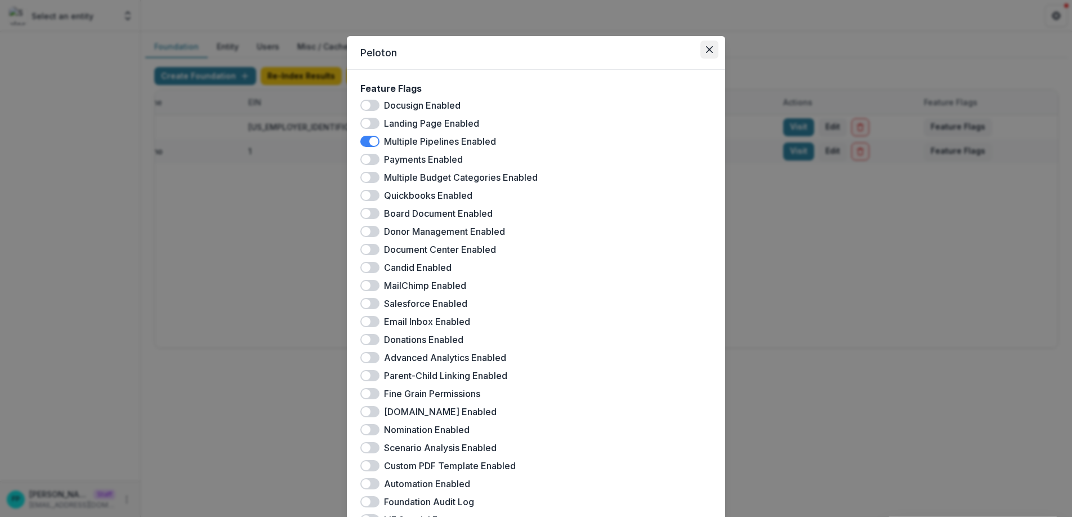
click at [707, 51] on icon "Close" at bounding box center [709, 49] width 7 height 7
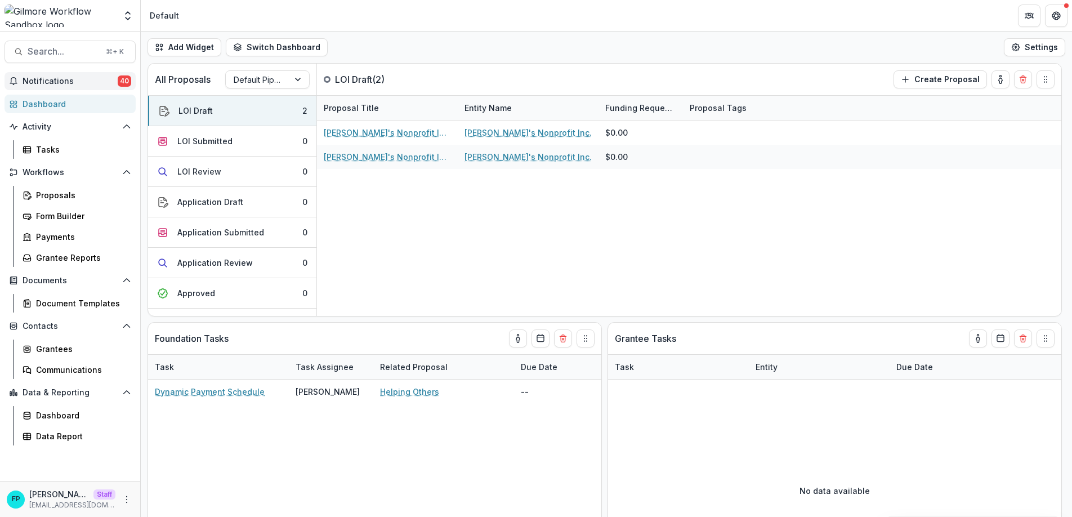
click at [71, 83] on span "Notifications" at bounding box center [70, 82] width 95 height 10
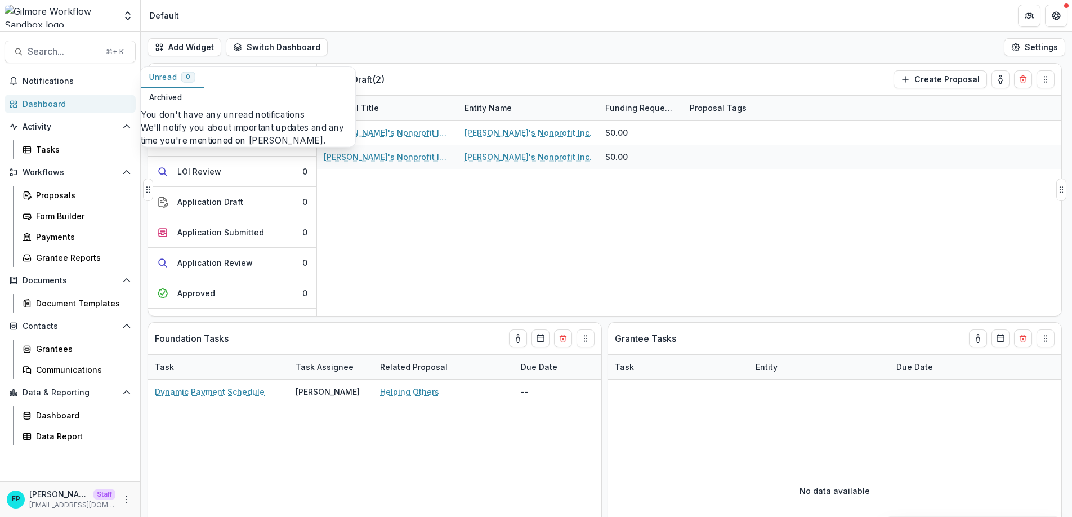
click at [433, 251] on div "[PERSON_NAME]'s Nonprofit Inc. - 2025 - LOI [PERSON_NAME]'s Nonprofit Inc. $0.0…" at bounding box center [689, 217] width 744 height 195
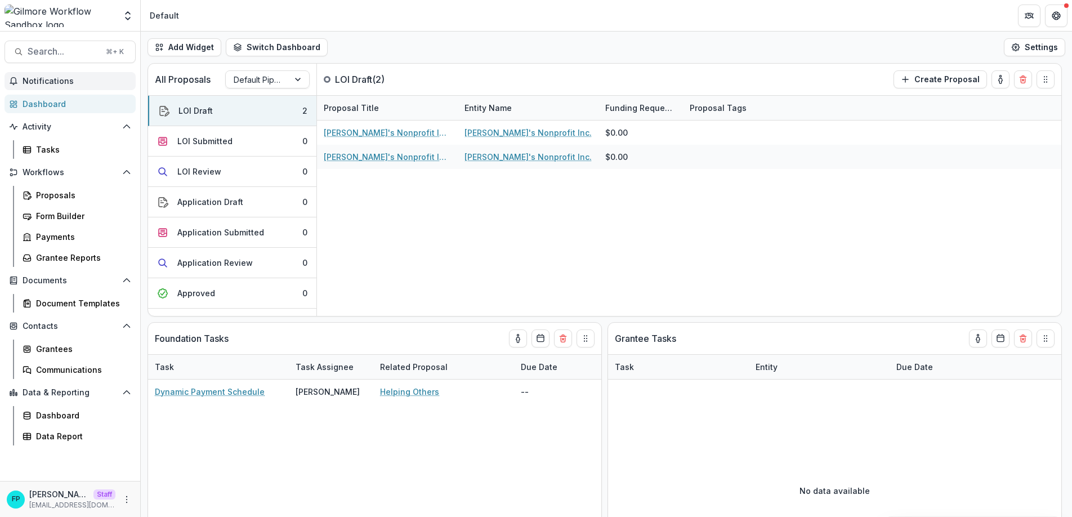
click at [70, 78] on span "Notifications" at bounding box center [77, 82] width 109 height 10
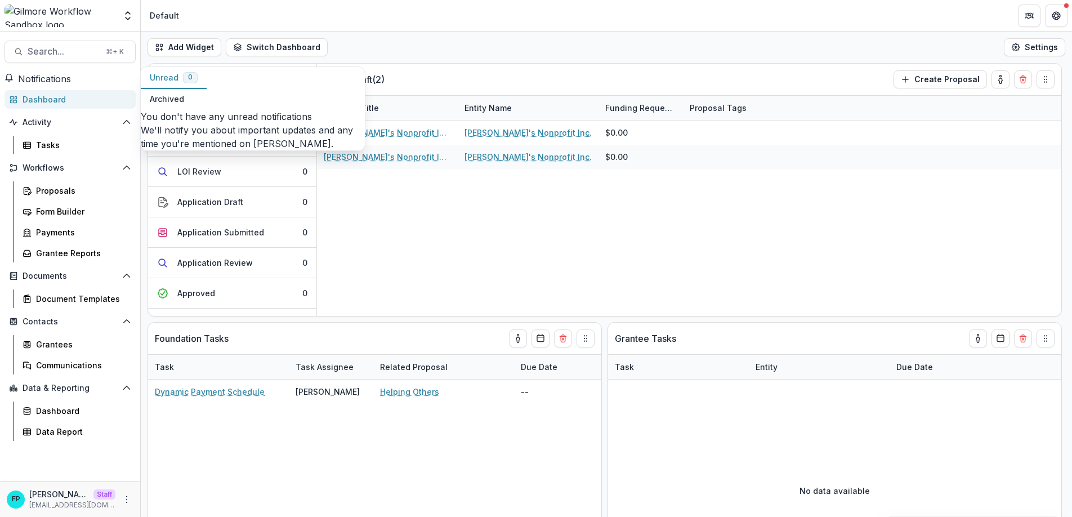
click at [193, 88] on button "Archived" at bounding box center [167, 99] width 52 height 22
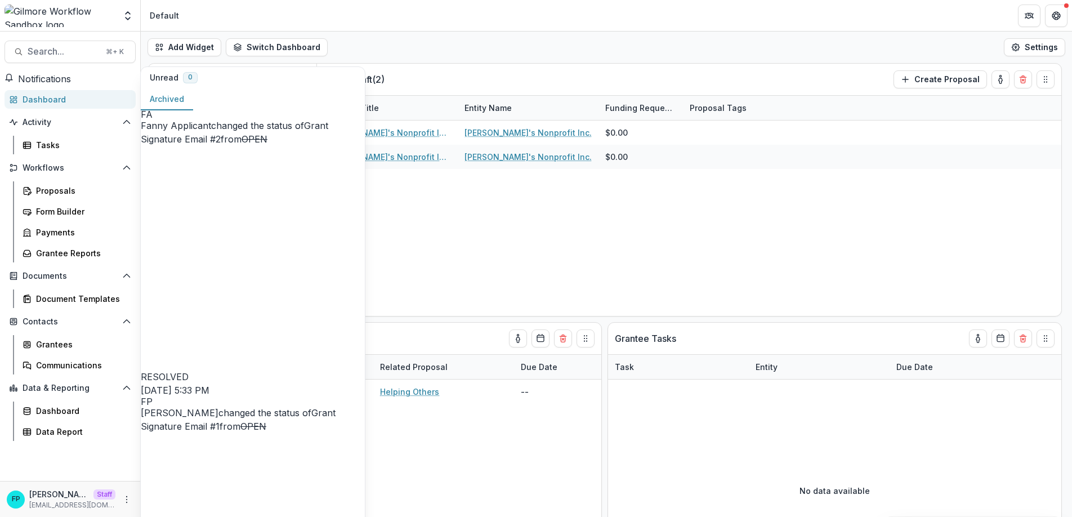
scroll to position [2058, 0]
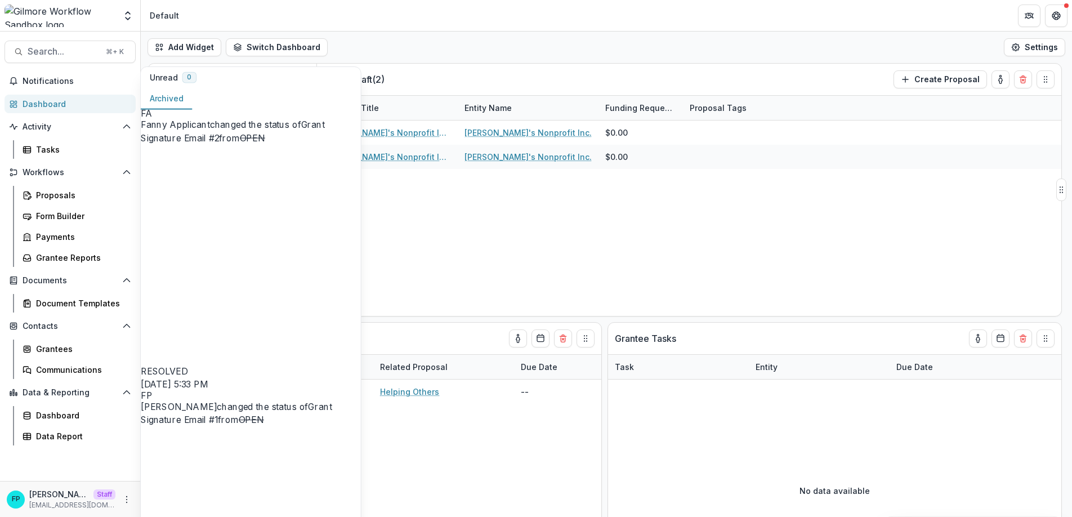
click at [419, 233] on div "[PERSON_NAME]'s Nonprofit Inc. - 2025 - LOI [PERSON_NAME]'s Nonprofit Inc. $0.0…" at bounding box center [689, 217] width 744 height 195
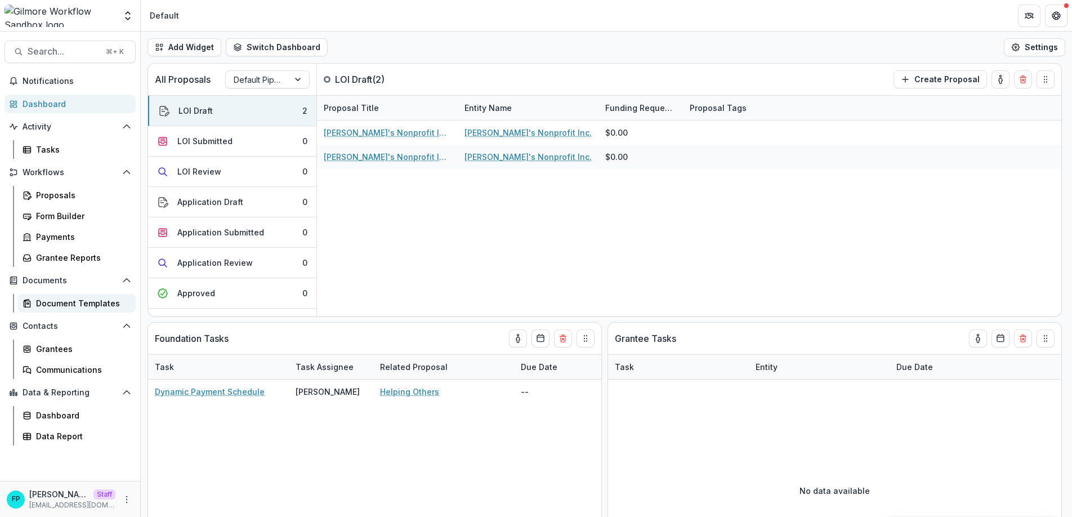
click at [79, 303] on div "Document Templates" at bounding box center [81, 303] width 91 height 12
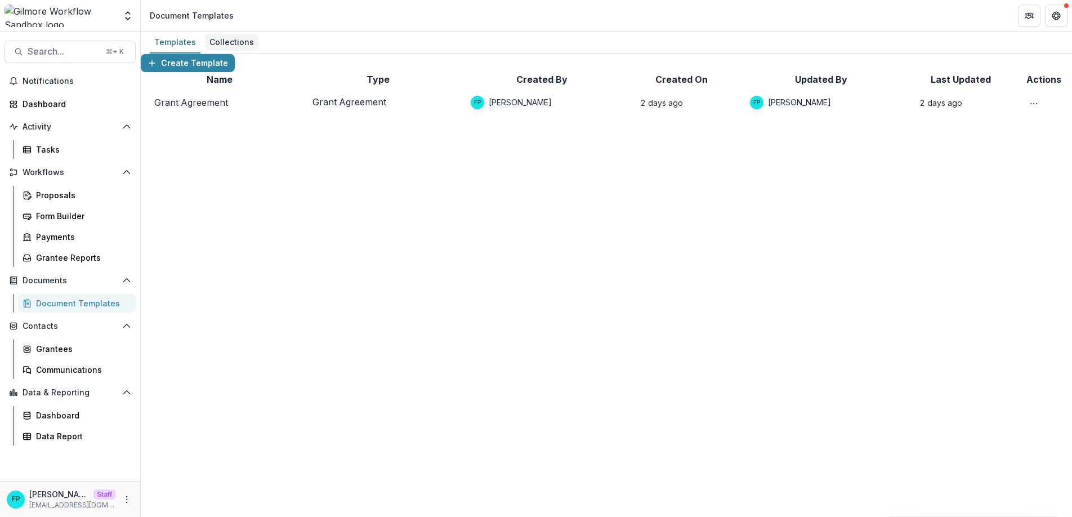
click at [237, 42] on div "Collections" at bounding box center [231, 42] width 53 height 16
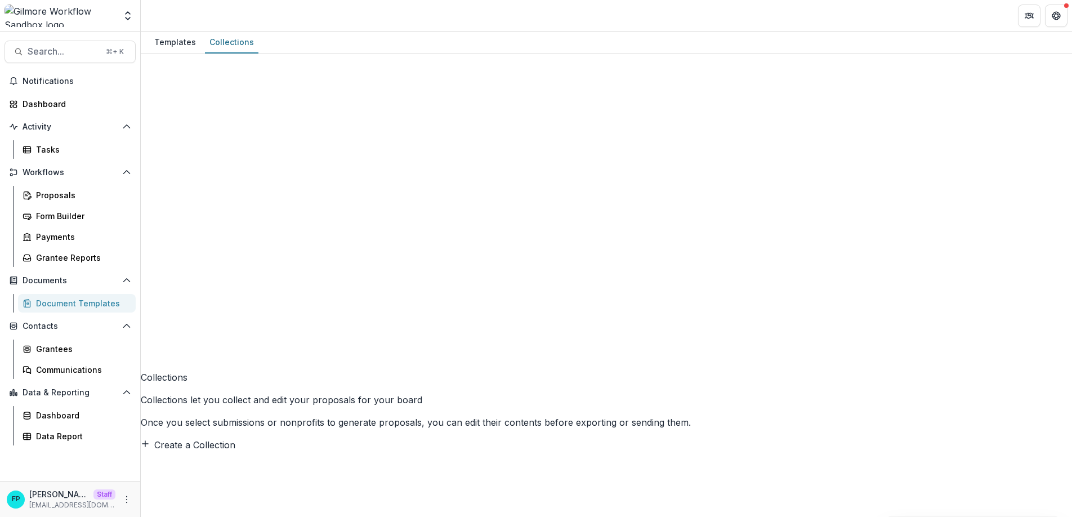
click at [235, 438] on button "Create a Collection" at bounding box center [188, 445] width 95 height 14
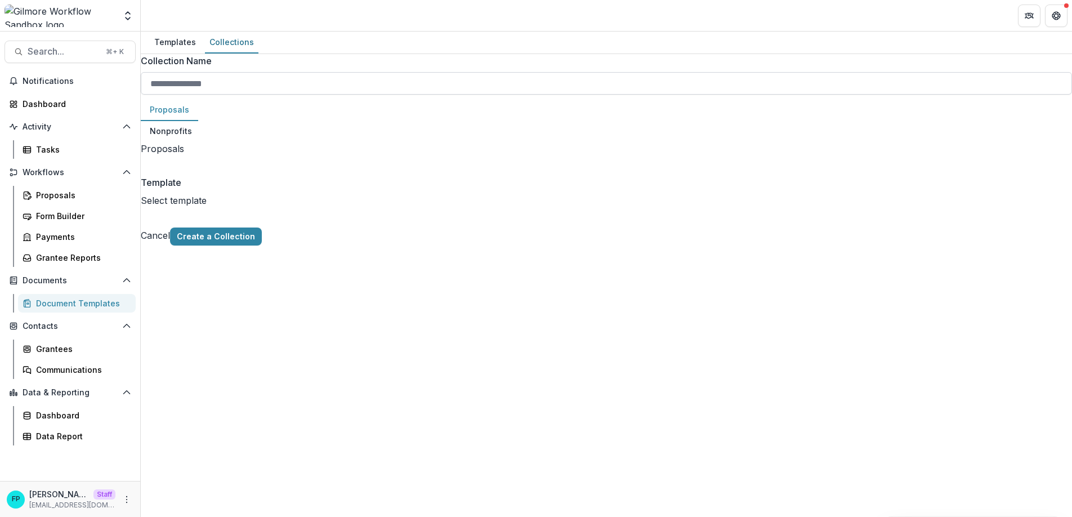
click at [585, 95] on input "Collection Name" at bounding box center [606, 83] width 931 height 23
type input "**********"
click at [646, 185] on div "**********" at bounding box center [606, 149] width 931 height 191
click at [145, 171] on div at bounding box center [143, 163] width 3 height 16
click at [738, 245] on div "**********" at bounding box center [606, 149] width 931 height 191
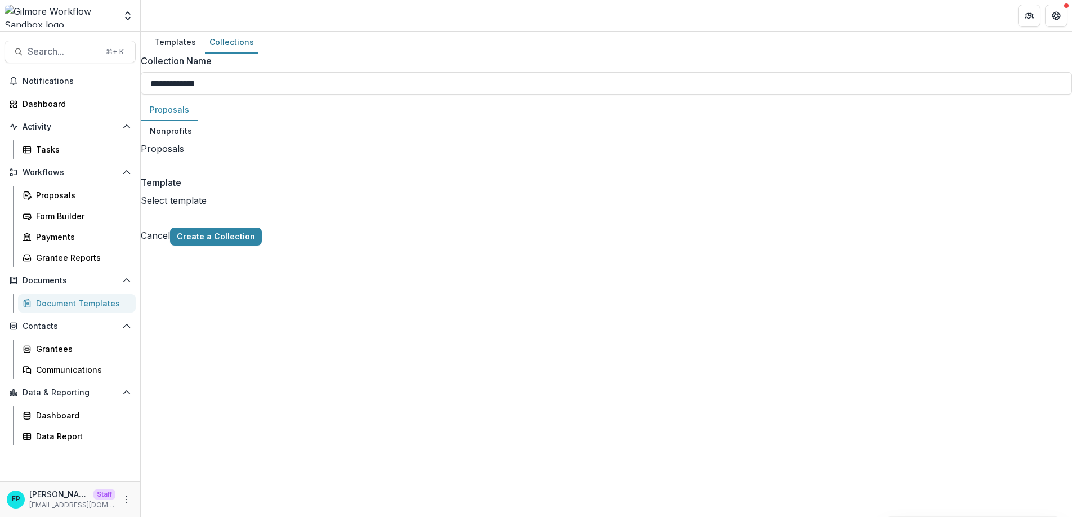
click at [145, 223] on div at bounding box center [143, 215] width 3 height 16
click at [441, 245] on div "**********" at bounding box center [606, 149] width 931 height 191
click at [170, 242] on button "Cancel" at bounding box center [155, 236] width 29 height 14
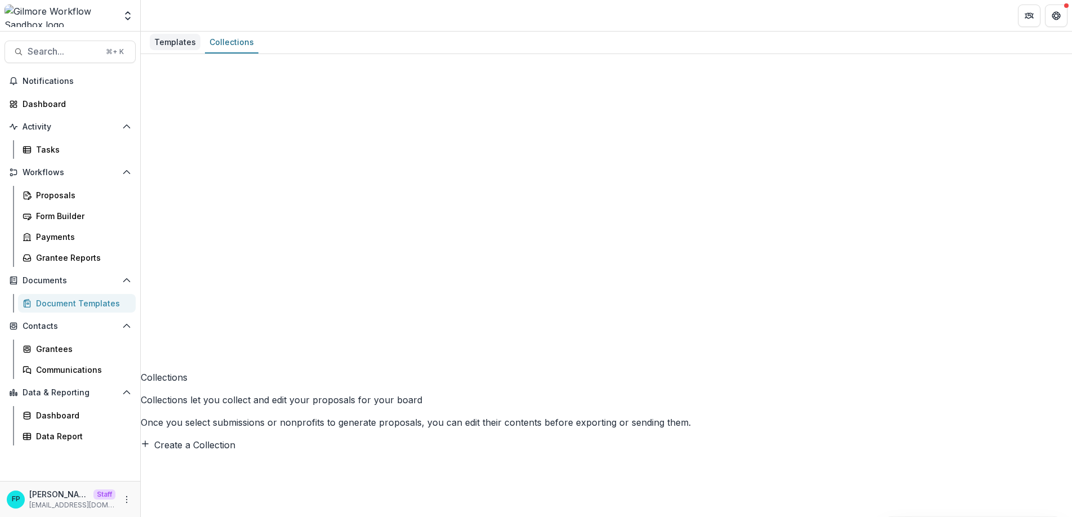
click at [175, 49] on div "Templates" at bounding box center [175, 42] width 51 height 16
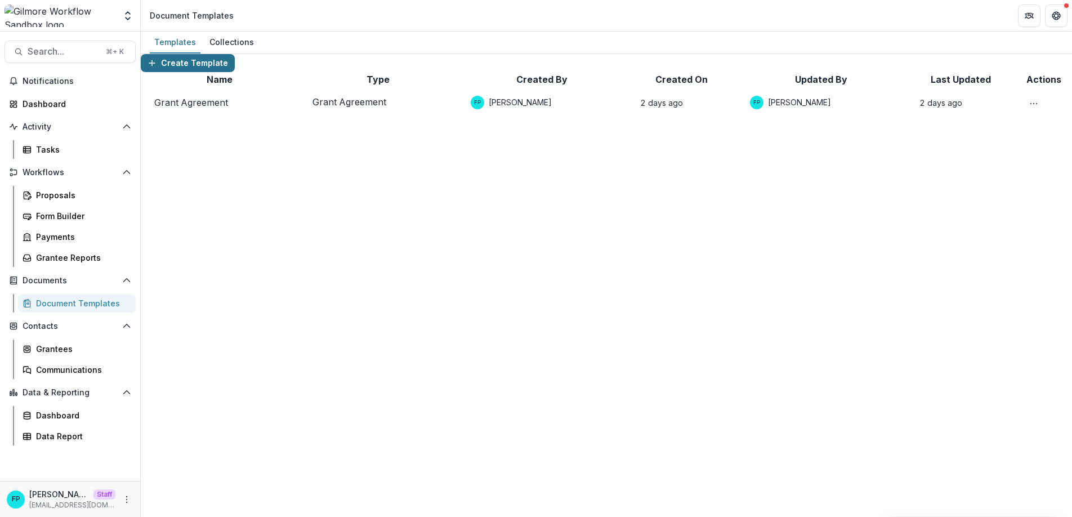
click at [223, 72] on button "Create Template" at bounding box center [188, 63] width 94 height 18
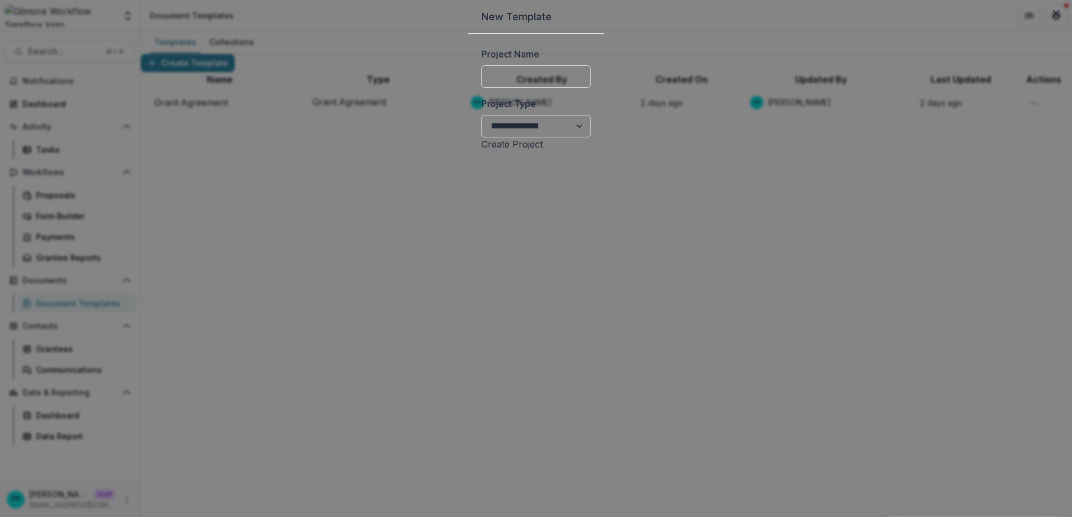
click at [481, 137] on select "**********" at bounding box center [535, 126] width 109 height 23
click at [481, 88] on input "Project Name" at bounding box center [535, 76] width 109 height 23
type input "**********"
click at [481, 151] on button "Create Project" at bounding box center [511, 144] width 61 height 14
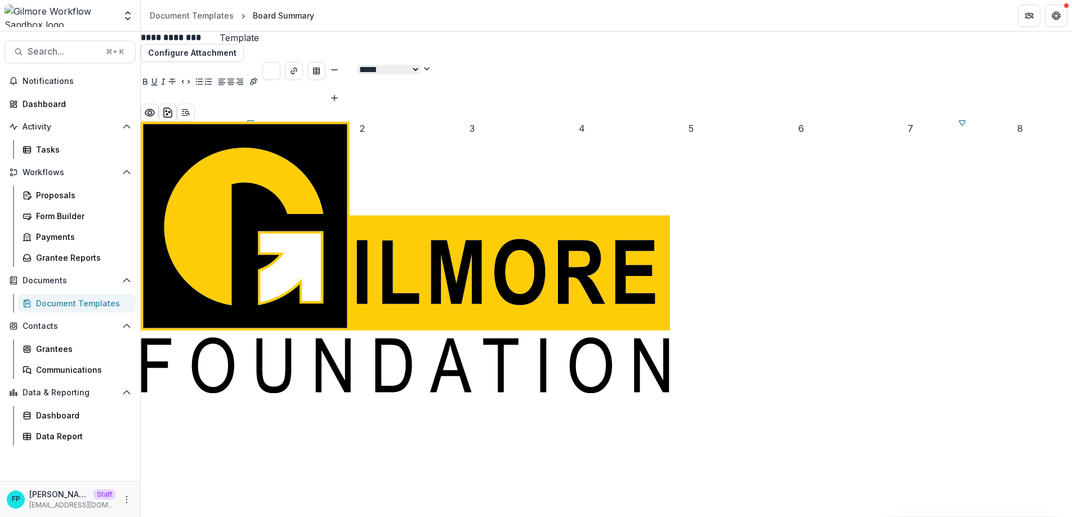
drag, startPoint x: 589, startPoint y: 210, endPoint x: 553, endPoint y: 194, distance: 39.5
click at [589, 210] on div at bounding box center [606, 257] width 931 height 271
click at [474, 158] on div at bounding box center [606, 257] width 931 height 271
click at [565, 218] on div at bounding box center [606, 257] width 931 height 271
click at [553, 232] on div at bounding box center [606, 257] width 931 height 271
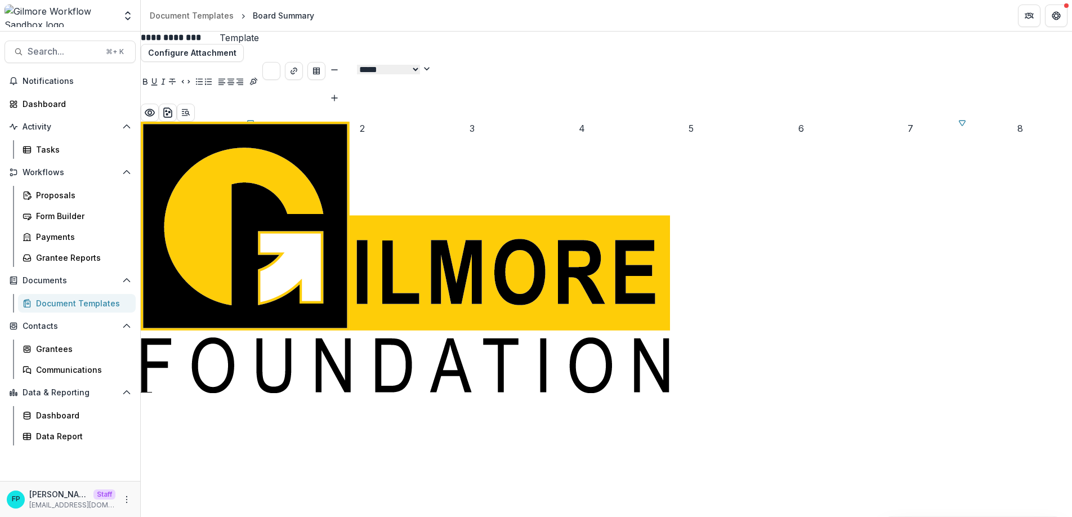
click at [556, 219] on div at bounding box center [606, 257] width 931 height 271
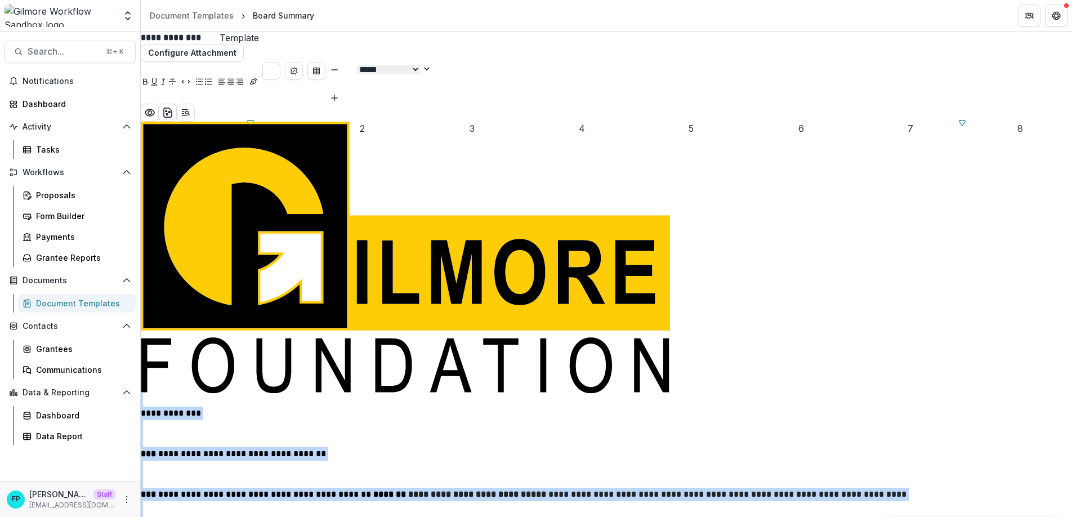
click at [420, 74] on select "**********" at bounding box center [388, 70] width 63 height 10
click at [420, 65] on select "**********" at bounding box center [388, 70] width 63 height 10
click at [420, 69] on select "**********" at bounding box center [388, 70] width 63 height 10
click at [420, 65] on select "**********" at bounding box center [388, 70] width 63 height 10
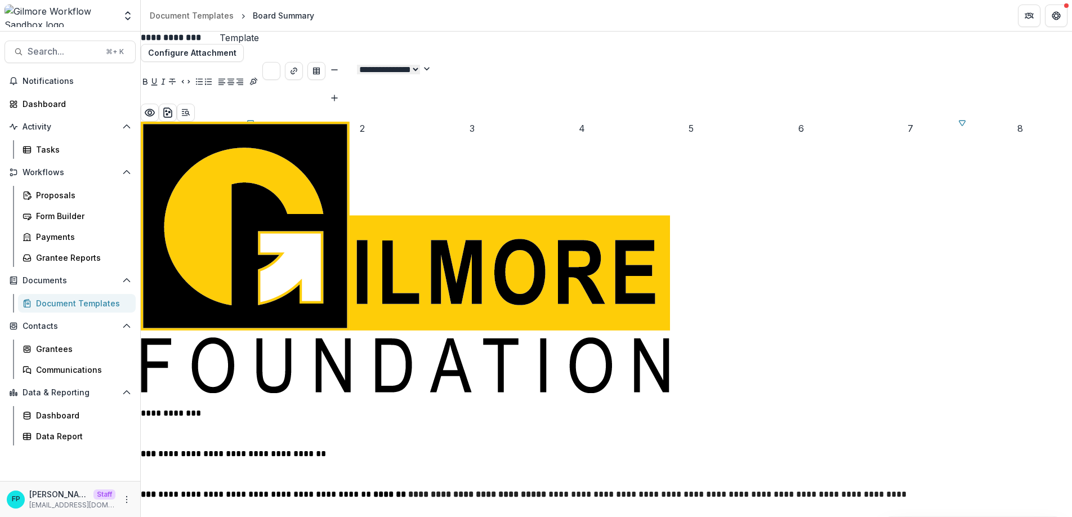
scroll to position [803, 0]
click at [420, 73] on select "**********" at bounding box center [388, 70] width 63 height 10
click at [420, 65] on select "**********" at bounding box center [388, 70] width 63 height 10
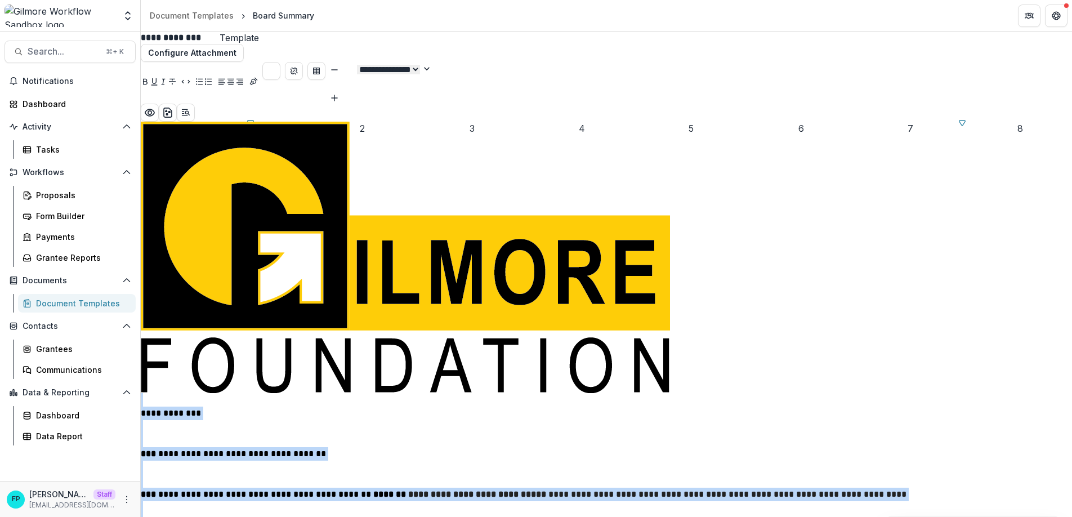
click at [420, 73] on select "**********" at bounding box center [388, 70] width 63 height 10
select select "**********"
click at [420, 65] on select "**********" at bounding box center [388, 70] width 63 height 10
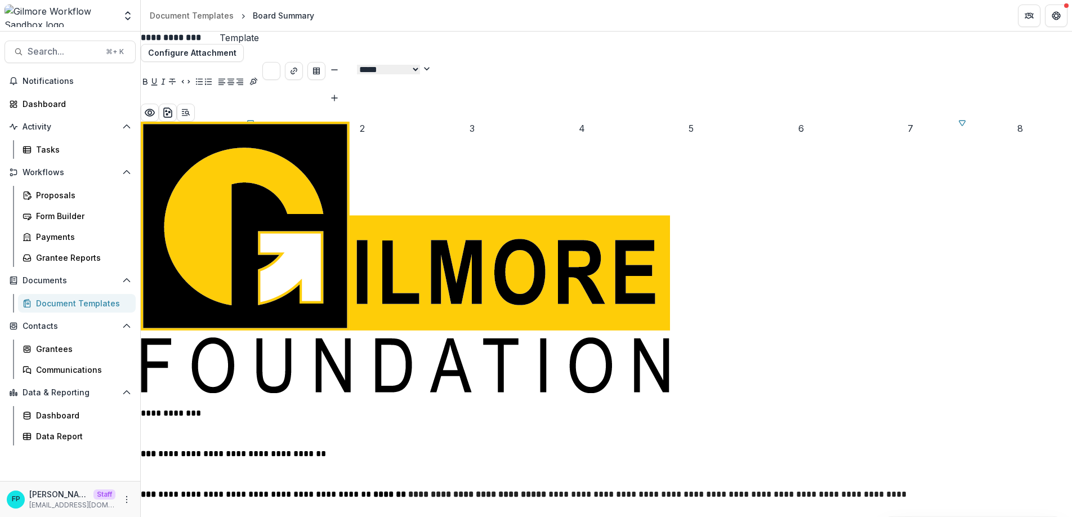
scroll to position [0, 0]
click at [535, 420] on p at bounding box center [606, 433] width 931 height 27
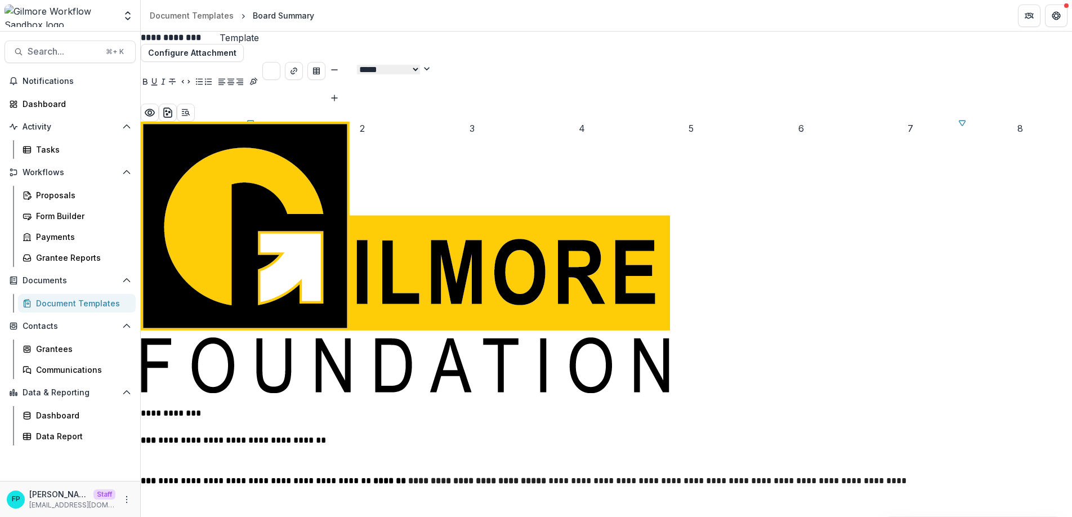
click at [482, 447] on p at bounding box center [606, 460] width 931 height 27
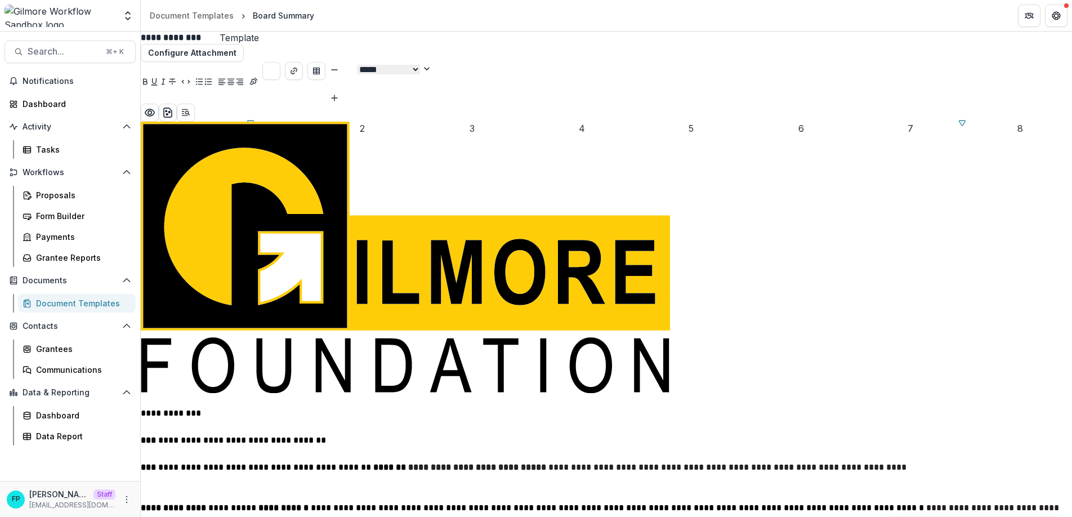
click at [455, 474] on p at bounding box center [606, 487] width 931 height 27
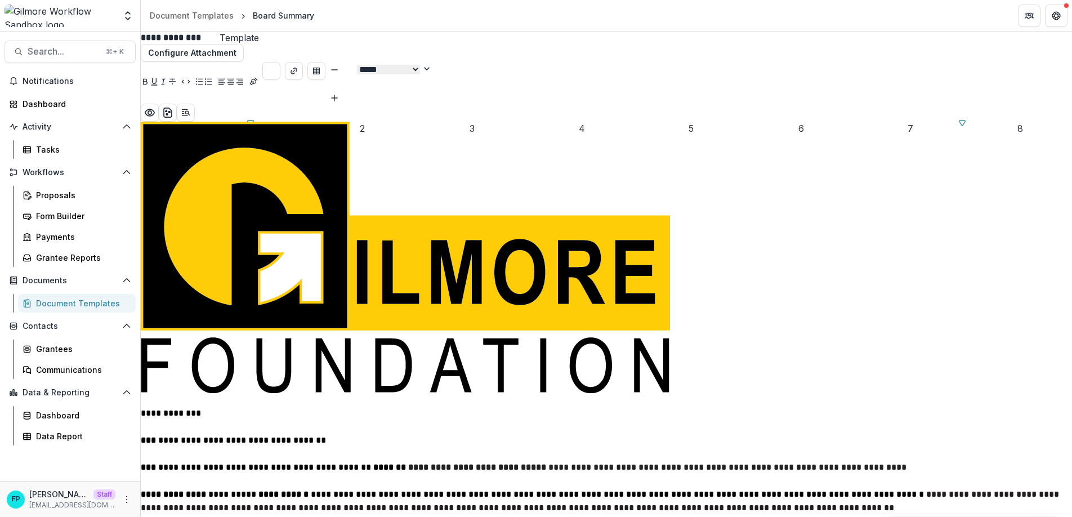
scroll to position [110, 0]
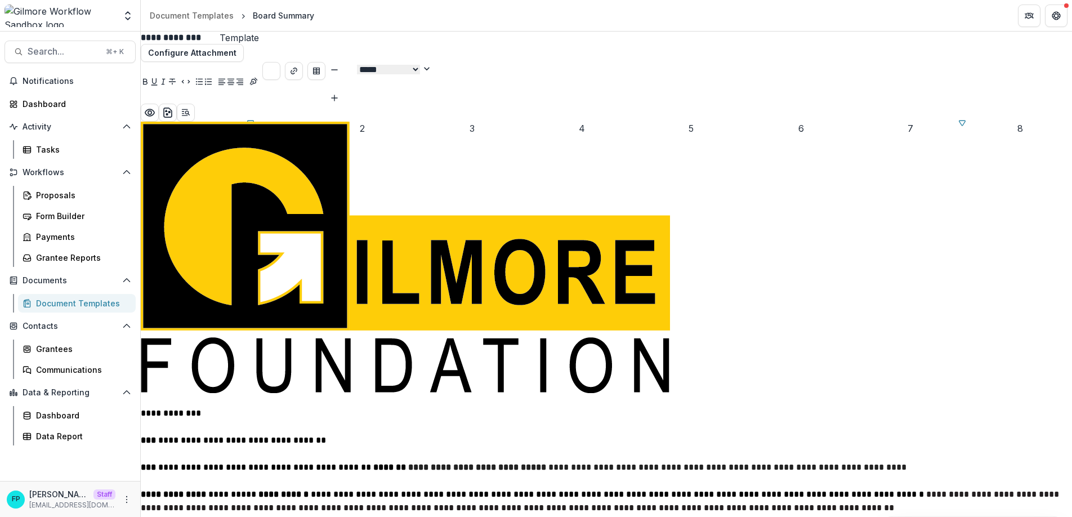
scroll to position [476, 0]
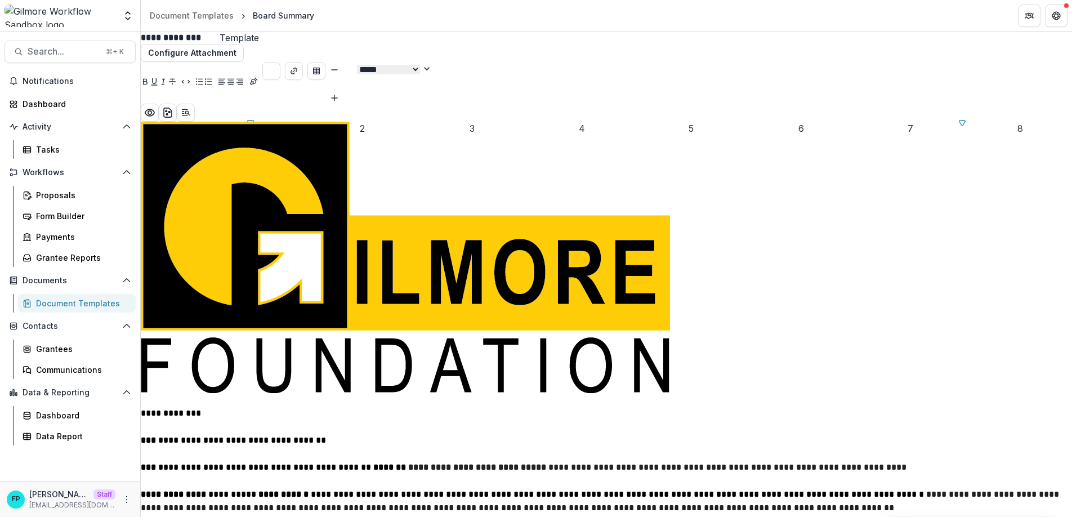
scroll to position [630, 0]
drag, startPoint x: 550, startPoint y: 303, endPoint x: 585, endPoint y: 302, distance: 35.5
click at [408, 463] on span "**********" at bounding box center [274, 467] width 267 height 8
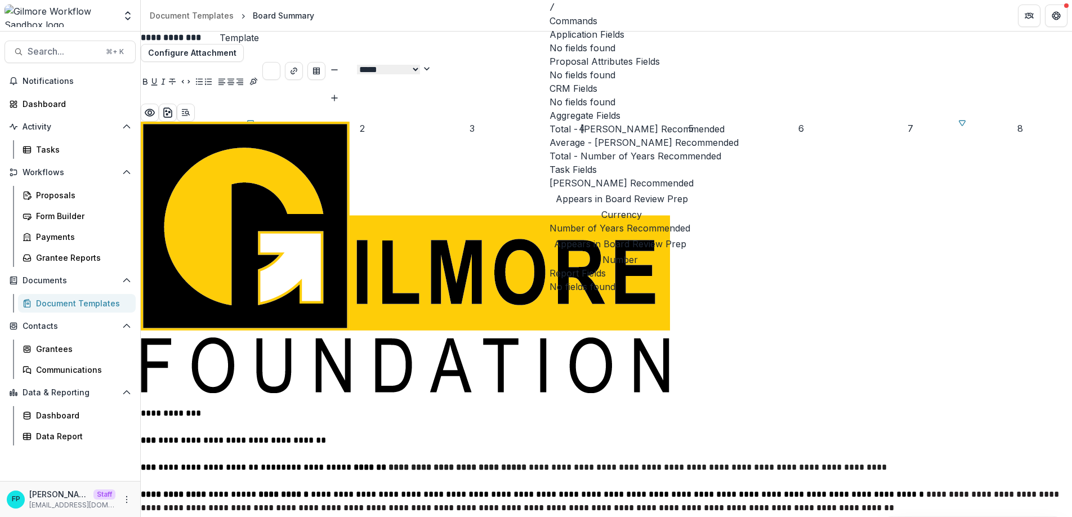
scroll to position [89, 0]
click at [638, 205] on span "Appears in Board Review Prep" at bounding box center [621, 199] width 144 height 14
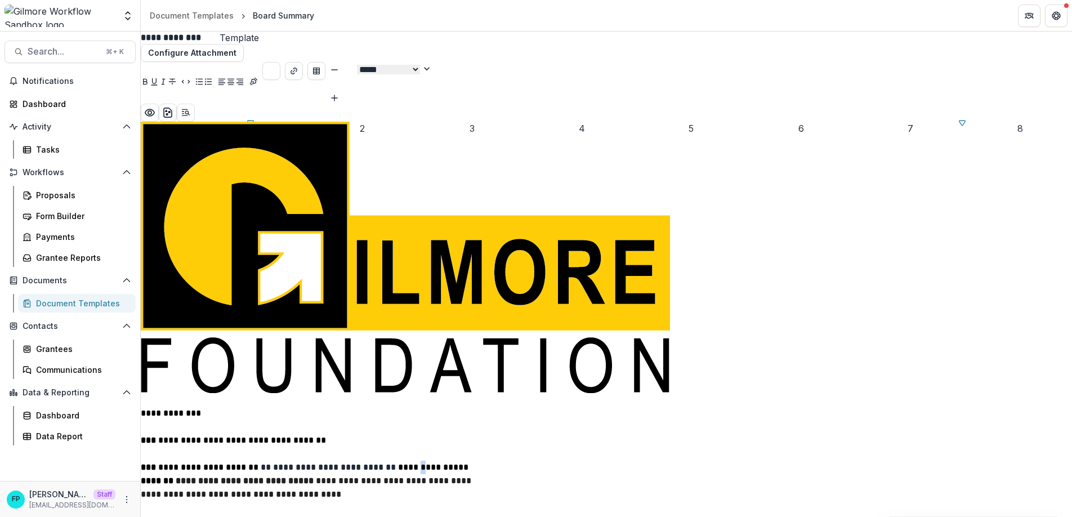
click at [471, 463] on span "**********" at bounding box center [306, 474] width 330 height 22
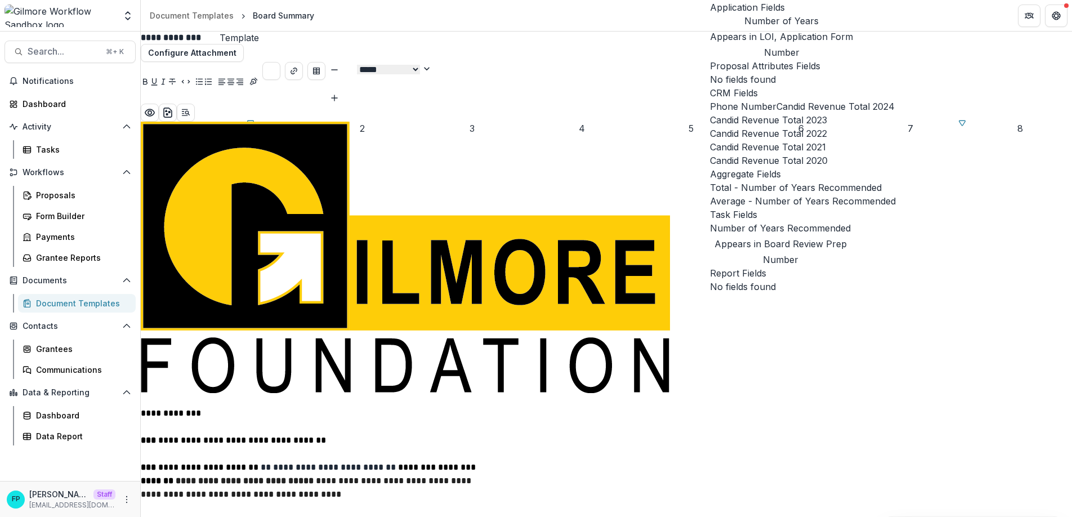
scroll to position [178, 0]
click at [774, 252] on div "Number of Years Recommended Appears in Board Review Prep Number" at bounding box center [780, 243] width 141 height 45
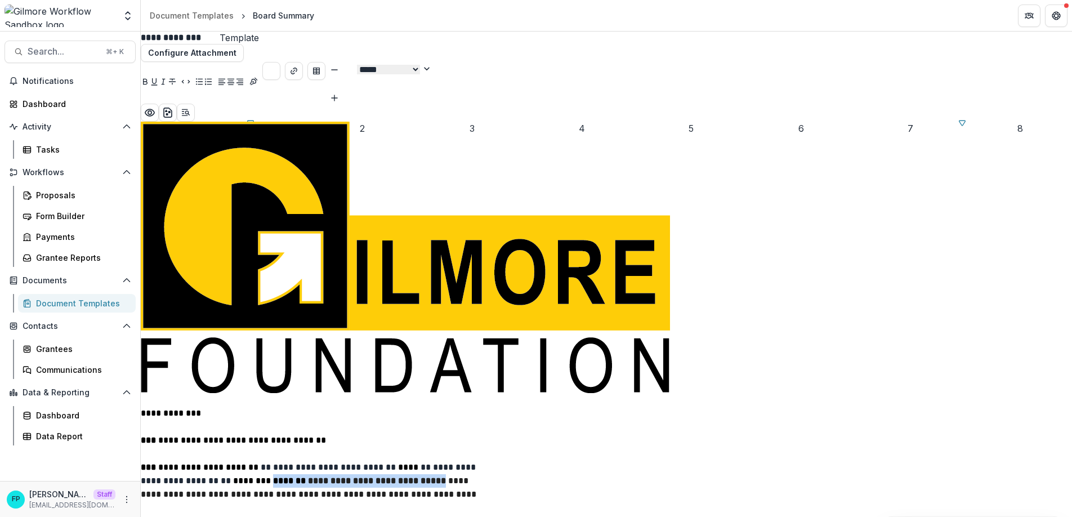
drag, startPoint x: 558, startPoint y: 319, endPoint x: 720, endPoint y: 318, distance: 161.5
click at [491, 460] on p "**********" at bounding box center [316, 481] width 350 height 42
drag, startPoint x: 583, startPoint y: 331, endPoint x: 736, endPoint y: 329, distance: 153.1
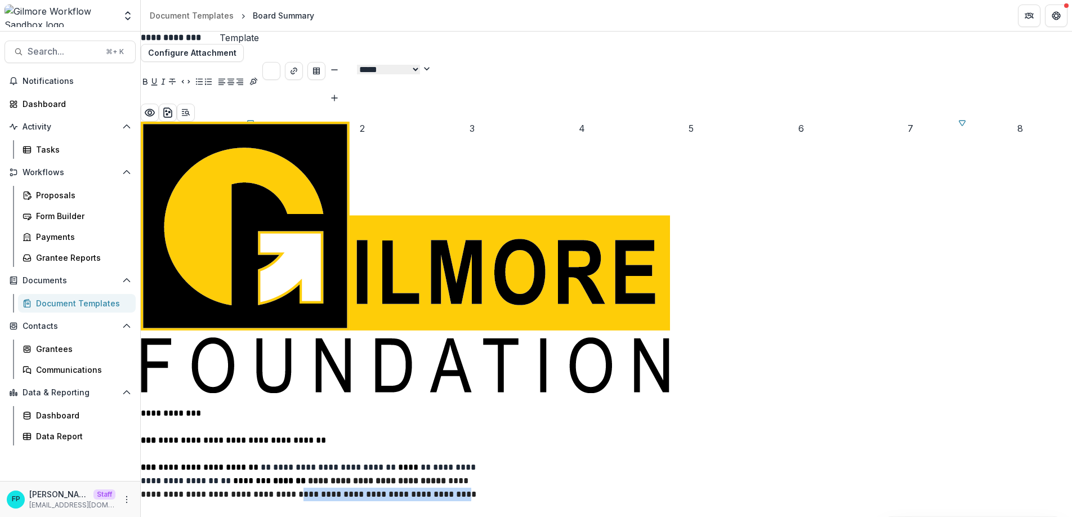
click at [476, 476] on span "**********" at bounding box center [308, 487] width 335 height 22
drag, startPoint x: 567, startPoint y: 333, endPoint x: 736, endPoint y: 328, distance: 169.5
click at [476, 476] on span "**********" at bounding box center [308, 487] width 335 height 22
